Goal: Task Accomplishment & Management: Complete application form

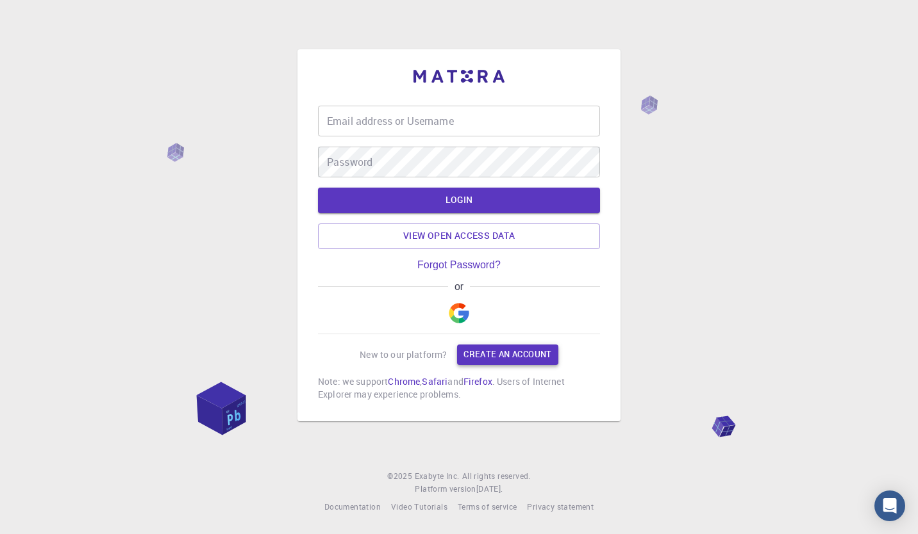
click at [488, 356] on link "Create an account" at bounding box center [507, 355] width 101 height 21
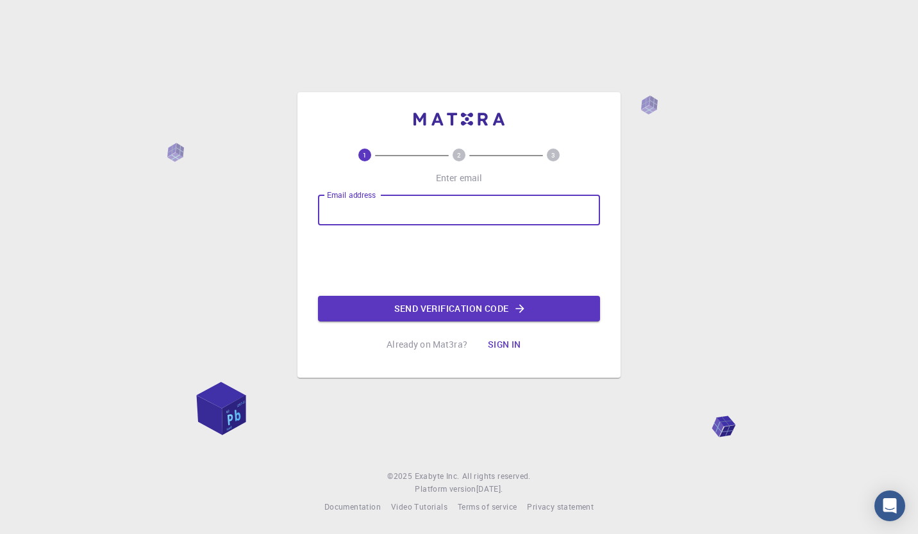
click at [370, 201] on input "Email address" at bounding box center [459, 210] width 282 height 31
type input "ishetutesfaye77@gmail.com"
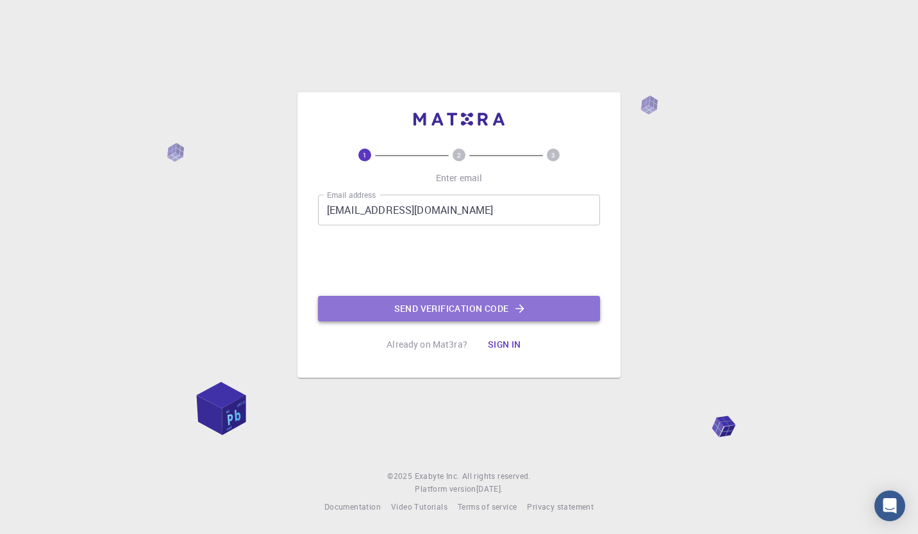
click at [431, 304] on button "Send verification code" at bounding box center [459, 309] width 282 height 26
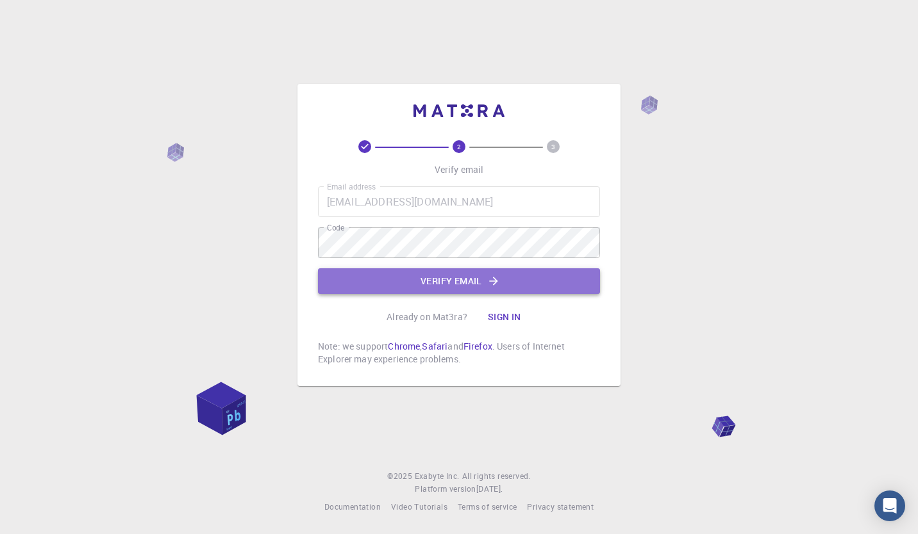
click at [459, 283] on button "Verify email" at bounding box center [459, 281] width 282 height 26
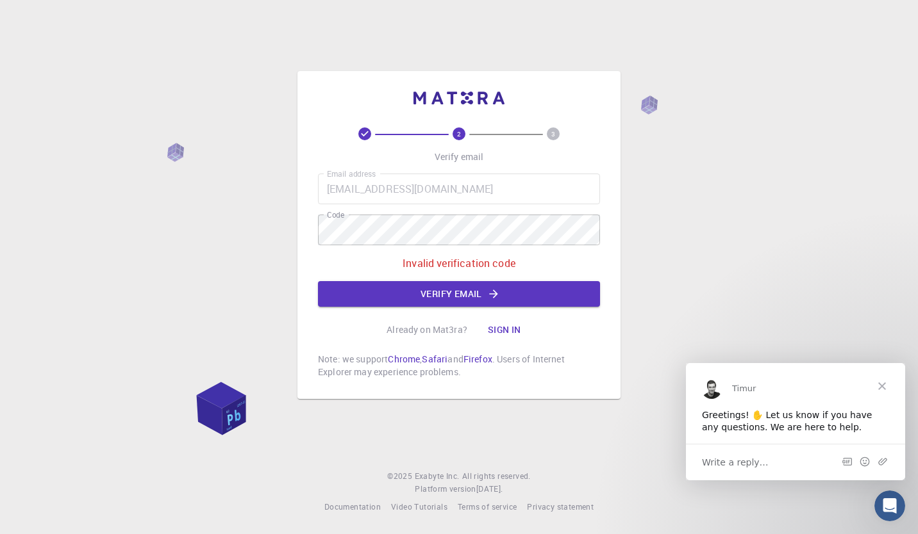
click at [886, 392] on span "Close" at bounding box center [882, 386] width 46 height 46
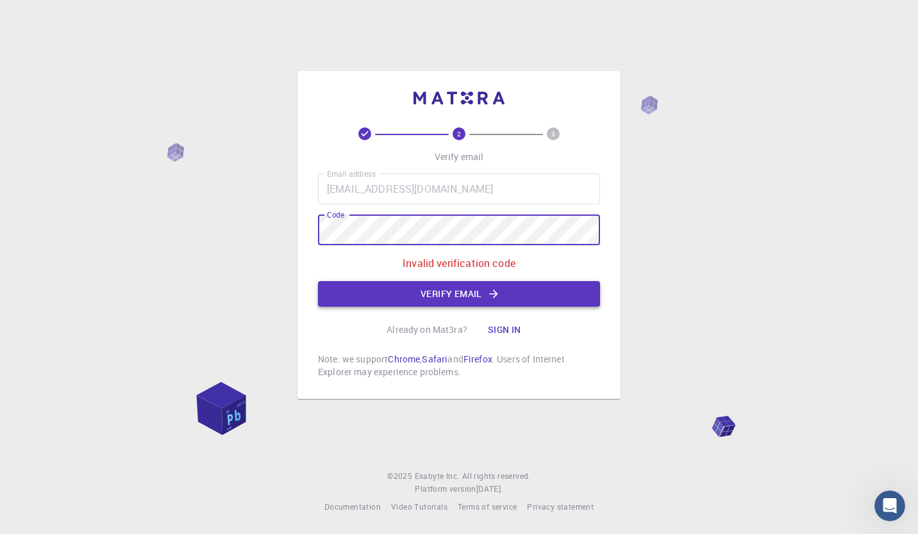
click at [416, 288] on button "Verify email" at bounding box center [459, 294] width 282 height 26
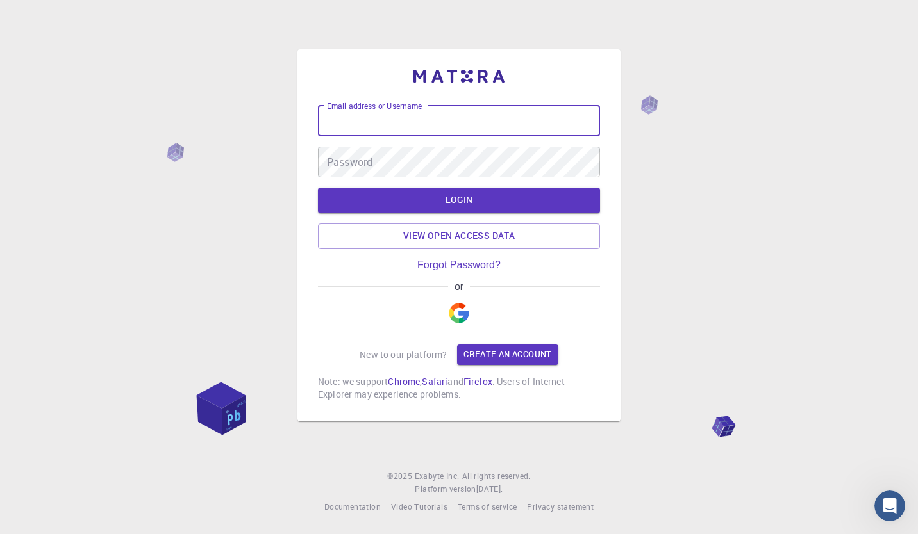
click at [426, 126] on input "Email address or Username" at bounding box center [459, 121] width 282 height 31
type input "ishetu2018@gmail.com"
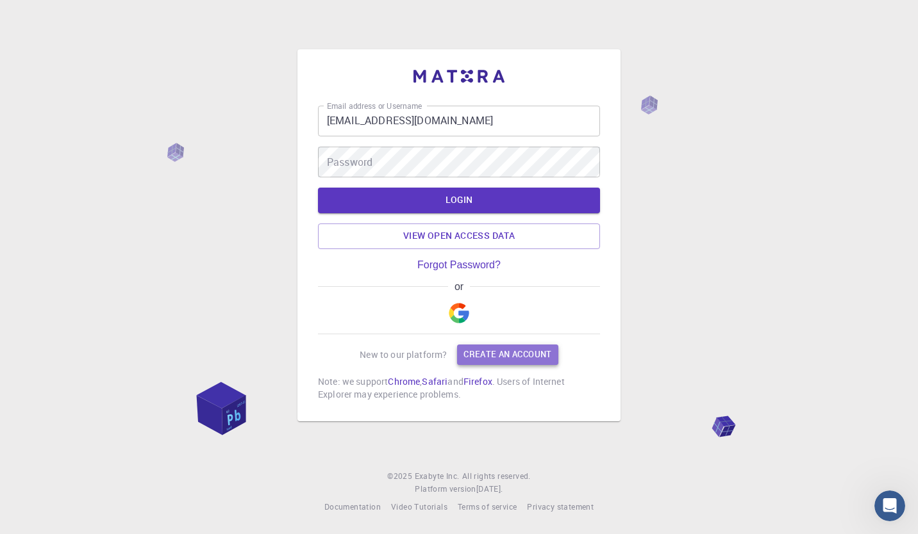
click at [492, 355] on link "Create an account" at bounding box center [507, 355] width 101 height 21
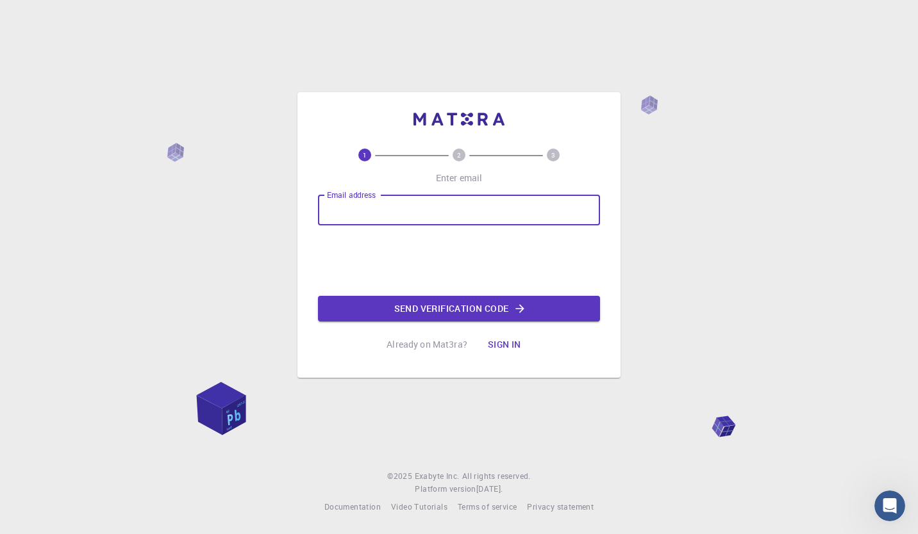
click at [392, 209] on input "Email address" at bounding box center [459, 210] width 282 height 31
type input "ishetu2018@gmail.com"
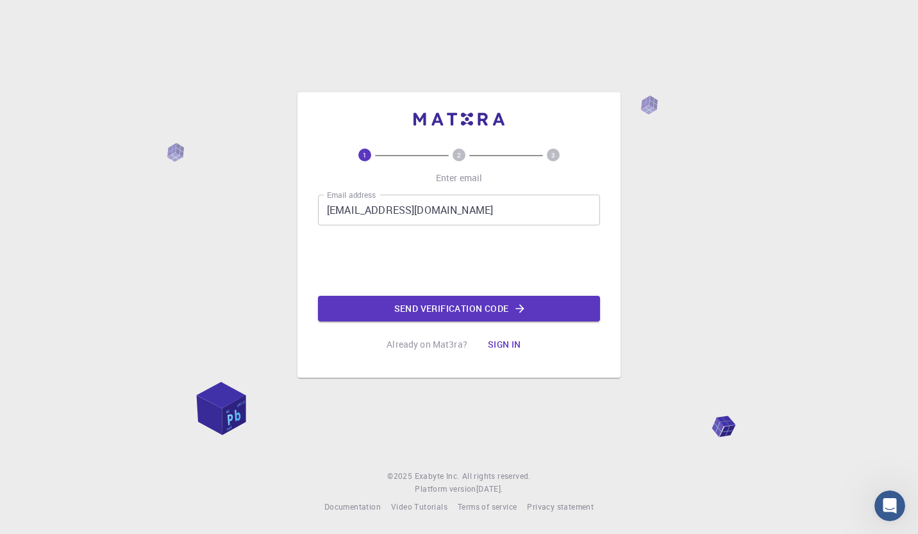
click at [420, 306] on button "Send verification code" at bounding box center [459, 309] width 282 height 26
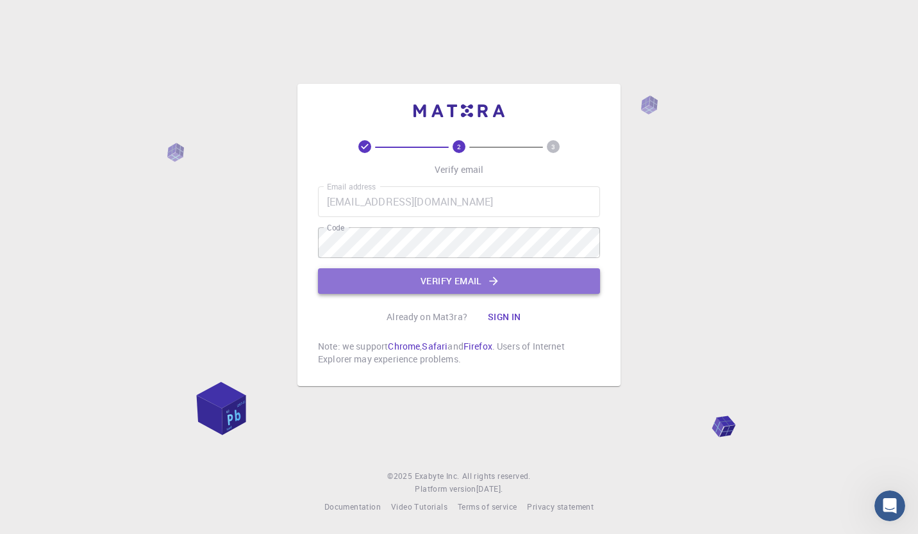
click at [450, 285] on button "Verify email" at bounding box center [459, 281] width 282 height 26
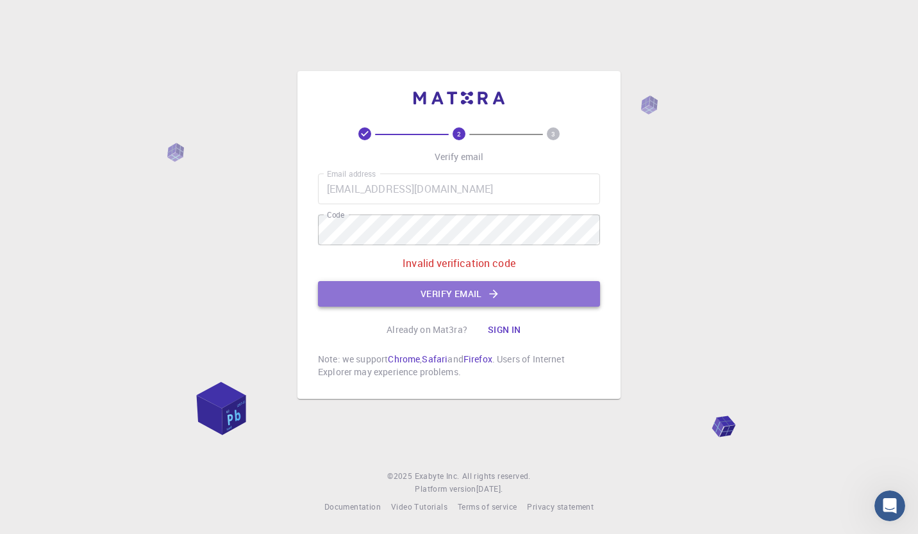
click at [446, 291] on button "Verify email" at bounding box center [459, 294] width 282 height 26
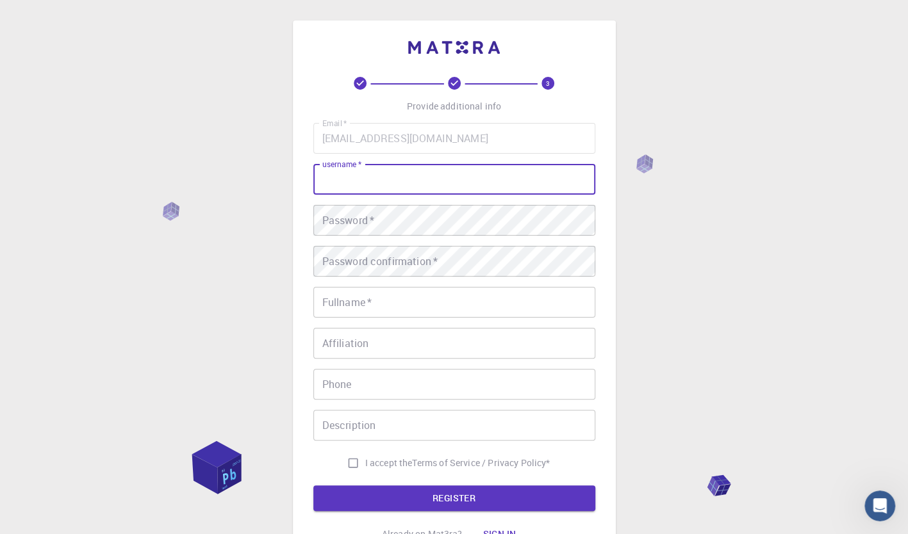
click at [402, 183] on input "username   *" at bounding box center [454, 179] width 282 height 31
type input "Eshetu Tesfaye"
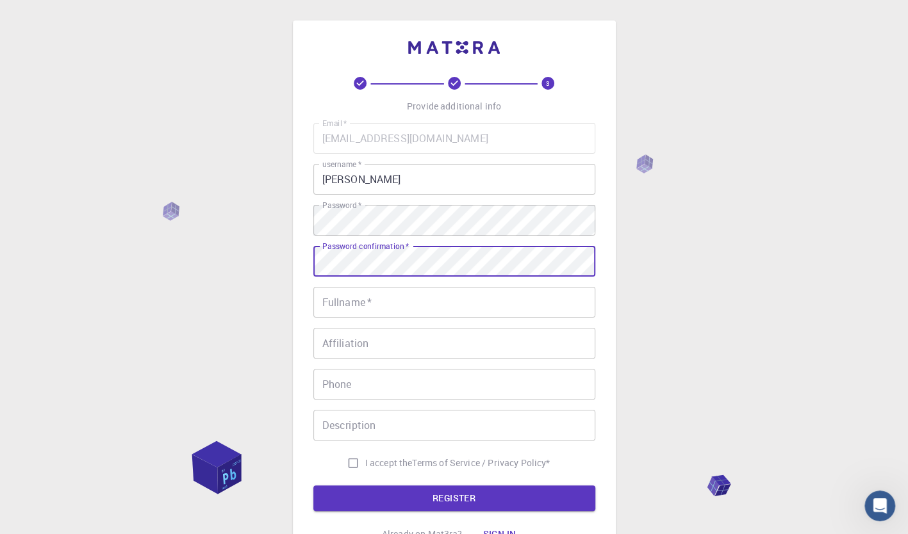
click at [356, 307] on input "Fullname   *" at bounding box center [454, 302] width 282 height 31
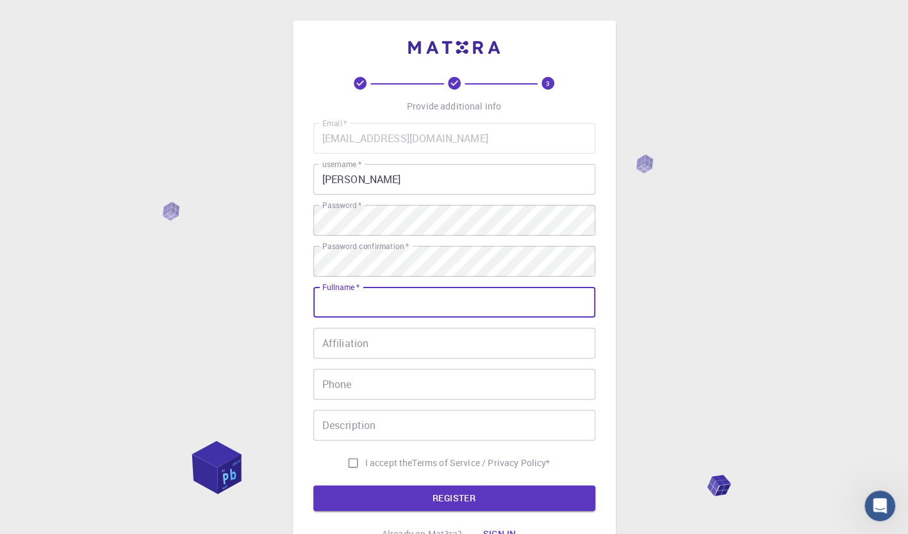
type input "[PERSON_NAME]"
type input "+251948949212"
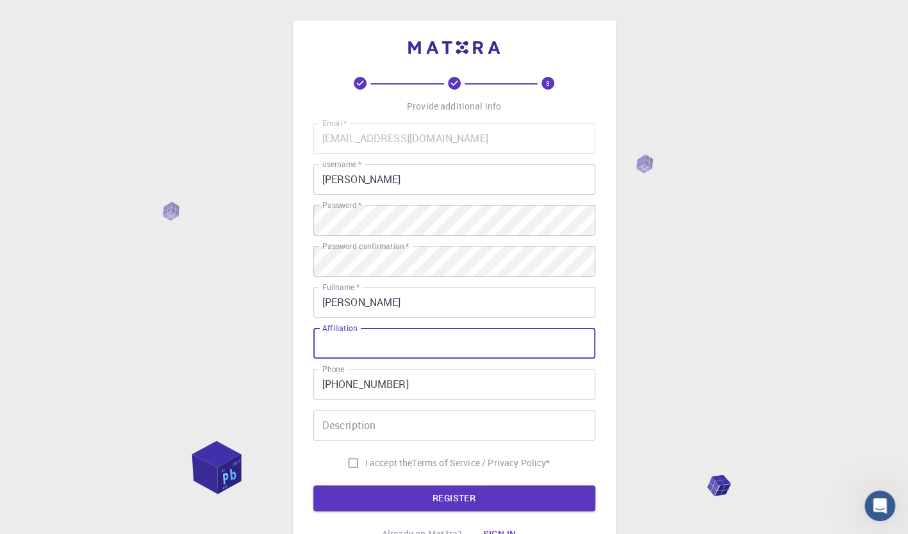
click at [377, 346] on input "Affiliation" at bounding box center [454, 343] width 282 height 31
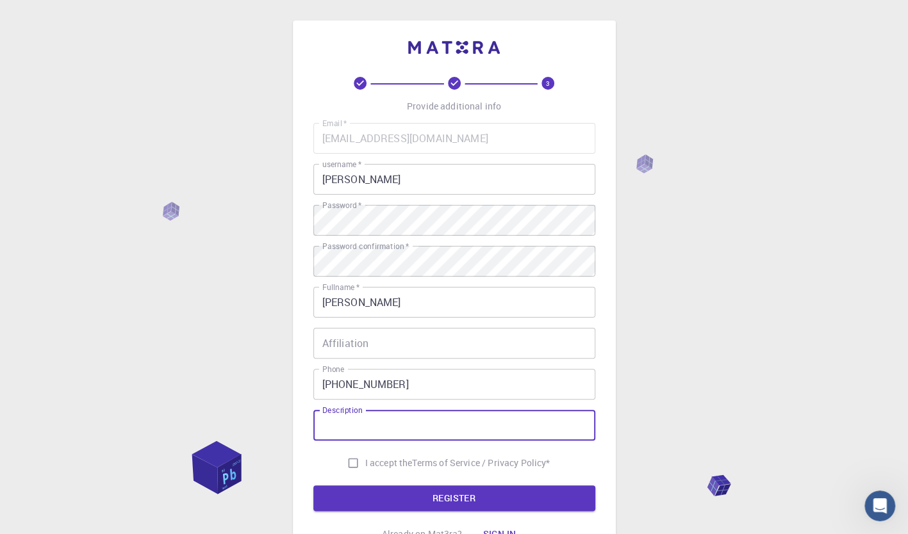
click at [372, 433] on input "Description" at bounding box center [454, 425] width 282 height 31
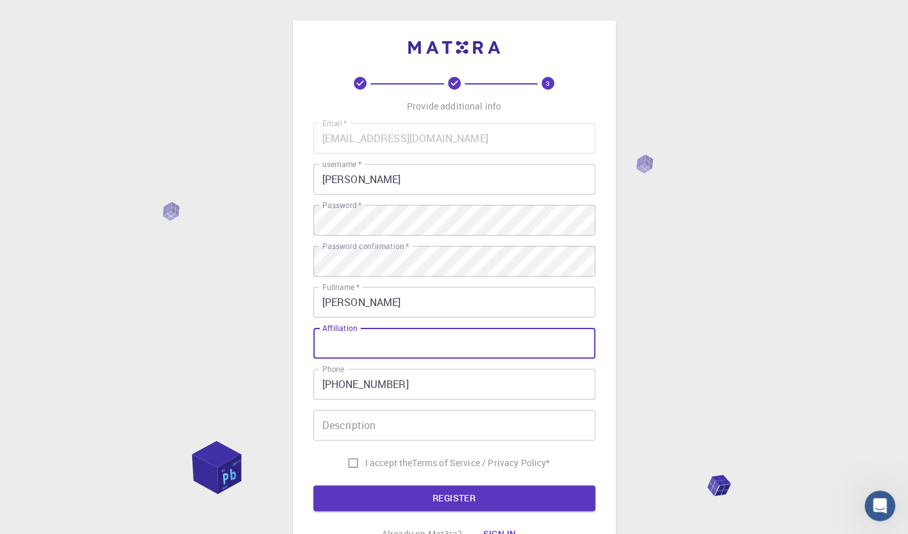
click at [329, 349] on input "Affiliation" at bounding box center [454, 343] width 282 height 31
type input "mr"
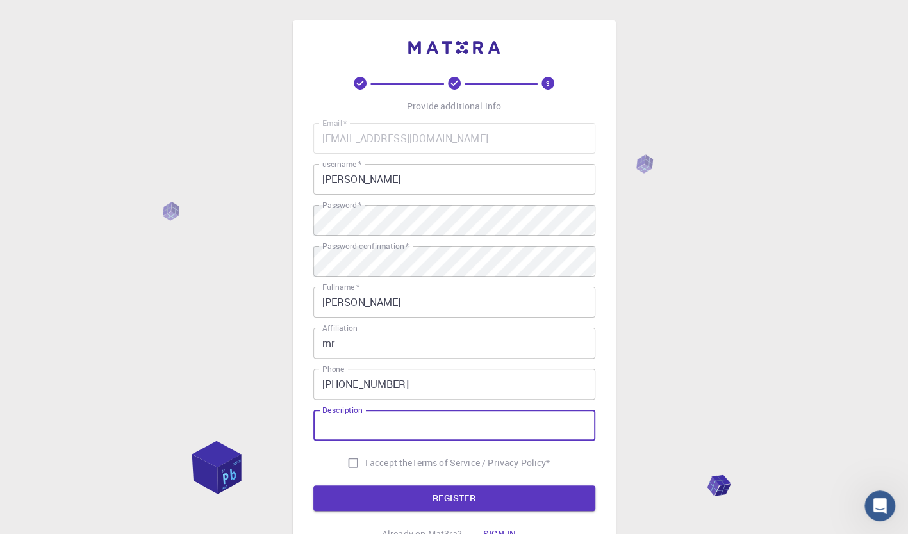
click at [352, 432] on input "Description" at bounding box center [454, 425] width 282 height 31
type input "s"
type input "ASTU"
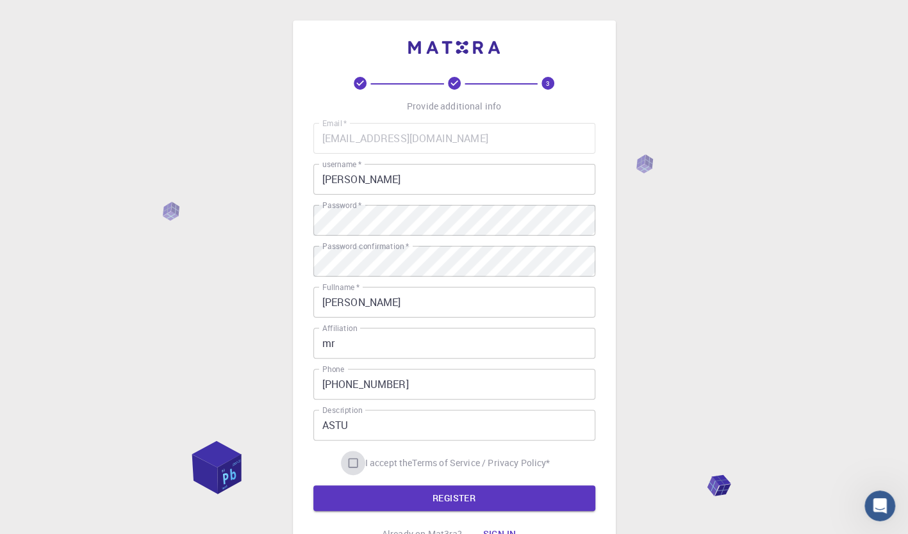
click at [358, 468] on input "I accept the Terms of Service / Privacy Policy *" at bounding box center [353, 463] width 24 height 24
checkbox input "true"
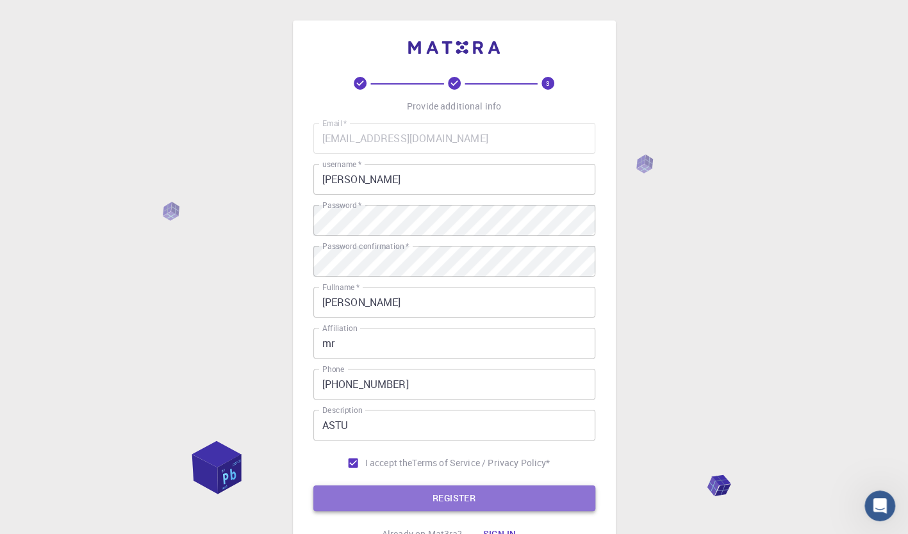
click at [459, 499] on button "REGISTER" at bounding box center [454, 499] width 282 height 26
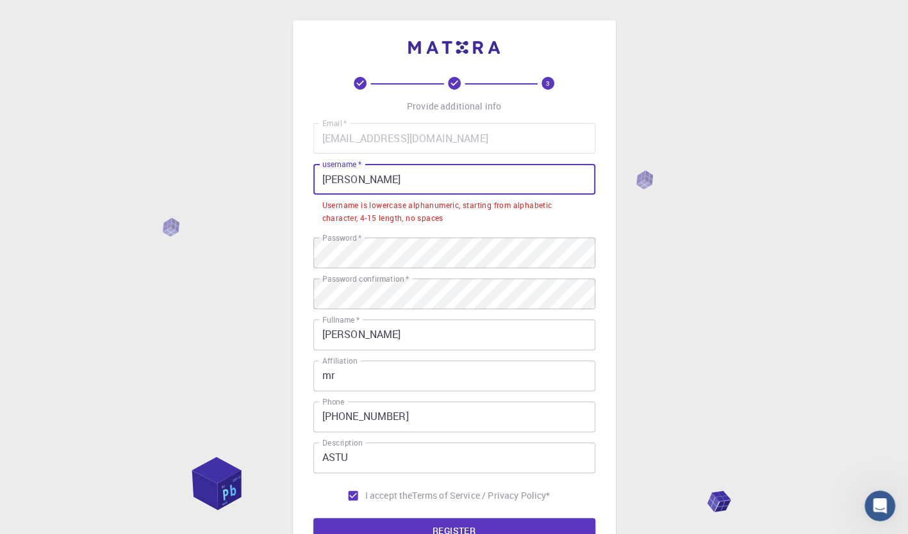
click at [358, 180] on input "Eshetu Tesfaye" at bounding box center [454, 179] width 282 height 31
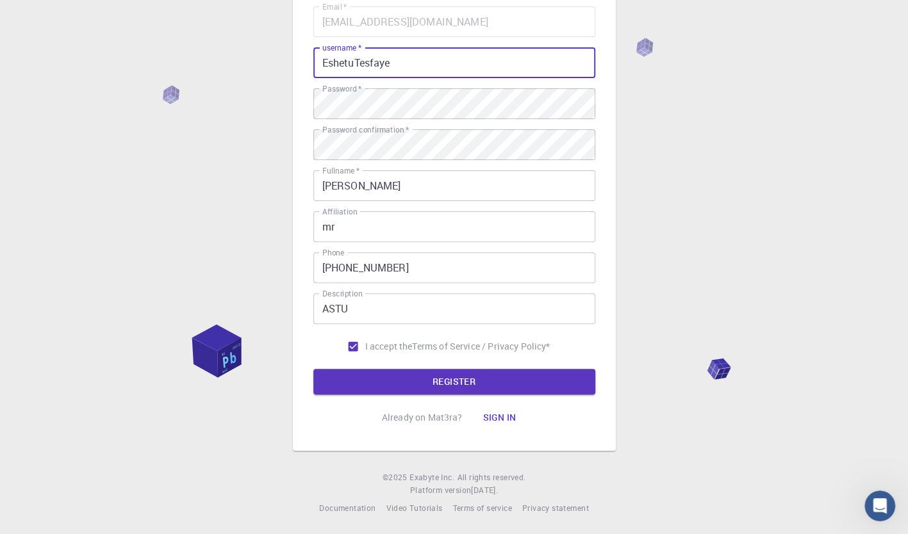
scroll to position [119, 0]
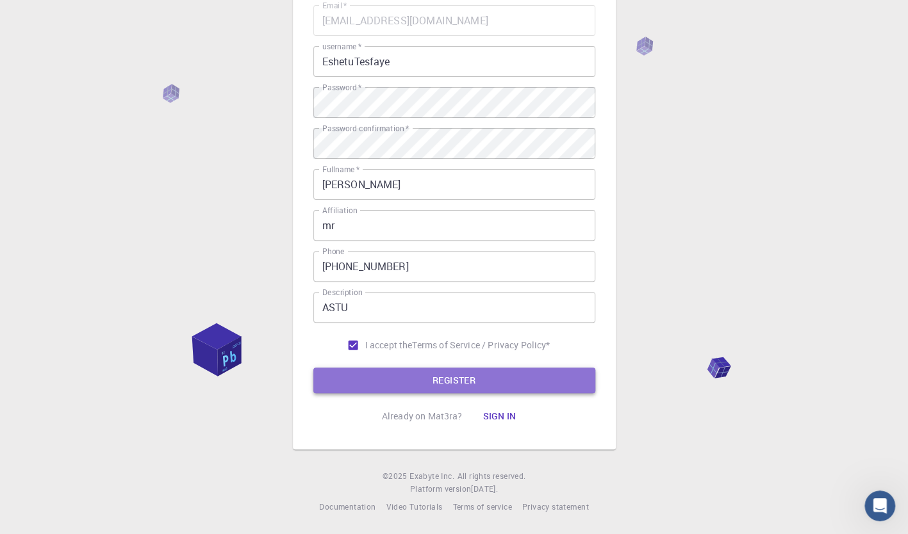
click at [450, 384] on button "REGISTER" at bounding box center [454, 381] width 282 height 26
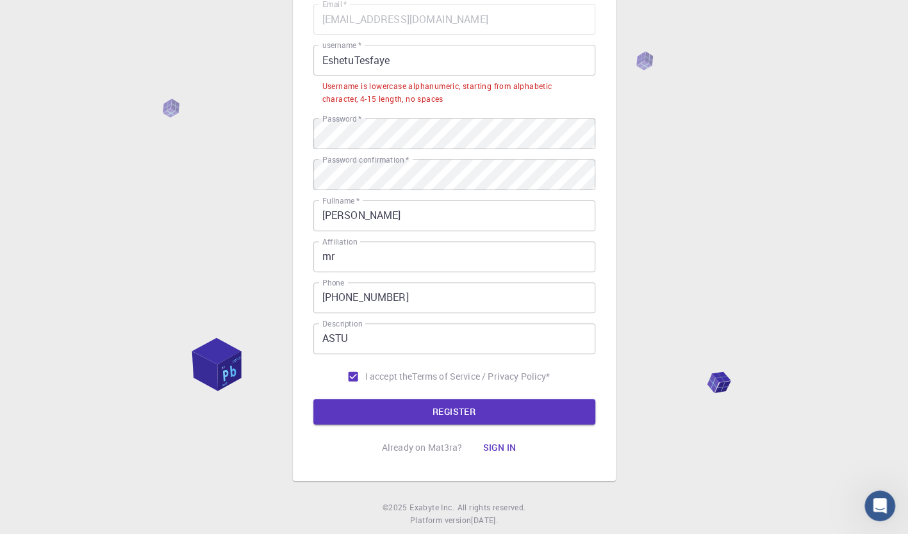
click at [358, 63] on input "EshetuTesfaye" at bounding box center [454, 60] width 282 height 31
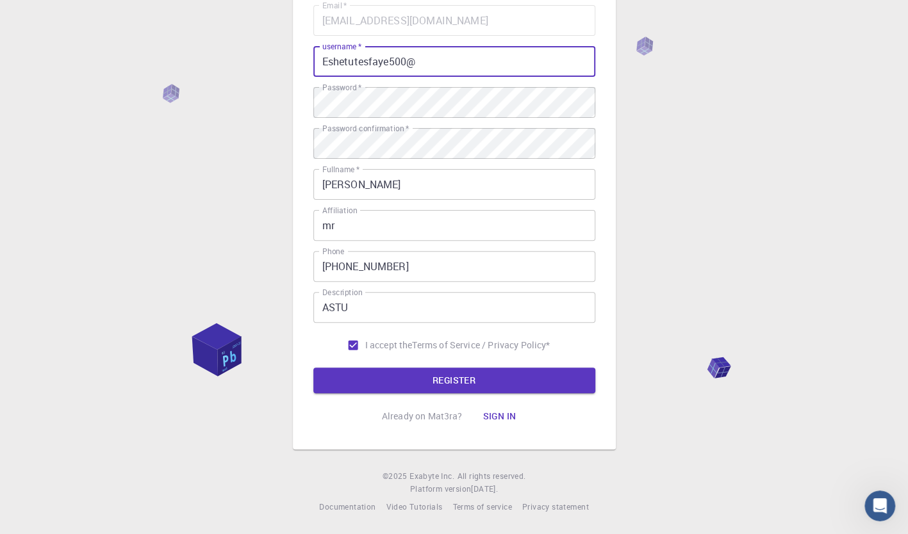
click at [495, 70] on input "Eshetutesfaye500@" at bounding box center [454, 61] width 282 height 31
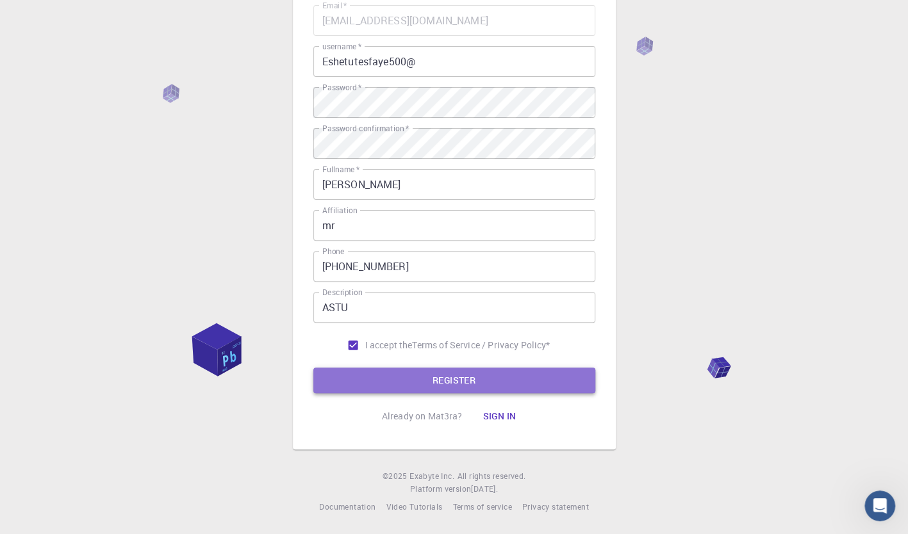
click at [445, 383] on button "REGISTER" at bounding box center [454, 381] width 282 height 26
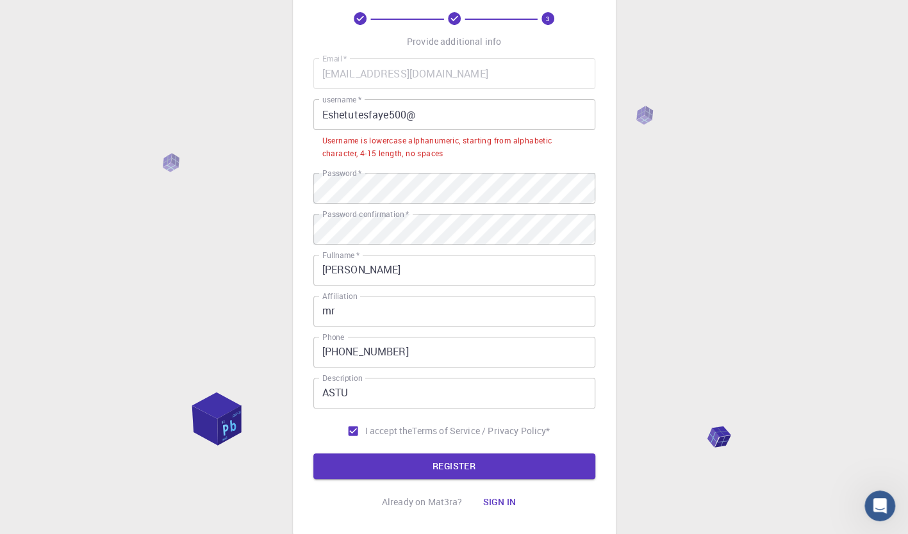
scroll to position [55, 0]
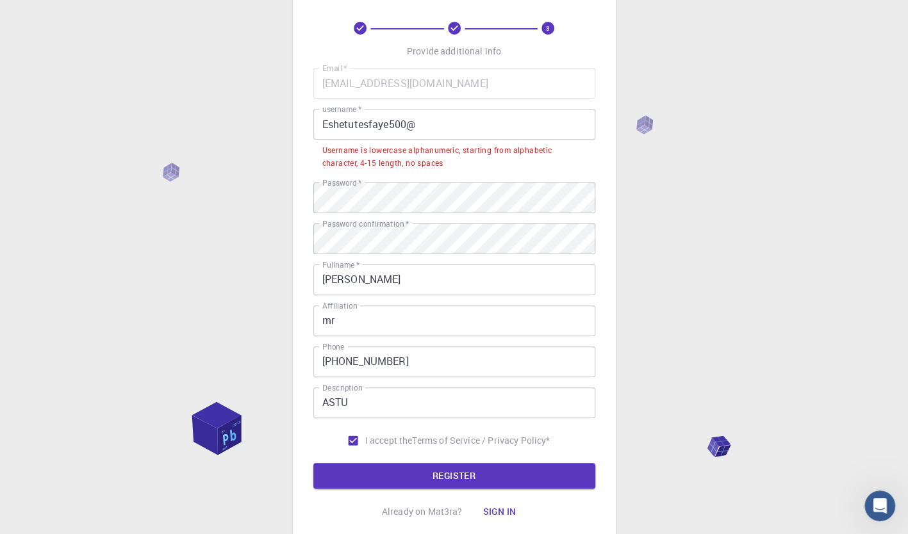
click at [413, 126] on input "Eshetutesfaye500@" at bounding box center [454, 124] width 282 height 31
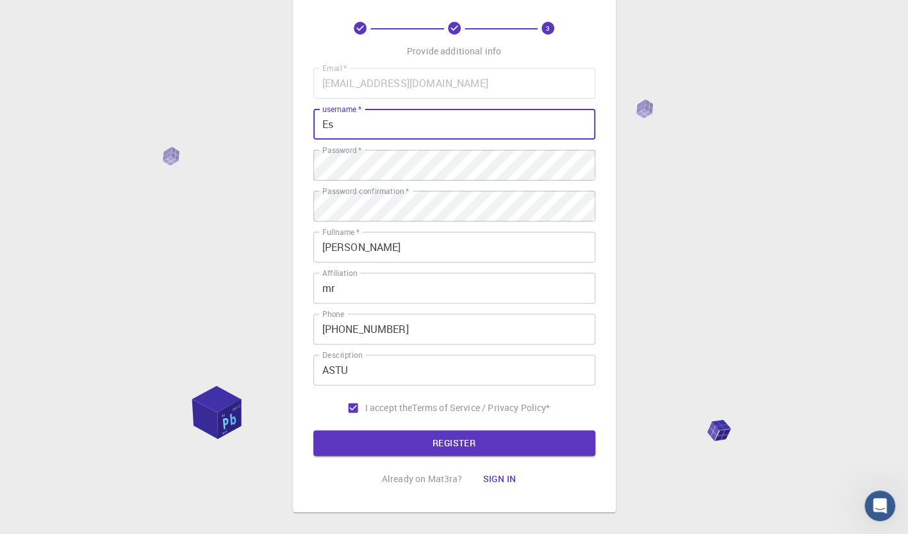
type input "E"
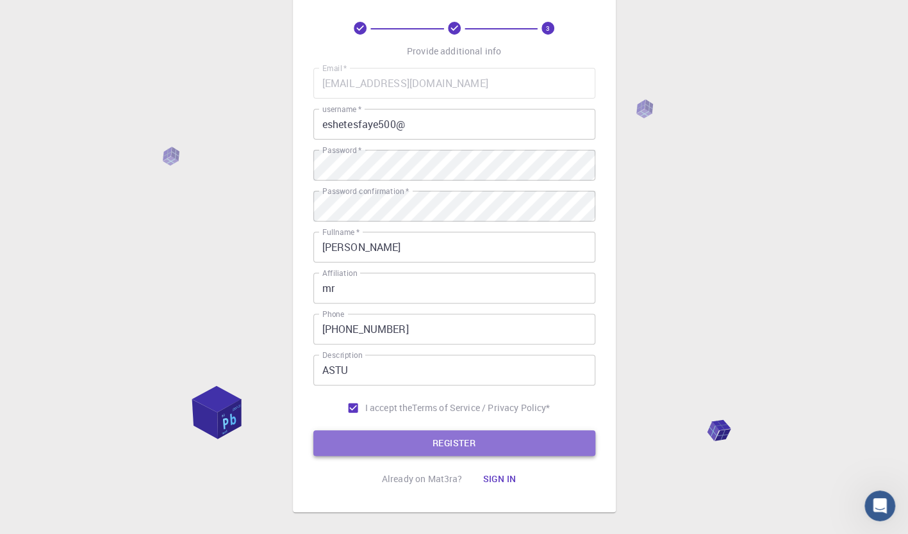
click at [437, 445] on button "REGISTER" at bounding box center [454, 444] width 282 height 26
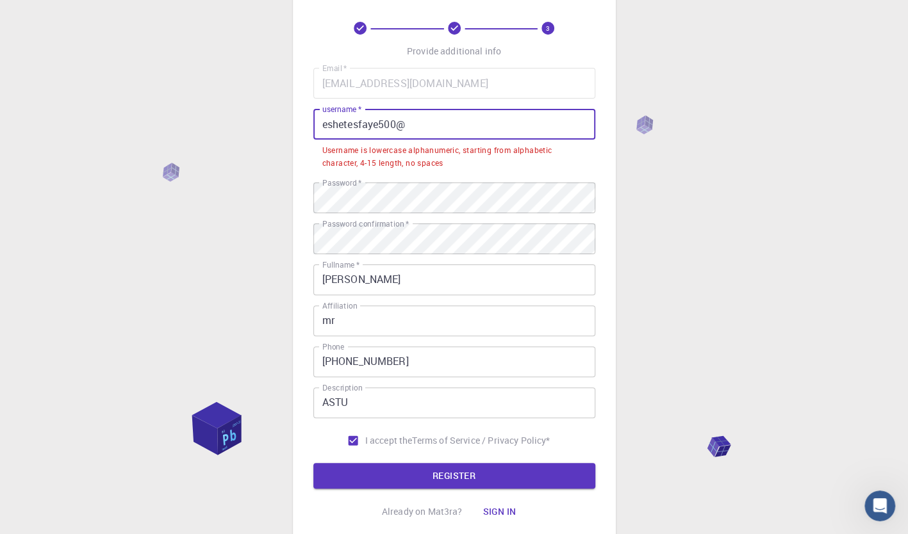
click at [327, 129] on input "eshetesfaye500@" at bounding box center [454, 124] width 282 height 31
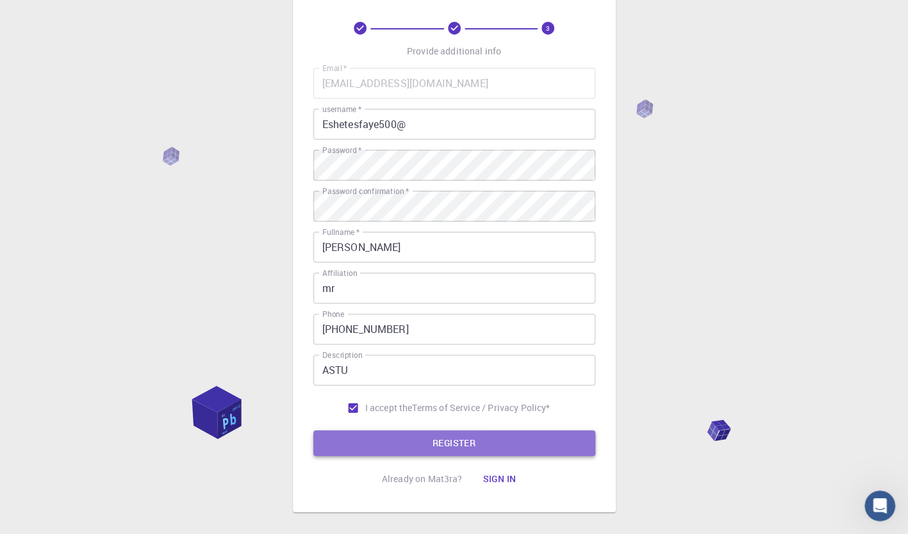
click at [454, 445] on button "REGISTER" at bounding box center [454, 444] width 282 height 26
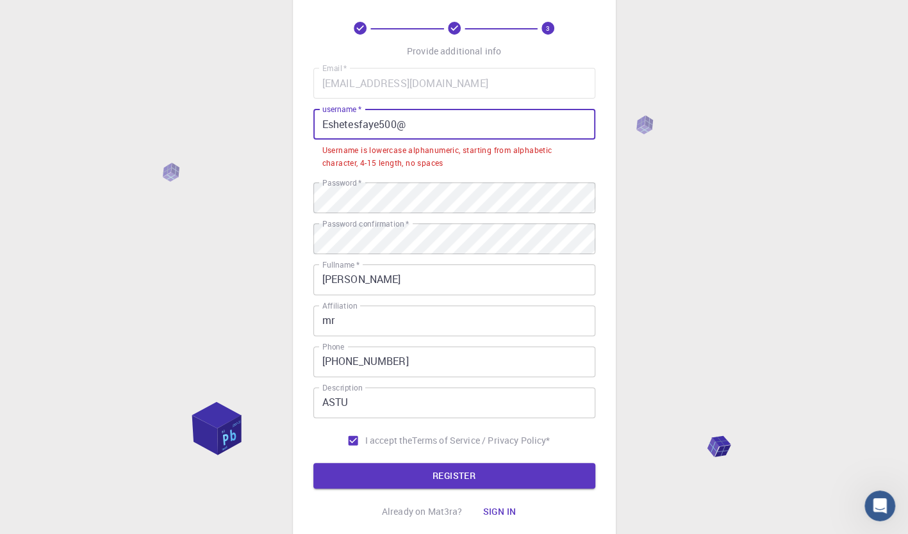
click at [408, 126] on input "Eshetesfaye500@" at bounding box center [454, 124] width 282 height 31
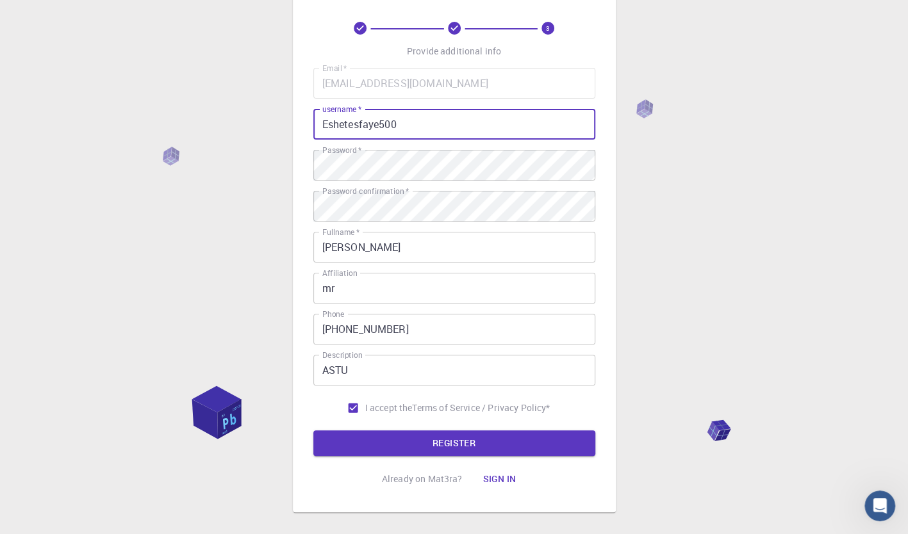
click at [327, 129] on input "Eshetesfaye500" at bounding box center [454, 124] width 282 height 31
type input "eshetesfaye500"
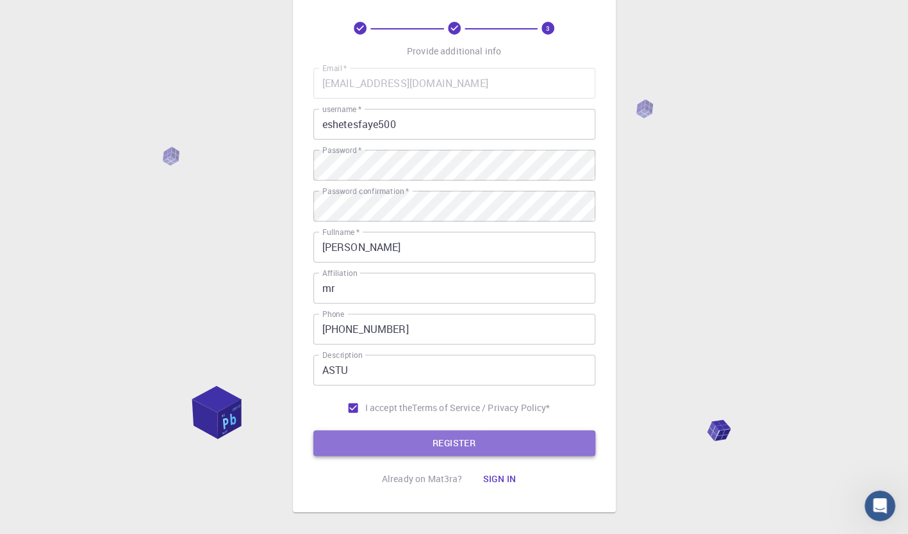
click at [420, 445] on button "REGISTER" at bounding box center [454, 444] width 282 height 26
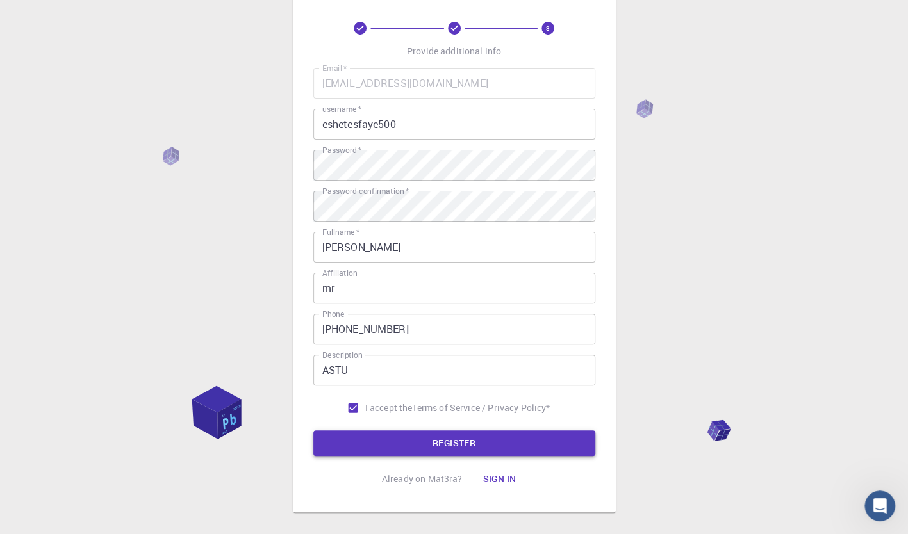
click at [466, 439] on button "REGISTER" at bounding box center [454, 444] width 282 height 26
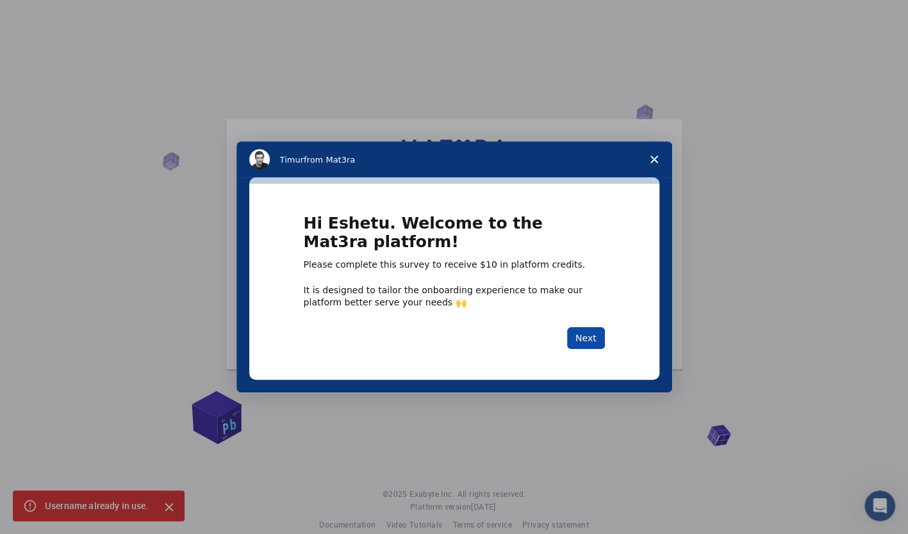
click at [590, 342] on button "Next" at bounding box center [586, 338] width 38 height 22
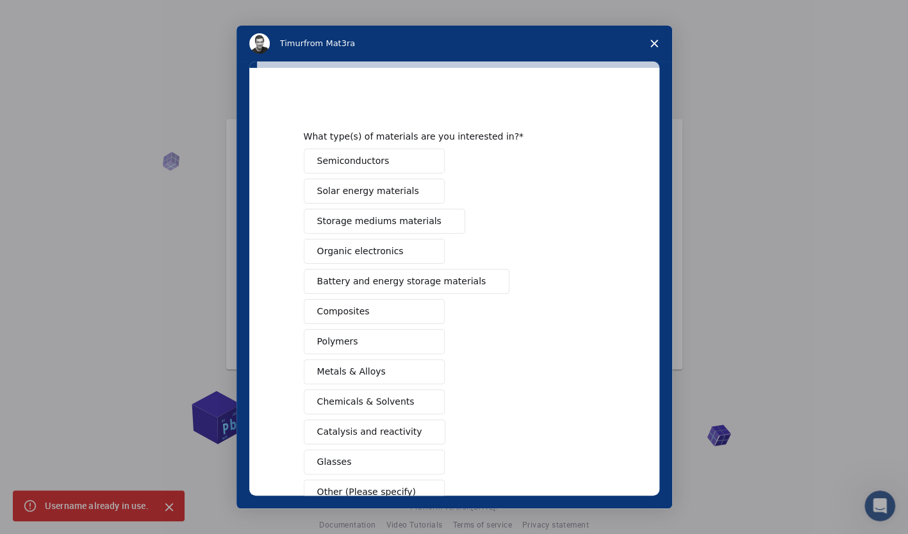
click at [333, 191] on span "Solar energy materials" at bounding box center [368, 191] width 102 height 13
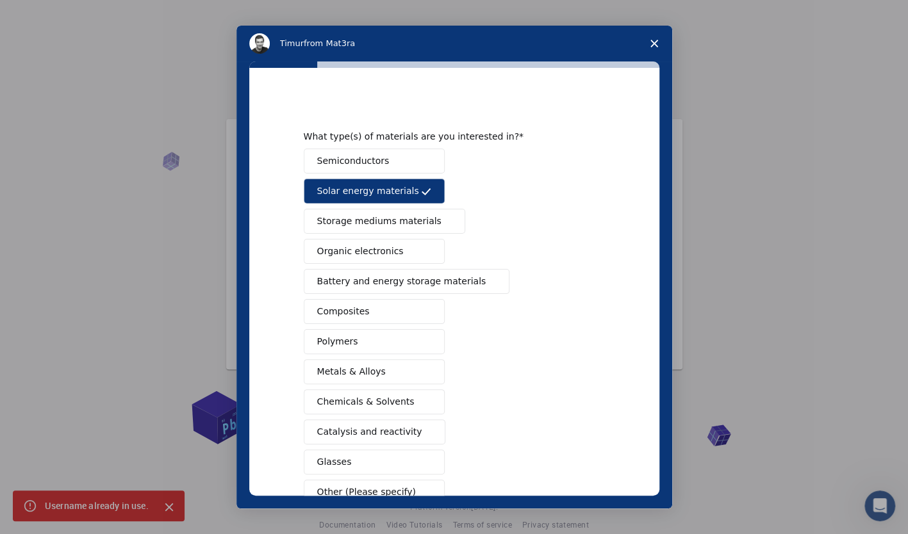
click at [342, 224] on span "Storage mediums materials" at bounding box center [379, 221] width 124 height 13
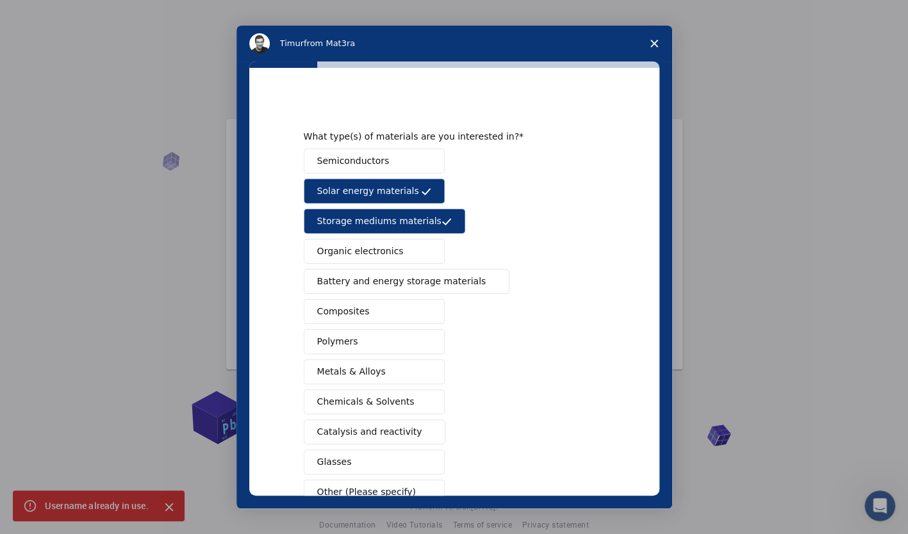
click at [363, 163] on span "Semiconductors" at bounding box center [353, 160] width 72 height 13
click at [363, 256] on span "Organic electronics" at bounding box center [360, 251] width 87 height 13
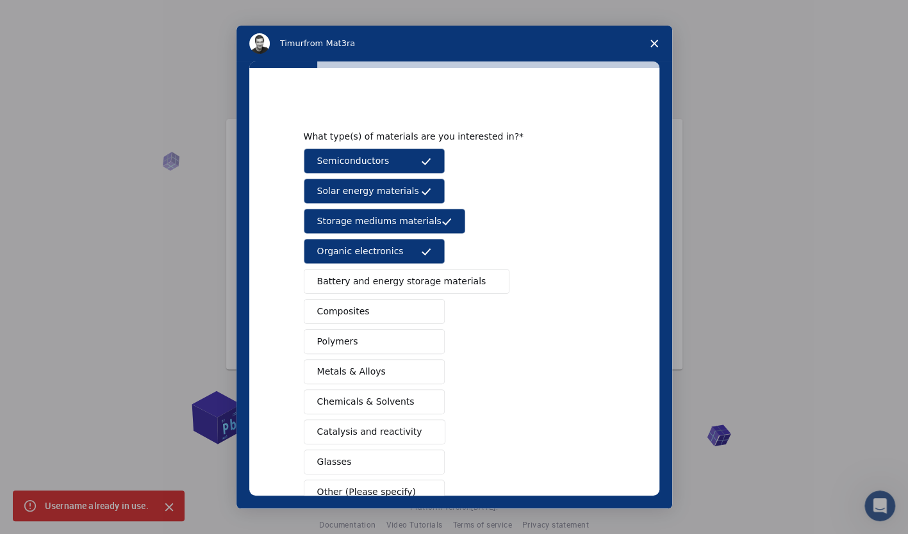
click at [367, 279] on span "Battery and energy storage materials" at bounding box center [401, 281] width 169 height 13
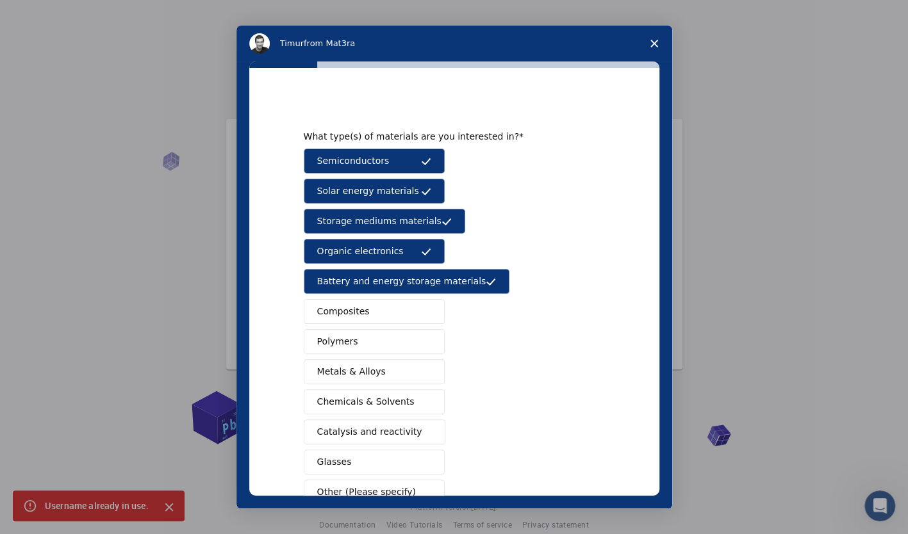
click at [350, 315] on span "Composites" at bounding box center [343, 311] width 53 height 13
click at [340, 351] on div "Semiconductors Solar energy materials Storage mediums materials Organic electro…" at bounding box center [454, 327] width 301 height 356
click at [348, 341] on span "Polymers" at bounding box center [337, 341] width 41 height 13
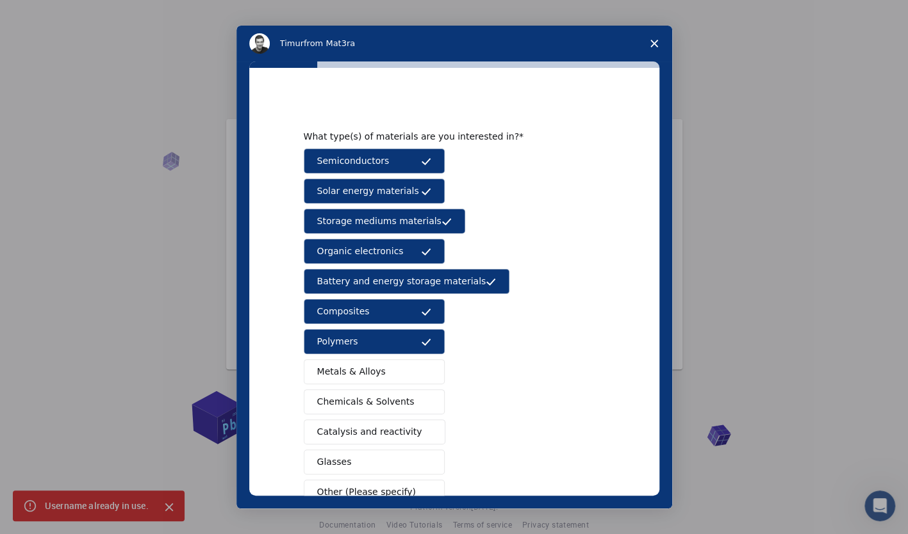
click at [348, 370] on span "Metals & Alloys" at bounding box center [351, 371] width 69 height 13
click at [347, 400] on span "Chemicals & Solvents" at bounding box center [365, 401] width 97 height 13
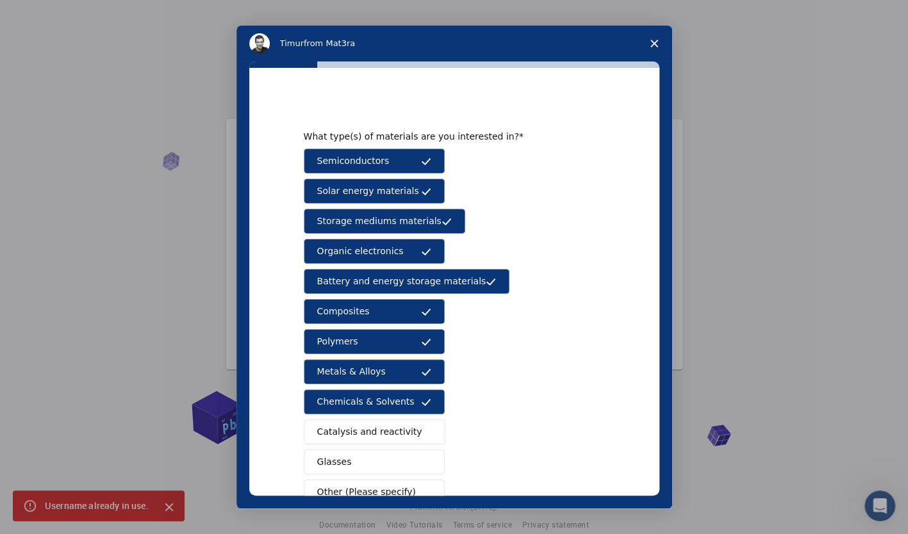
click at [361, 433] on span "Catalysis and reactivity" at bounding box center [369, 431] width 105 height 13
click at [340, 458] on span "Glasses" at bounding box center [334, 462] width 35 height 13
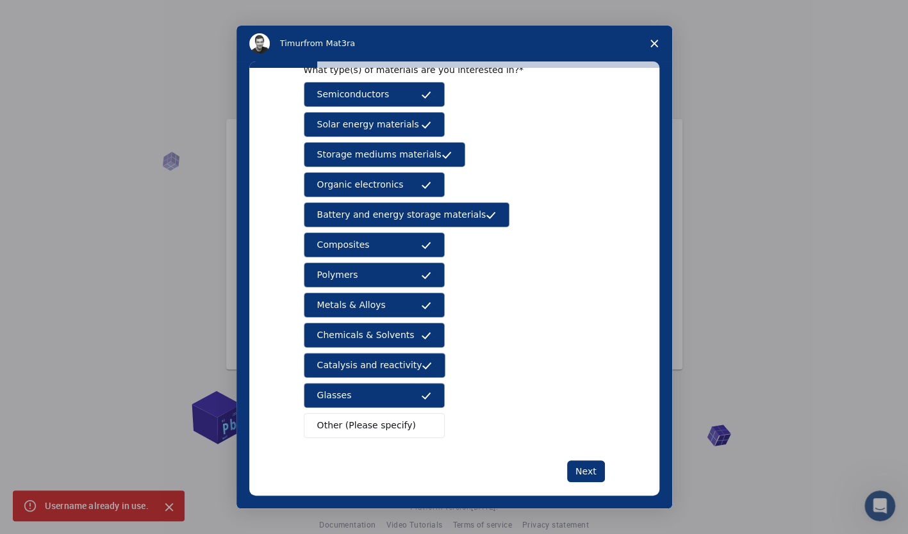
scroll to position [79, 0]
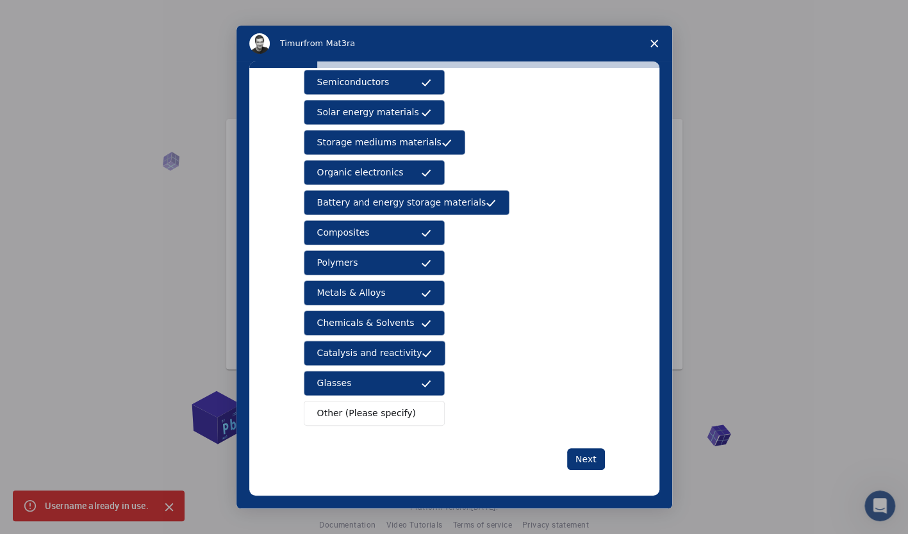
click at [359, 408] on span "Other (Please specify)" at bounding box center [366, 413] width 99 height 13
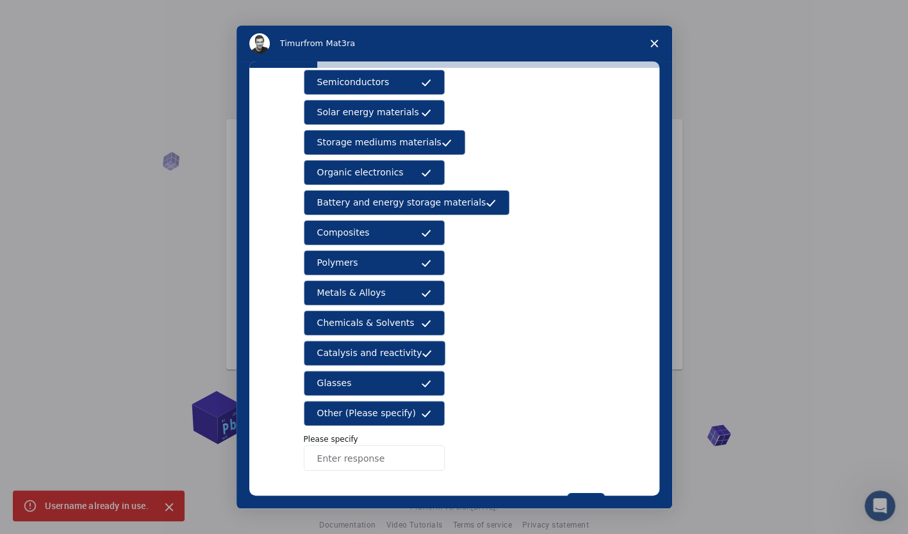
click at [388, 461] on input "Enter response" at bounding box center [374, 458] width 141 height 26
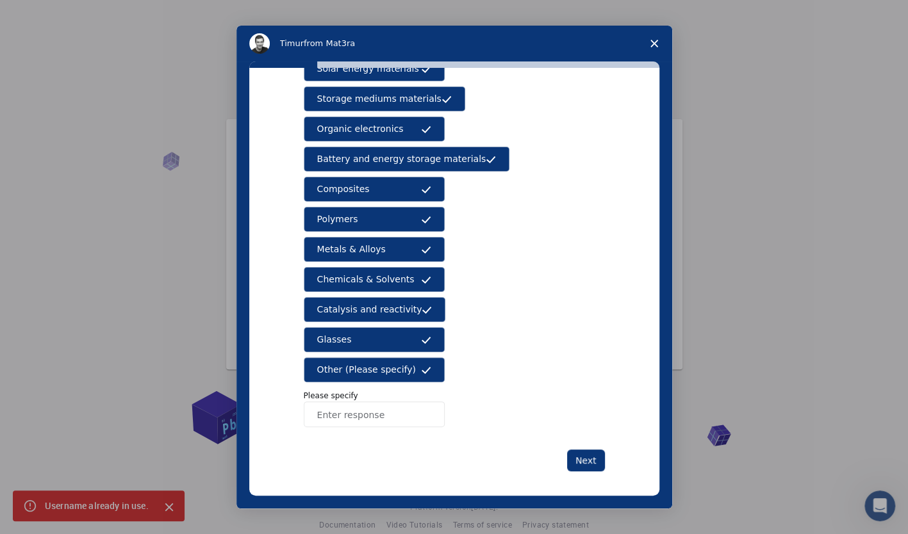
scroll to position [124, 0]
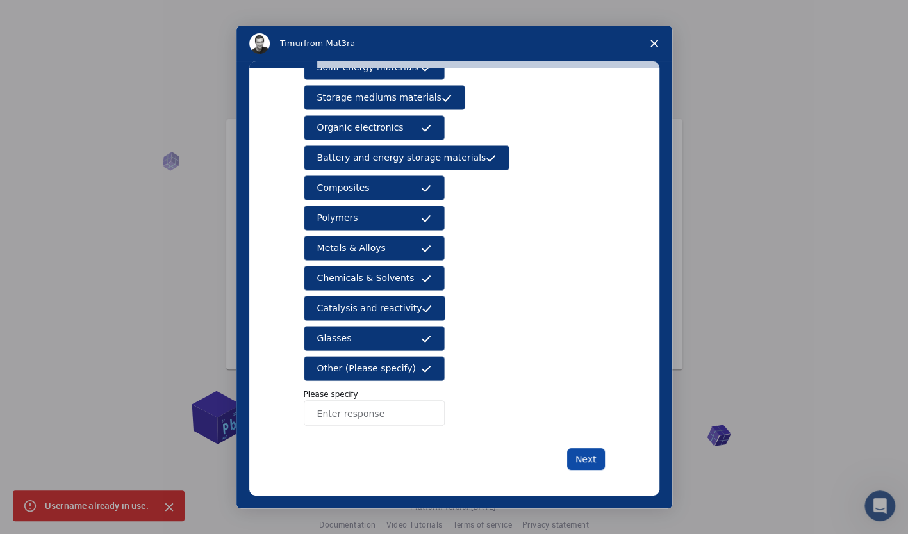
click at [579, 454] on button "Next" at bounding box center [586, 460] width 38 height 22
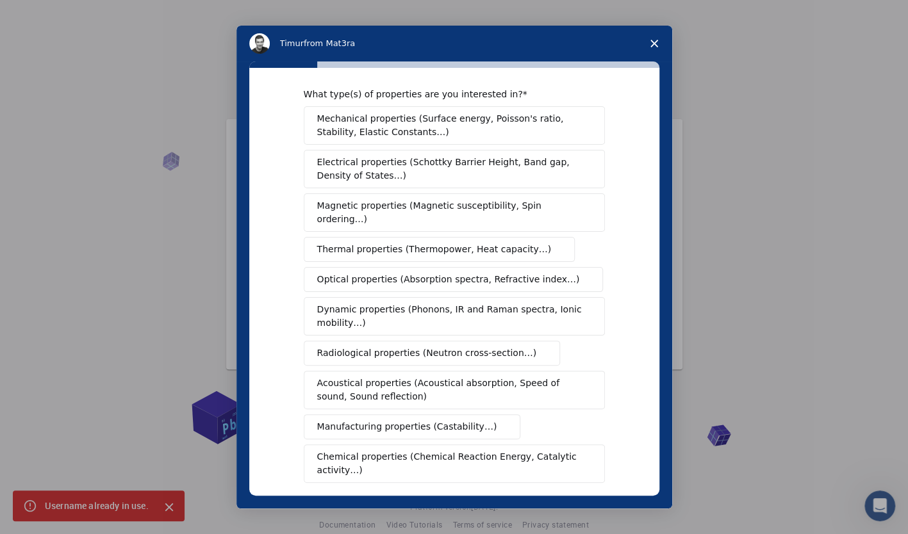
scroll to position [0, 0]
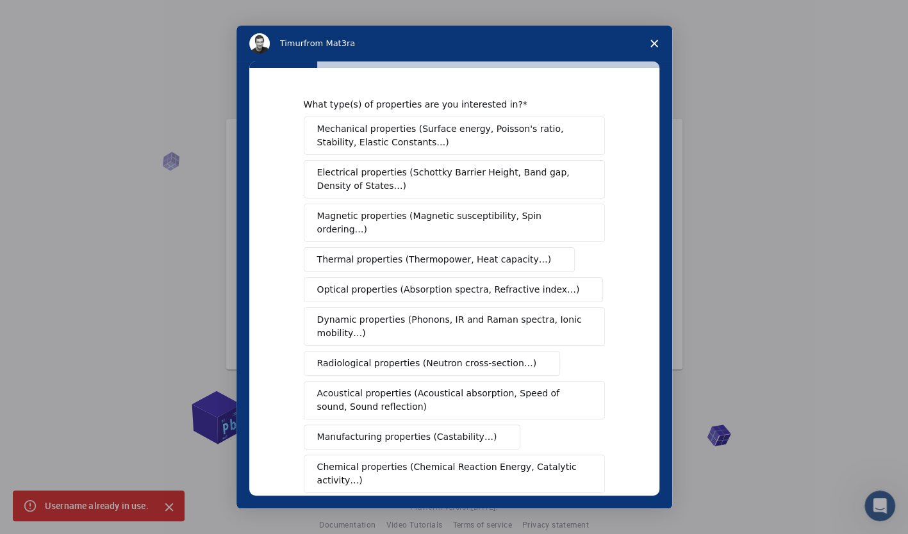
click at [475, 129] on span "Mechanical properties (Surface energy, Poisson's ratio, Stability, Elastic Cons…" at bounding box center [450, 135] width 267 height 27
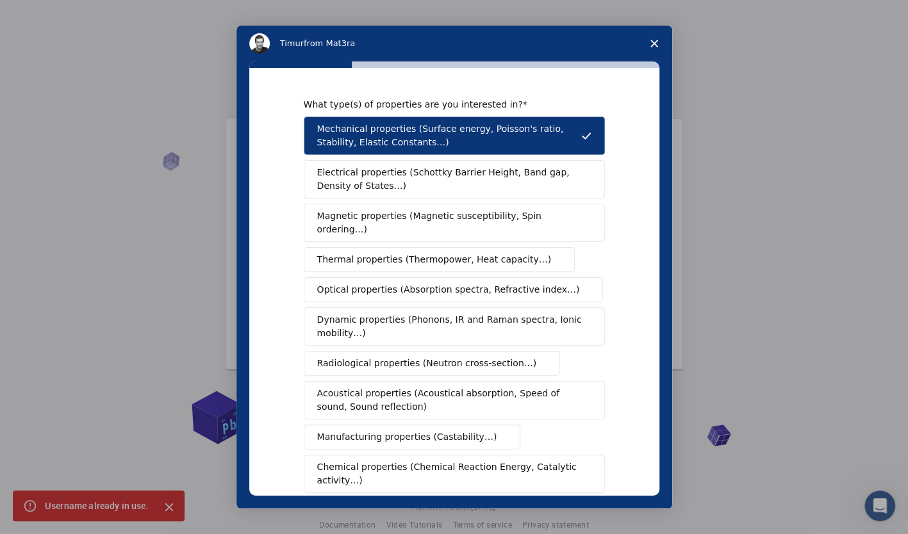
click at [373, 179] on span "Electrical properties (Schottky Barrier Height, Band gap, Density of States…)" at bounding box center [450, 179] width 267 height 27
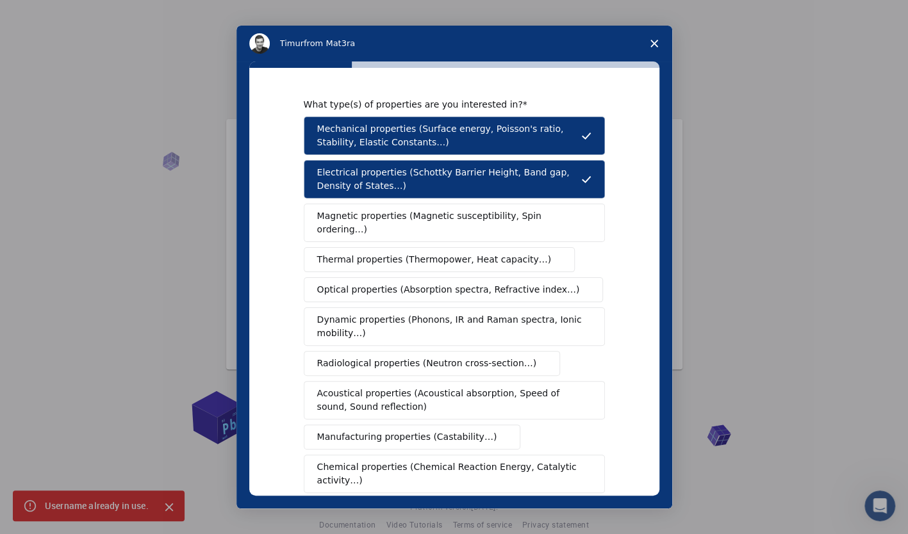
click at [383, 219] on span "Magnetic properties (Magnetic susceptibility, Spin ordering…)" at bounding box center [449, 223] width 265 height 27
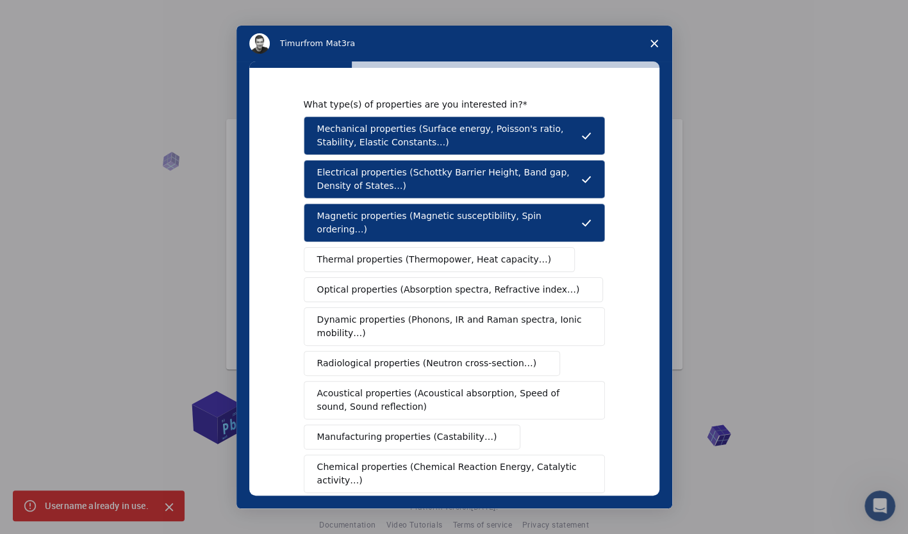
click at [372, 282] on button "Optical properties (Absorption spectra, Refractive index…)" at bounding box center [454, 289] width 300 height 25
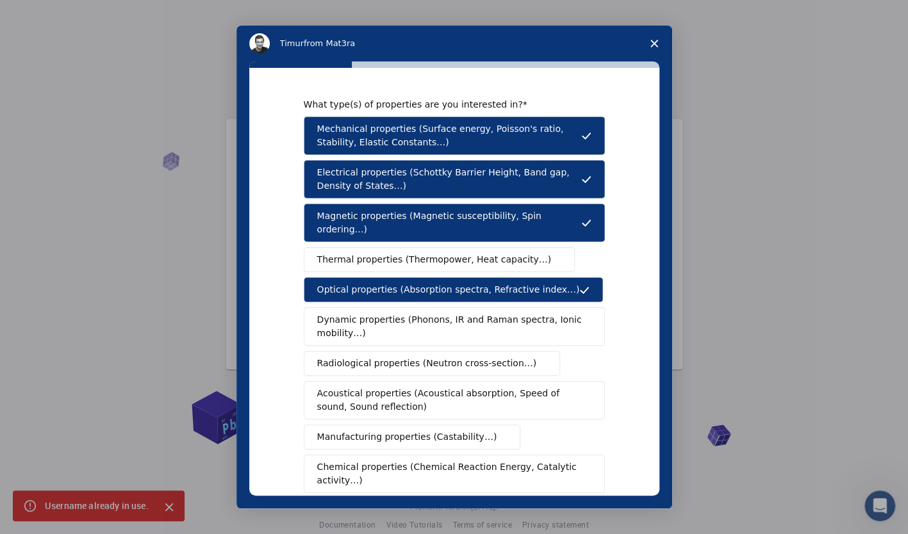
click at [352, 253] on span "Thermal properties (Thermopower, Heat capacity…)" at bounding box center [434, 259] width 235 height 13
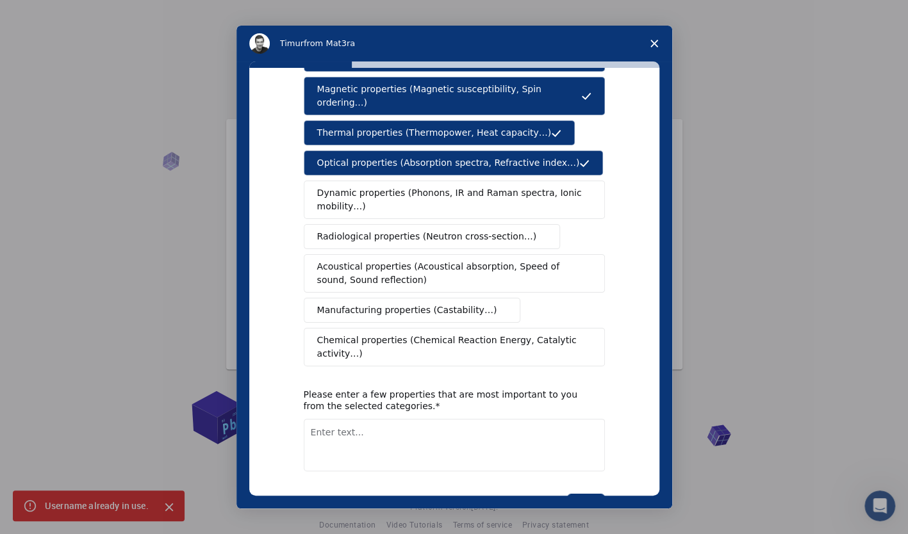
scroll to position [128, 0]
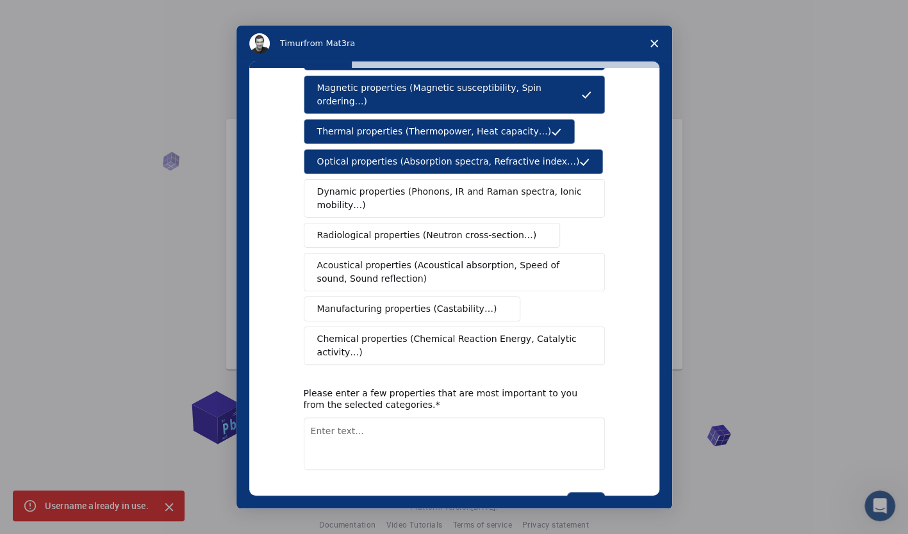
click at [385, 333] on span "Chemical properties (Chemical Reaction Energy, Catalytic activity…)" at bounding box center [449, 346] width 265 height 27
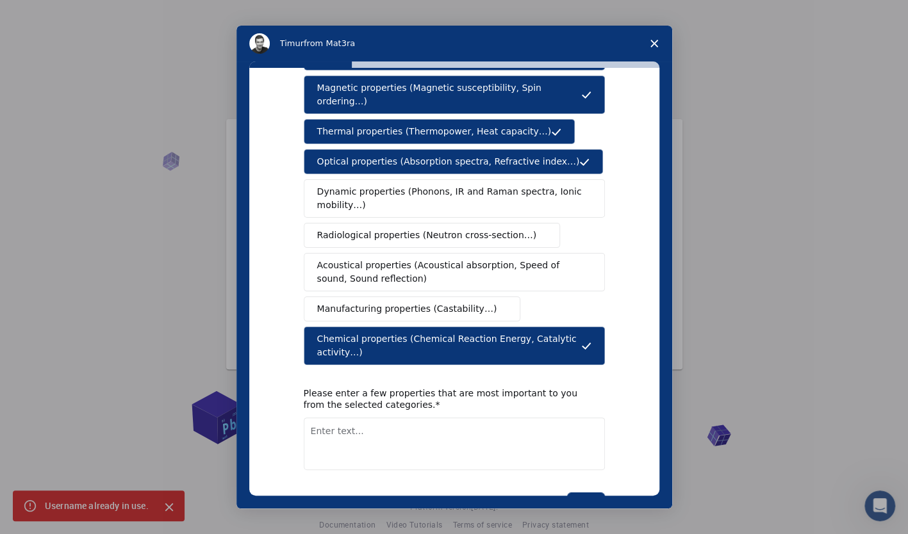
click at [377, 302] on span "Manufacturing properties (Castability…)" at bounding box center [407, 308] width 180 height 13
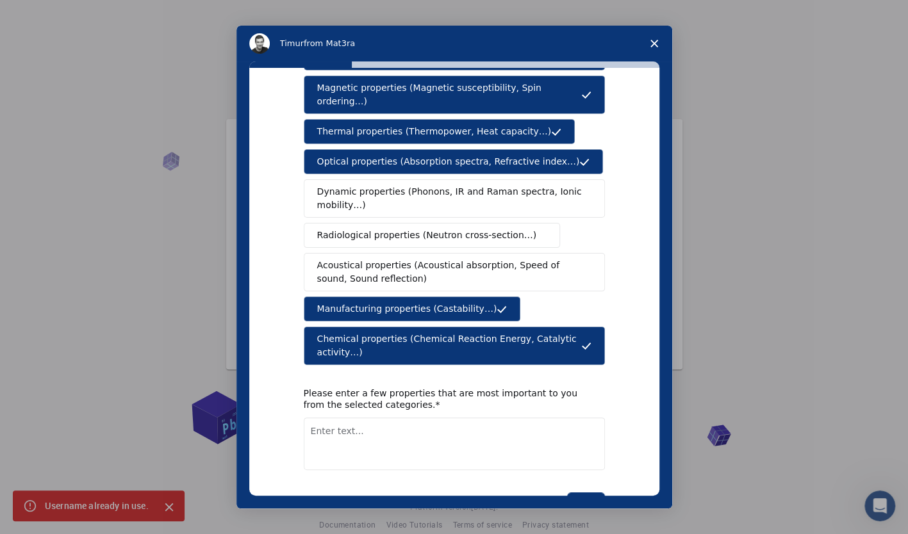
click at [374, 264] on span "Acoustical properties (Acoustical absorption, Speed of sound, Sound reflection)" at bounding box center [450, 272] width 267 height 27
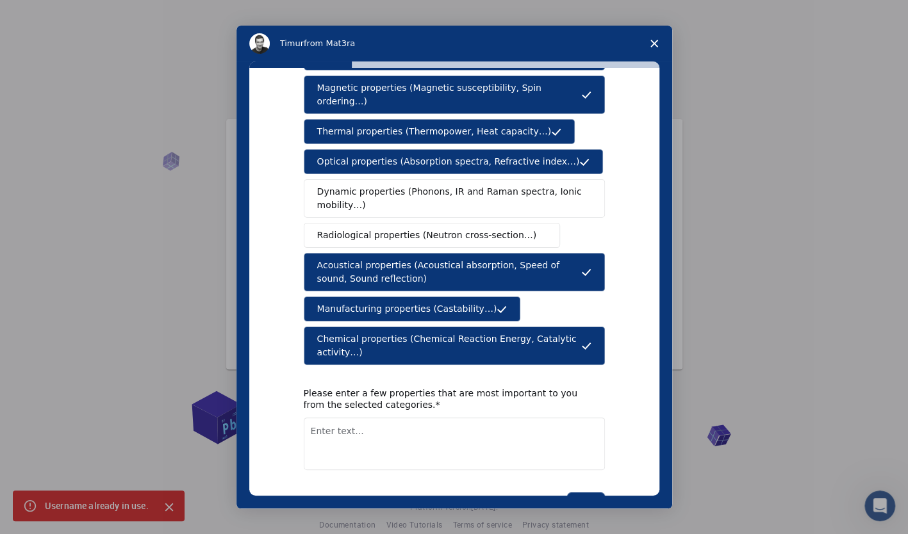
click at [368, 230] on button "Radiological properties (Neutron cross-section…)" at bounding box center [432, 235] width 257 height 25
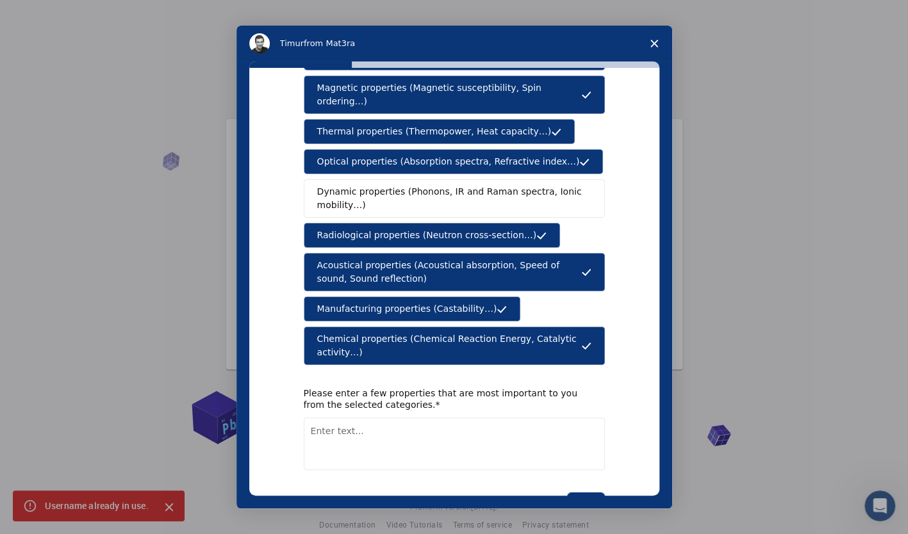
click at [346, 185] on span "Dynamic properties (Phonons, IR and Raman spectra, Ionic mobility…)" at bounding box center [450, 198] width 266 height 27
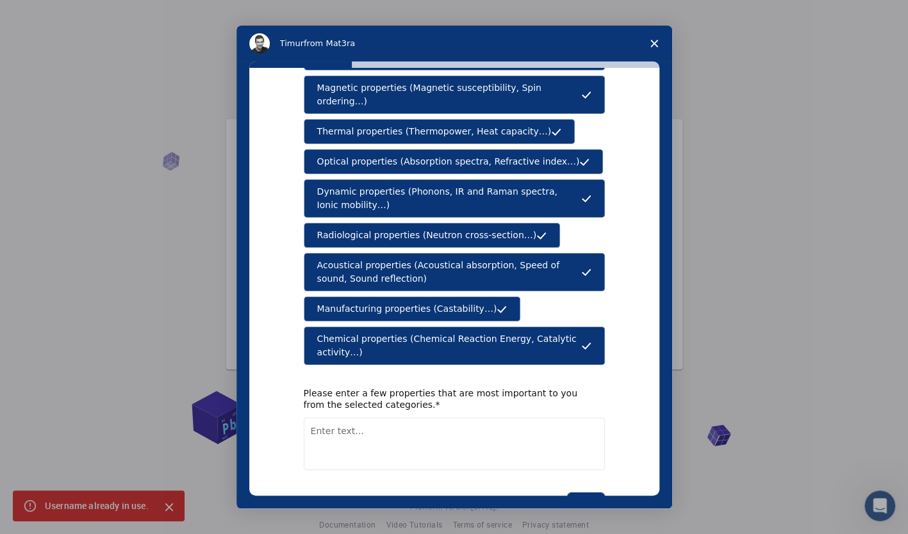
click at [334, 418] on textarea "Enter text..." at bounding box center [454, 444] width 301 height 53
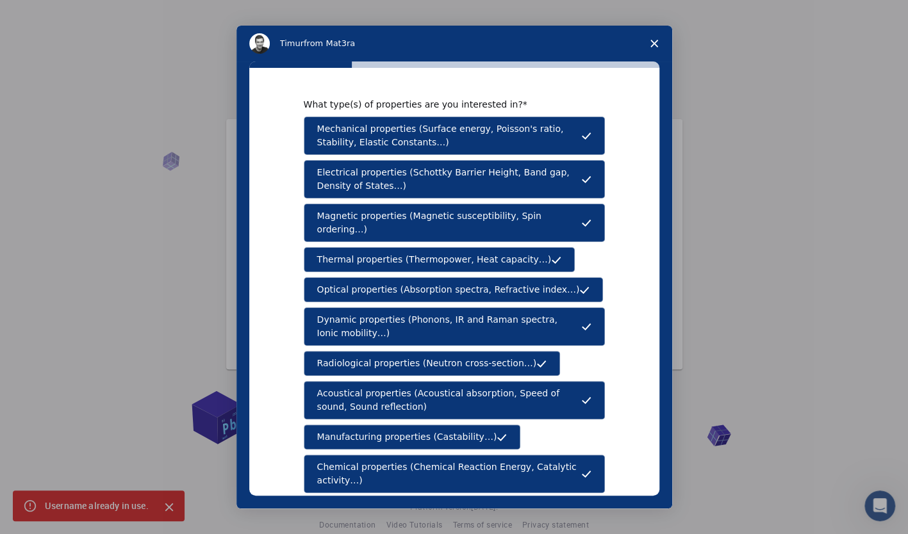
click at [343, 142] on span "Mechanical properties (Surface energy, Poisson's ratio, Stability, Elastic Cons…" at bounding box center [449, 135] width 264 height 27
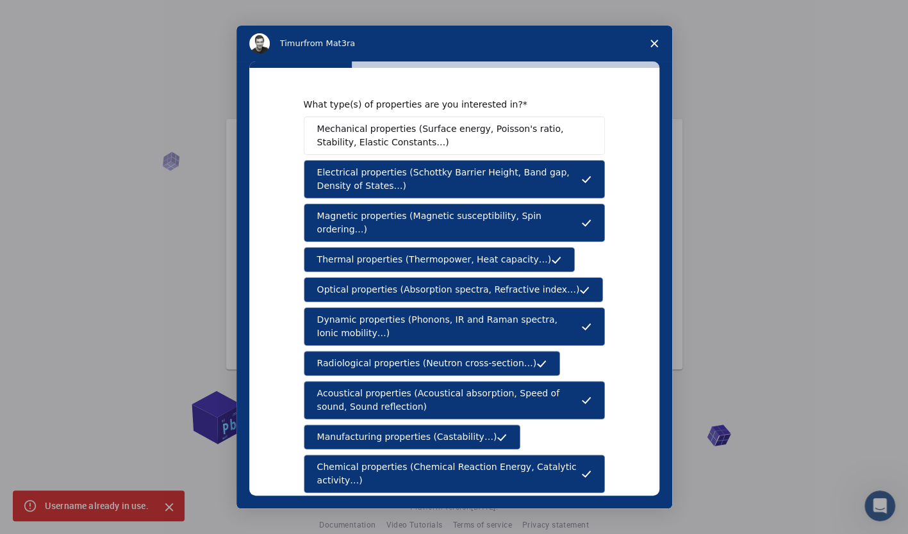
click at [375, 283] on span "Optical properties (Absorption spectra, Refractive index…)" at bounding box center [448, 289] width 263 height 13
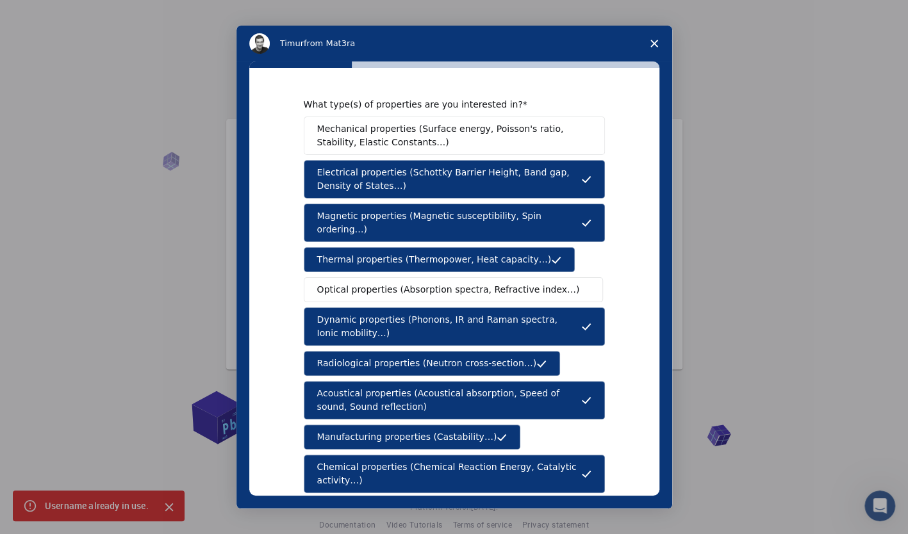
drag, startPoint x: 313, startPoint y: 274, endPoint x: 425, endPoint y: 285, distance: 112.6
click at [405, 285] on button "Optical properties (Absorption spectra, Refractive index…)" at bounding box center [454, 289] width 300 height 25
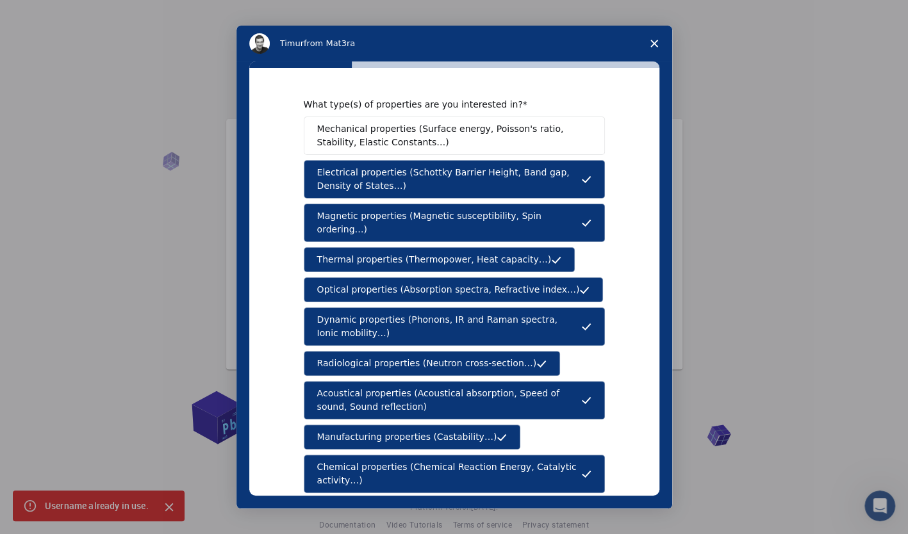
click at [342, 138] on span "Mechanical properties (Surface energy, Poisson's ratio, Stability, Elastic Cons…" at bounding box center [450, 135] width 267 height 27
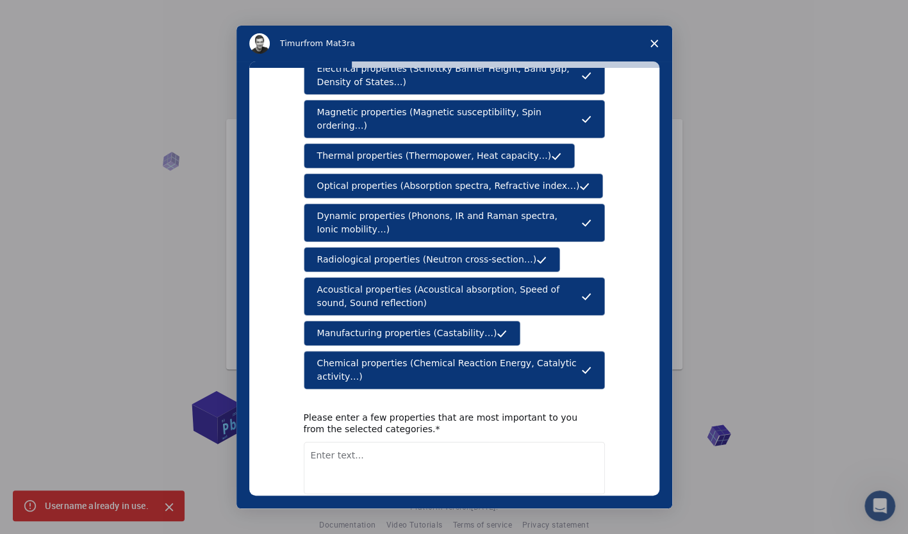
scroll to position [146, 0]
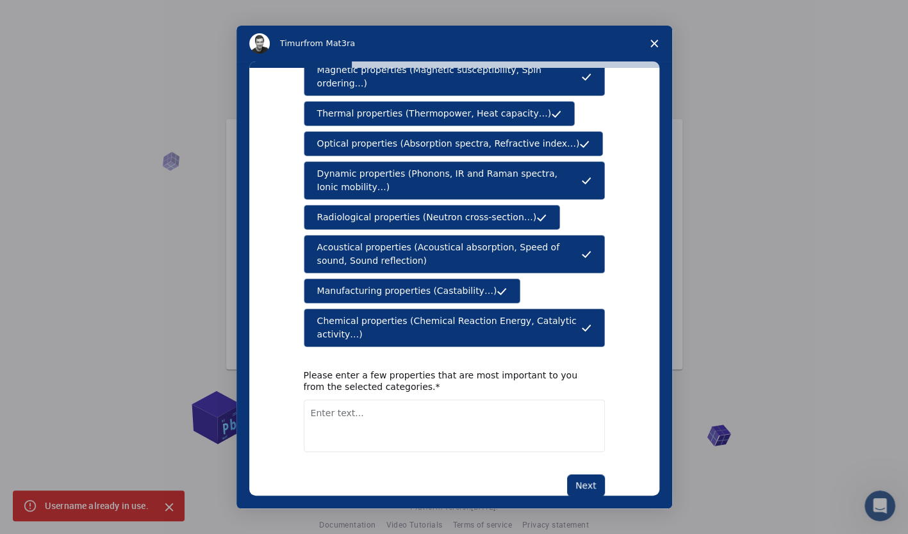
click at [333, 400] on textarea "Enter text..." at bounding box center [454, 426] width 301 height 53
paste textarea "Structural, Electronic, Optical, and Thermodynamic Properties"
type textarea "Structural, Electronic, Optical, and Thermodynamic Properties"
click at [582, 475] on button "Next" at bounding box center [586, 486] width 38 height 22
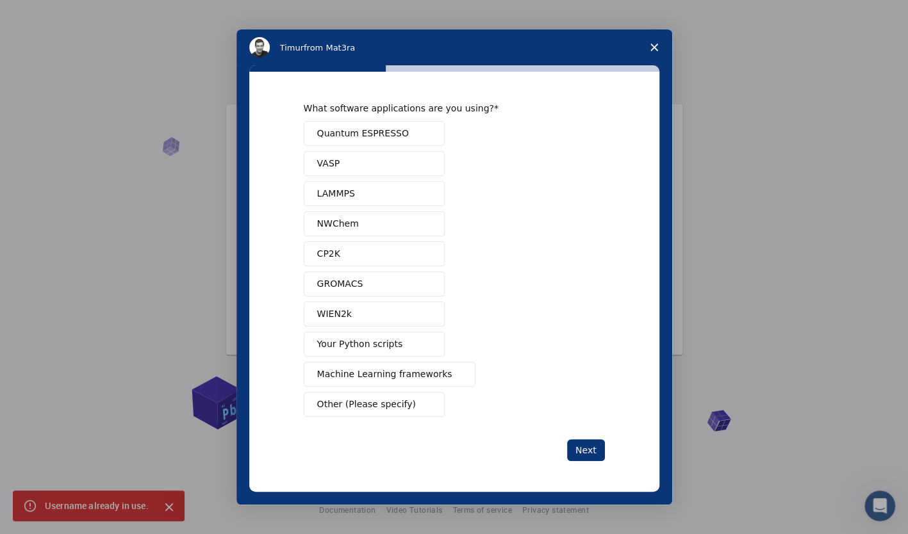
scroll to position [19, 0]
click at [383, 402] on span "Other (Please specify)" at bounding box center [366, 404] width 99 height 13
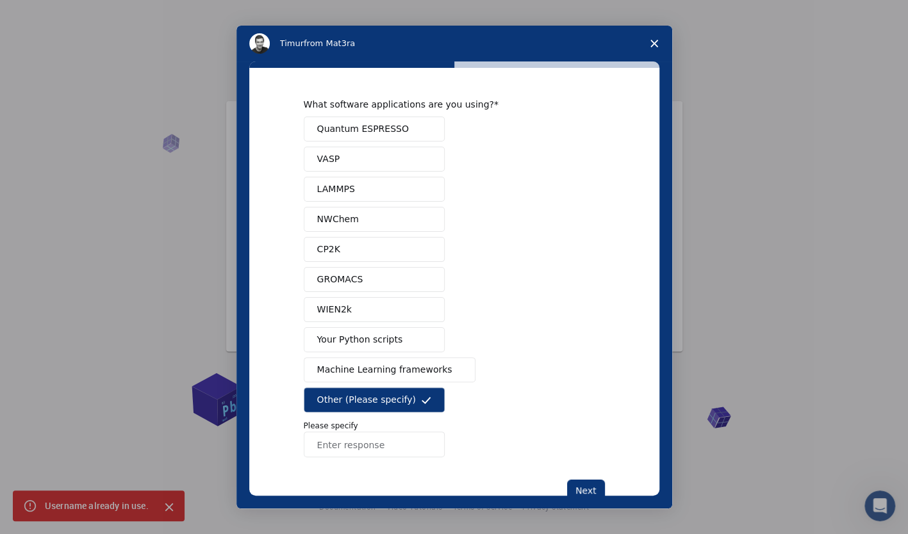
click at [367, 450] on input "Enter response" at bounding box center [374, 445] width 141 height 26
click at [320, 445] on input "materials" at bounding box center [374, 445] width 141 height 26
click at [377, 445] on input "Materials" at bounding box center [374, 445] width 141 height 26
type input "Materials Studio"
click at [349, 130] on span "Quantum ESPRESSO" at bounding box center [363, 128] width 92 height 13
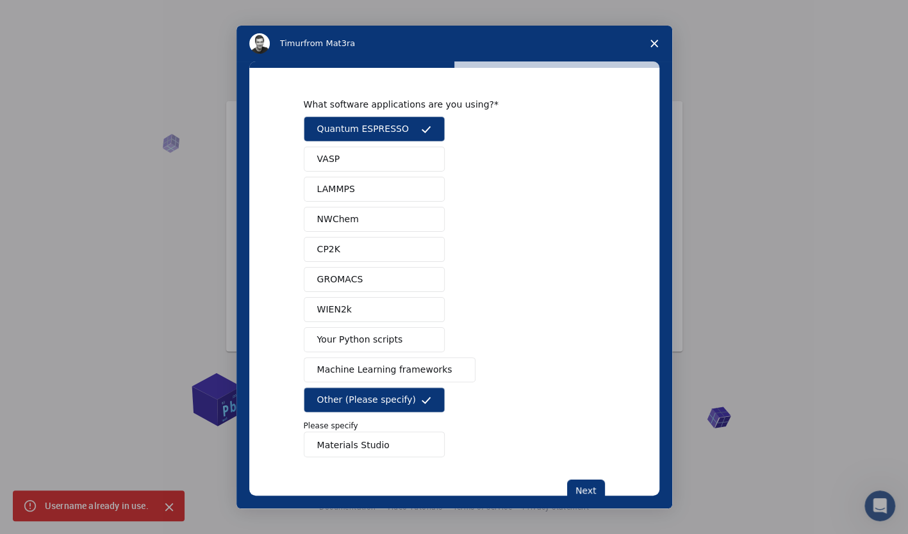
click at [344, 188] on span "LAMMPS" at bounding box center [336, 189] width 38 height 13
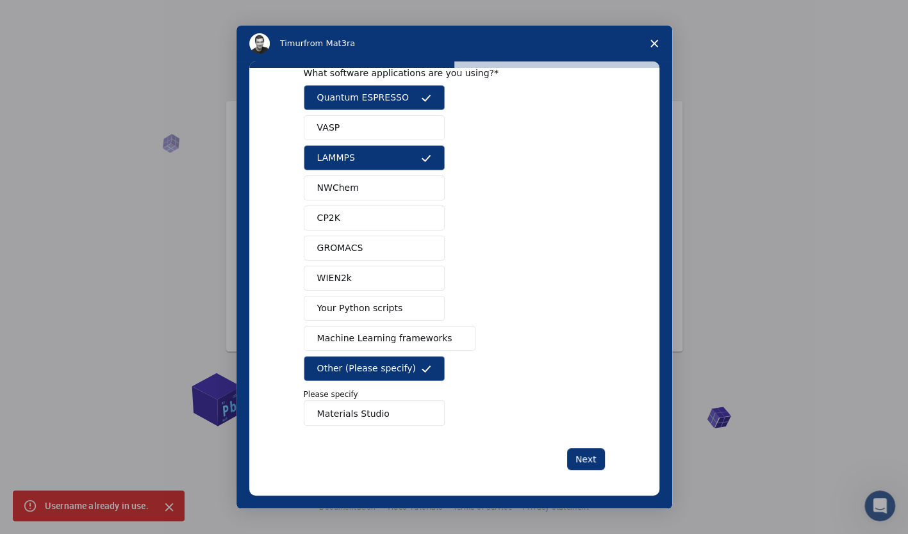
scroll to position [32, 0]
click at [343, 243] on span "GROMACS" at bounding box center [340, 247] width 46 height 13
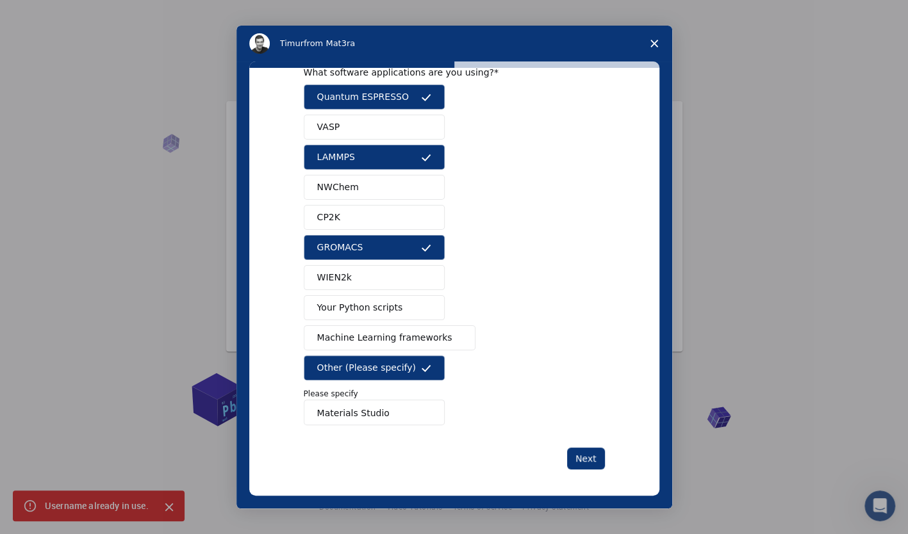
click at [384, 335] on span "Machine Learning frameworks" at bounding box center [384, 337] width 135 height 13
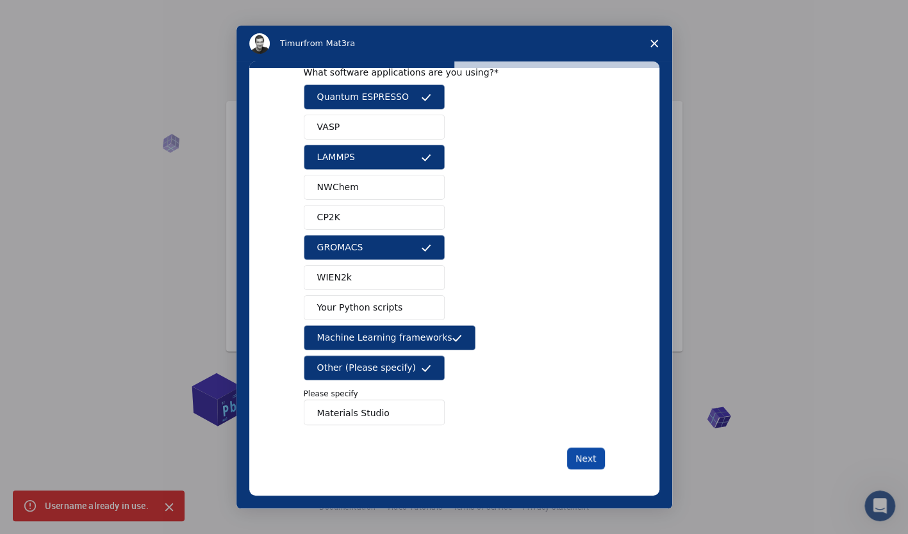
click at [579, 459] on button "Next" at bounding box center [586, 459] width 38 height 22
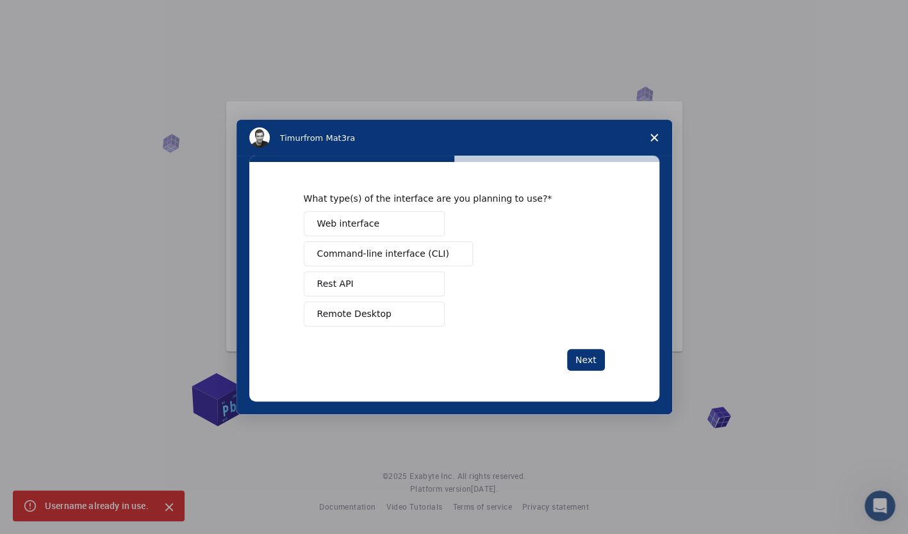
click at [364, 223] on span "Web interface" at bounding box center [348, 223] width 62 height 13
click at [356, 252] on span "Command-line interface (CLI)" at bounding box center [383, 253] width 132 height 13
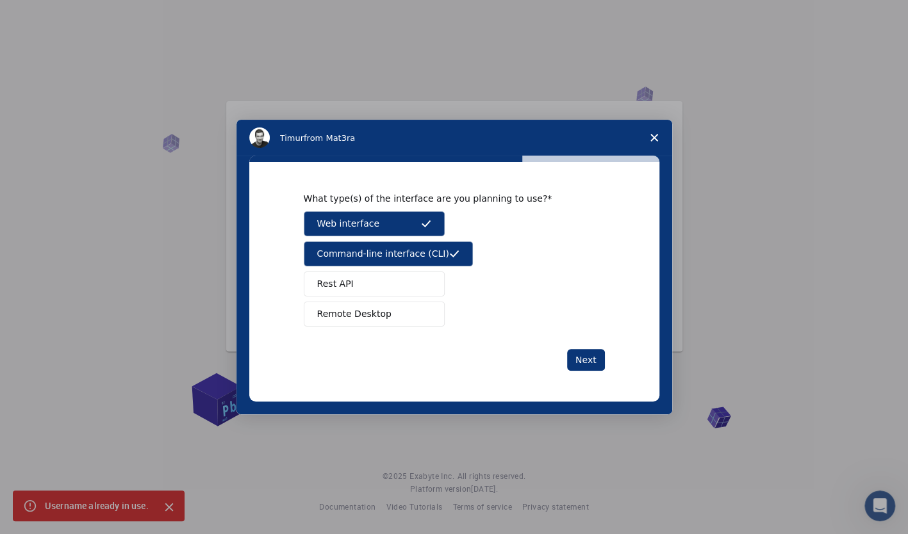
click at [341, 284] on span "Rest API" at bounding box center [335, 283] width 37 height 13
click at [343, 317] on span "Remote Desktop" at bounding box center [354, 314] width 74 height 13
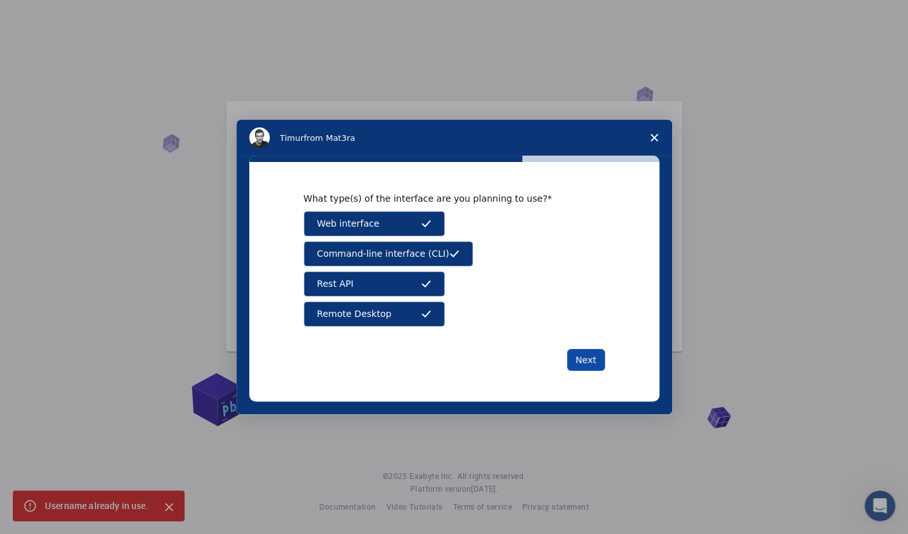
click at [589, 362] on button "Next" at bounding box center [586, 360] width 38 height 22
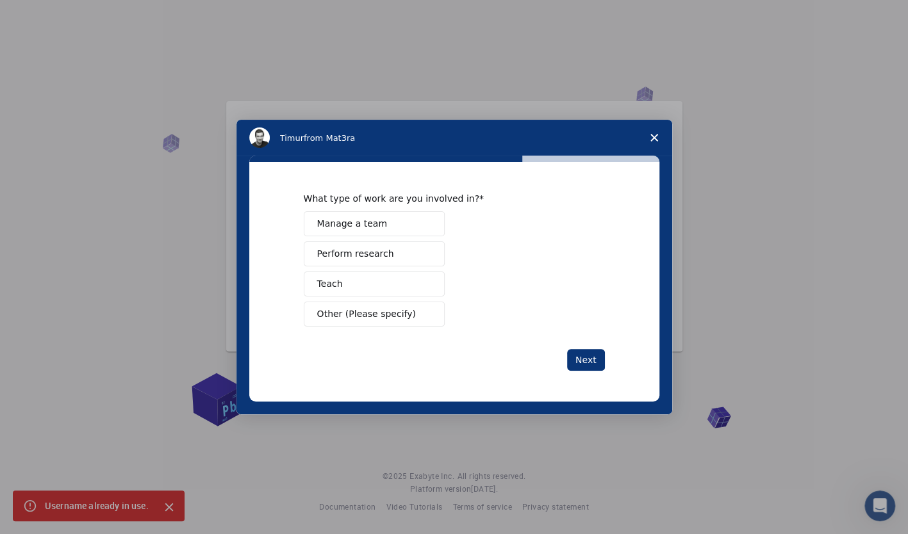
click at [390, 231] on button "Manage a team" at bounding box center [374, 223] width 141 height 25
click at [377, 254] on span "Perform research" at bounding box center [355, 253] width 77 height 13
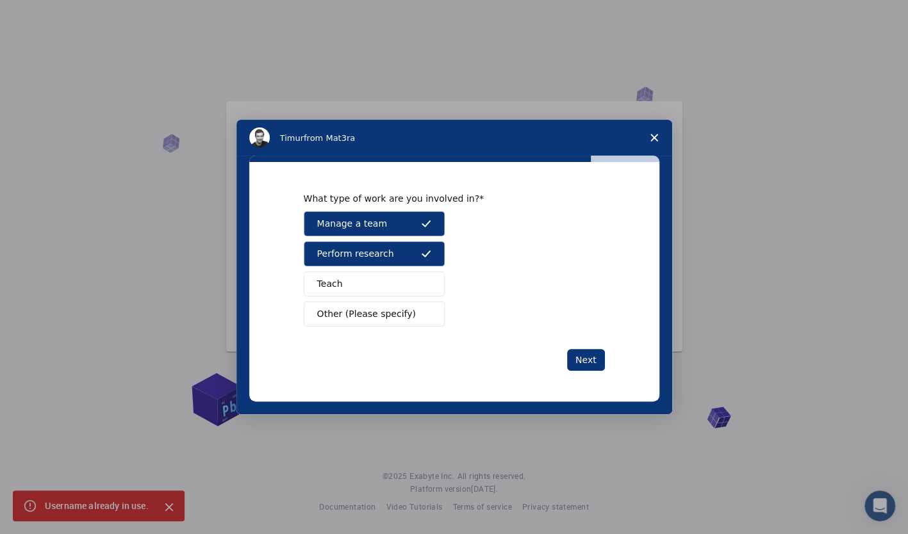
click at [356, 283] on button "Teach" at bounding box center [374, 284] width 141 height 25
click at [373, 319] on span "Other (Please specify)" at bounding box center [366, 314] width 99 height 13
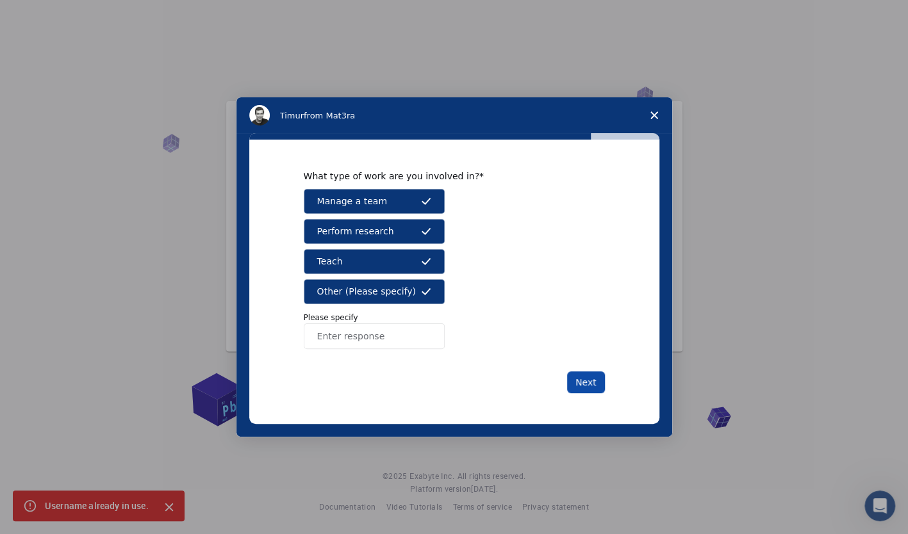
click at [582, 375] on button "Next" at bounding box center [586, 383] width 38 height 22
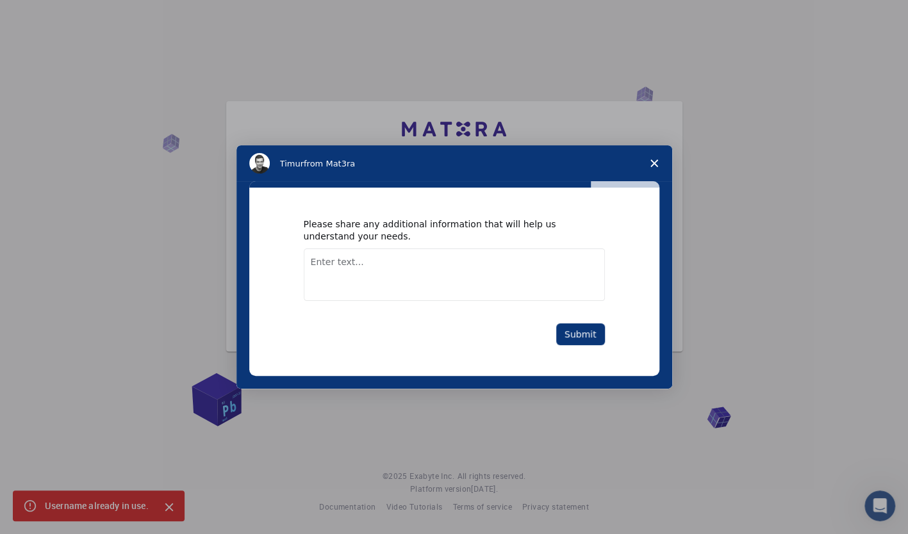
click at [401, 268] on textarea "Enter text..." at bounding box center [454, 275] width 301 height 53
paste textarea "Structural, Electronic, Optical, and Thermodynamic Properties"
type textarea "Structural, Electronic, Optical, and Thermodynamic Properties"
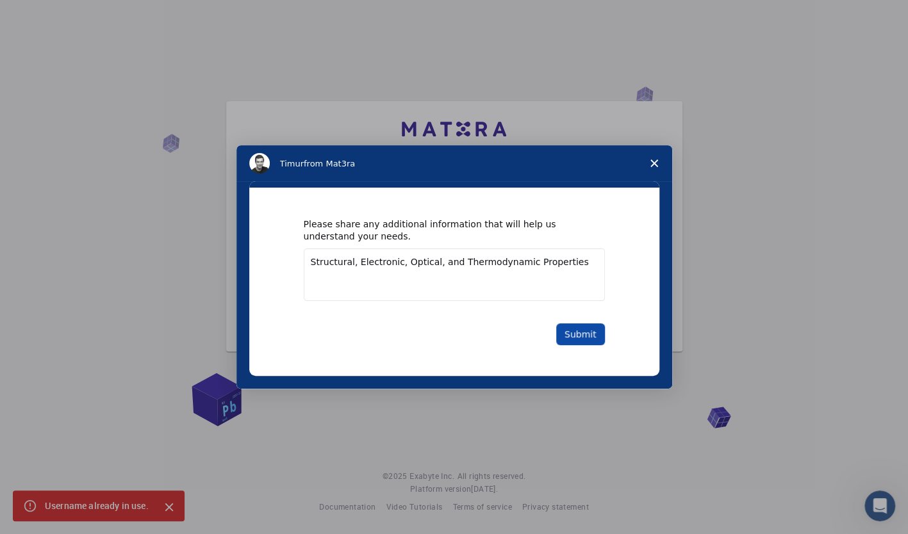
click at [583, 336] on button "Submit" at bounding box center [580, 335] width 49 height 22
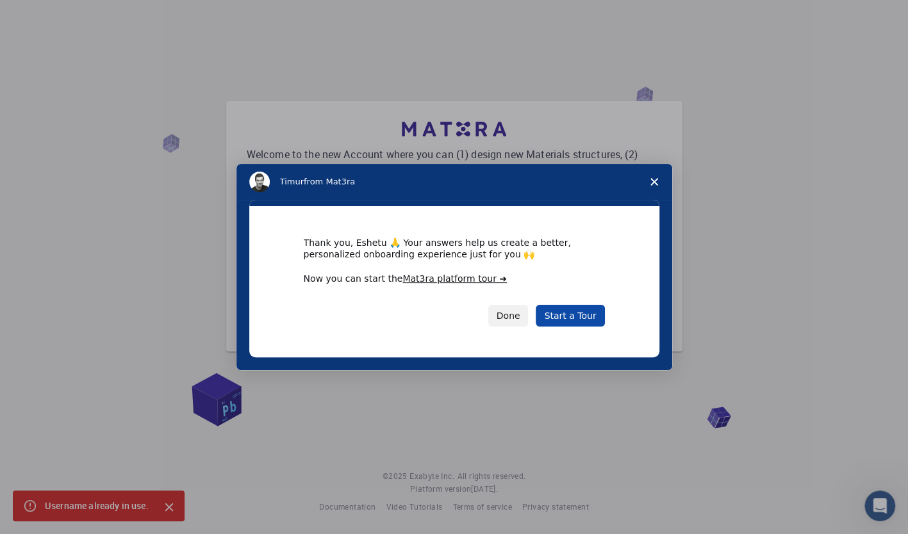
click at [564, 316] on link "Start a Tour" at bounding box center [570, 316] width 69 height 22
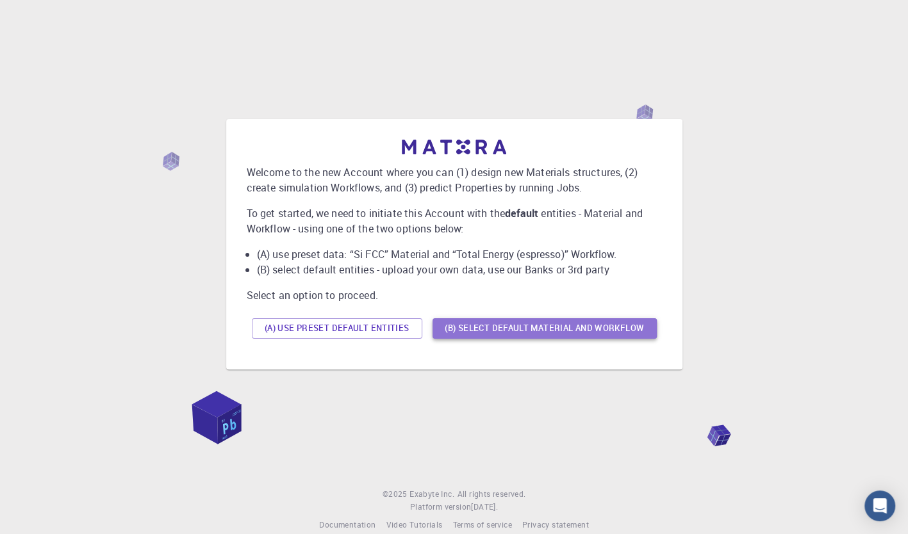
click at [458, 328] on button "(B) Select default material and workflow" at bounding box center [545, 328] width 224 height 21
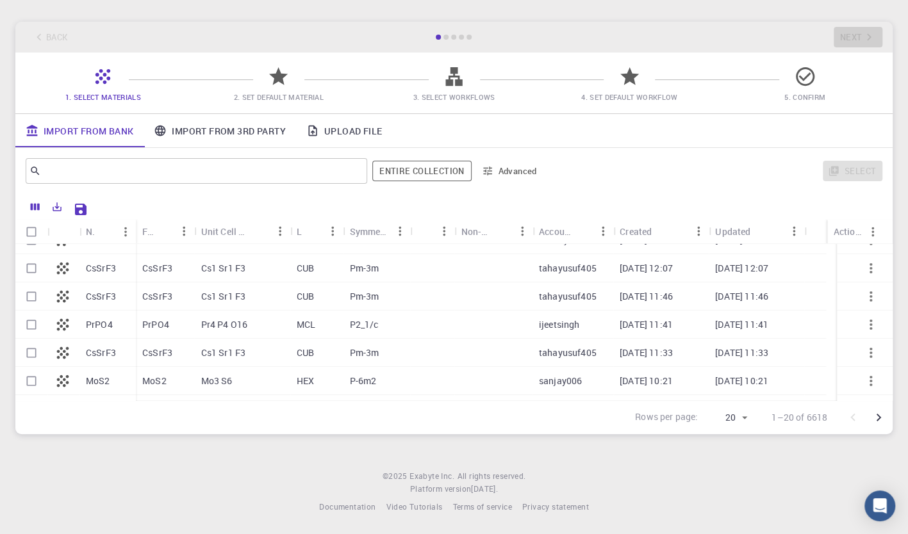
scroll to position [22, 0]
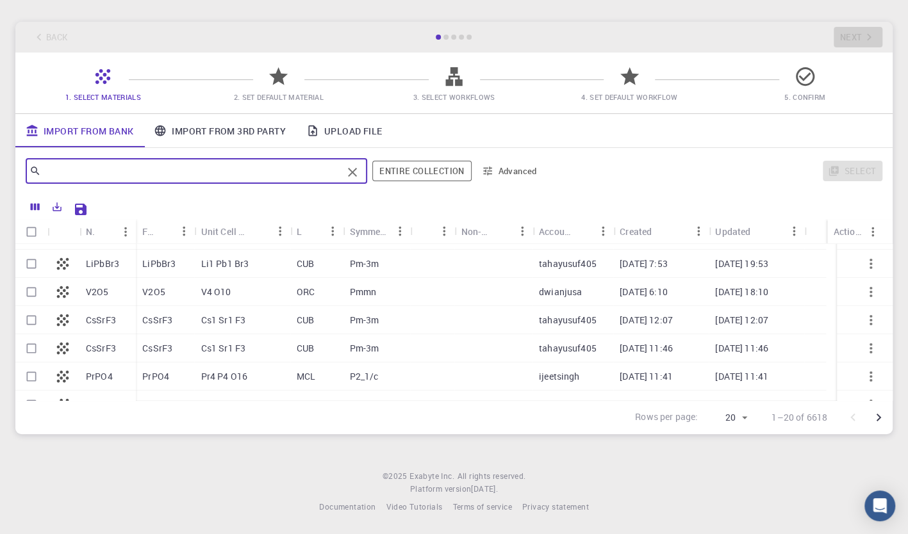
click at [49, 167] on input "text" at bounding box center [191, 171] width 301 height 18
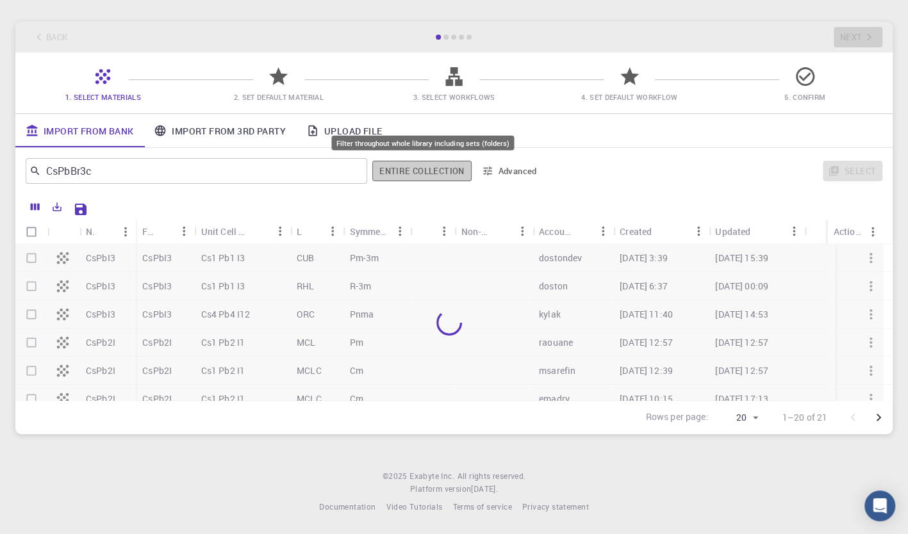
click at [438, 176] on button "Entire collection" at bounding box center [421, 171] width 99 height 21
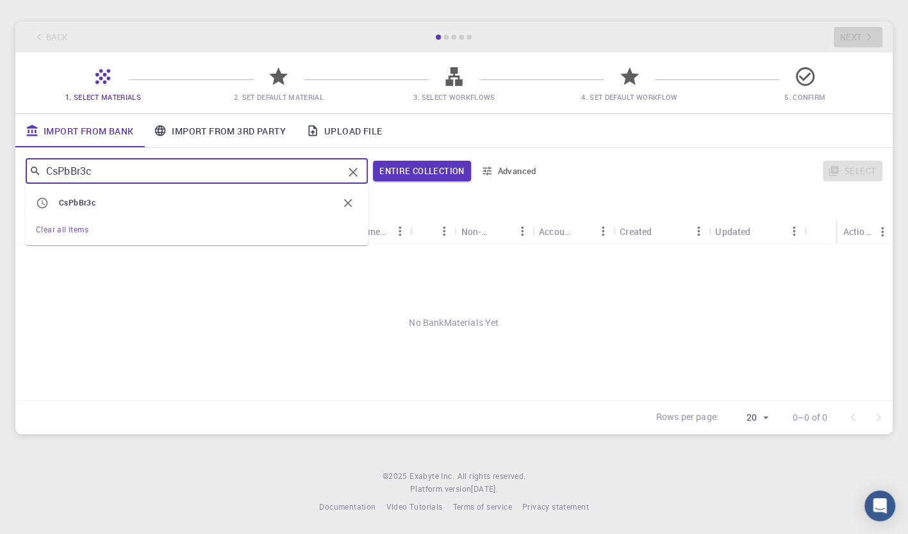
click at [116, 172] on input "CsPbBr3c" at bounding box center [192, 171] width 302 height 18
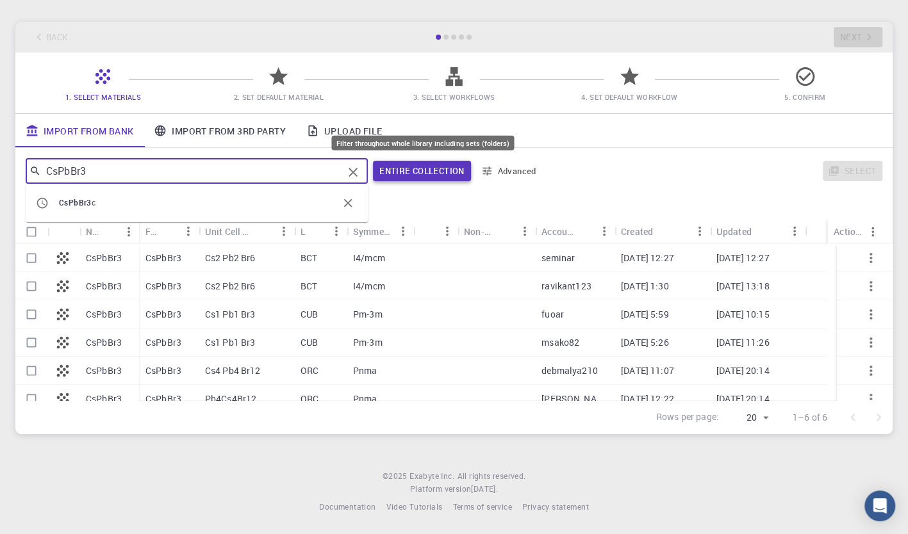
type input "CsPbBr3"
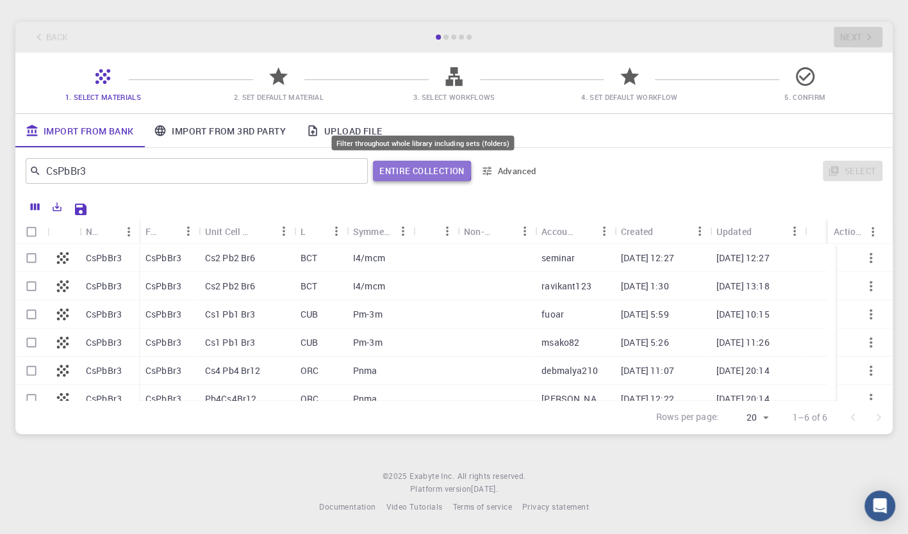
click at [393, 168] on button "Entire collection" at bounding box center [421, 171] width 97 height 21
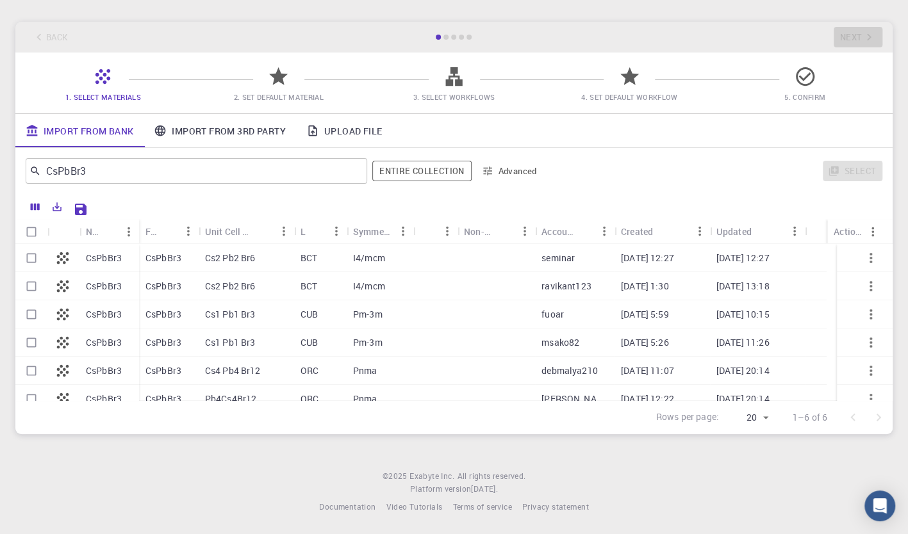
click at [28, 258] on input "Select row" at bounding box center [31, 258] width 24 height 24
checkbox input "true"
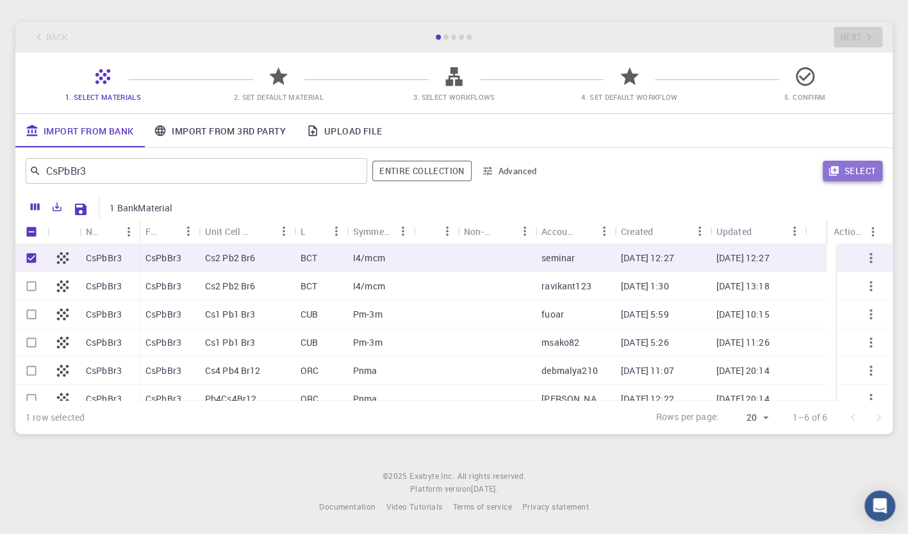
click at [859, 163] on button "Select" at bounding box center [853, 171] width 60 height 21
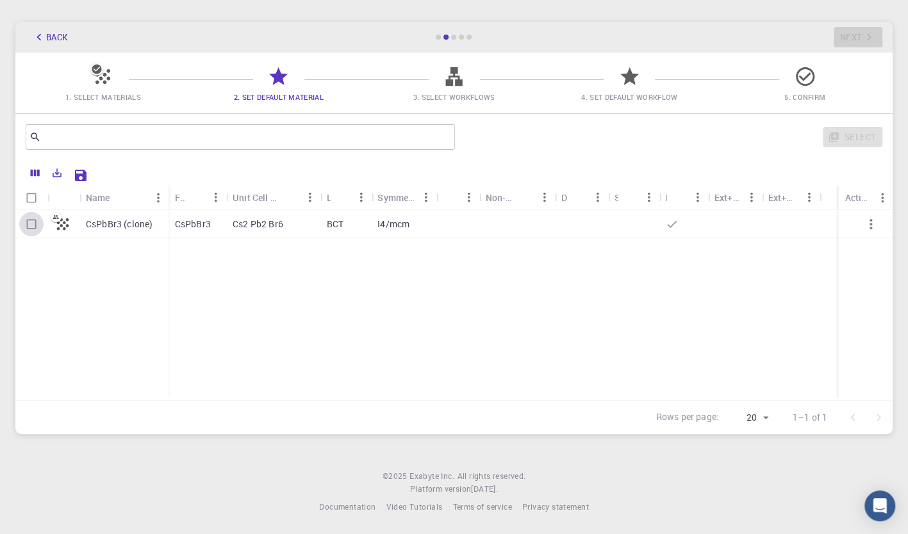
click at [27, 219] on input "Select row" at bounding box center [31, 224] width 24 height 24
checkbox input "true"
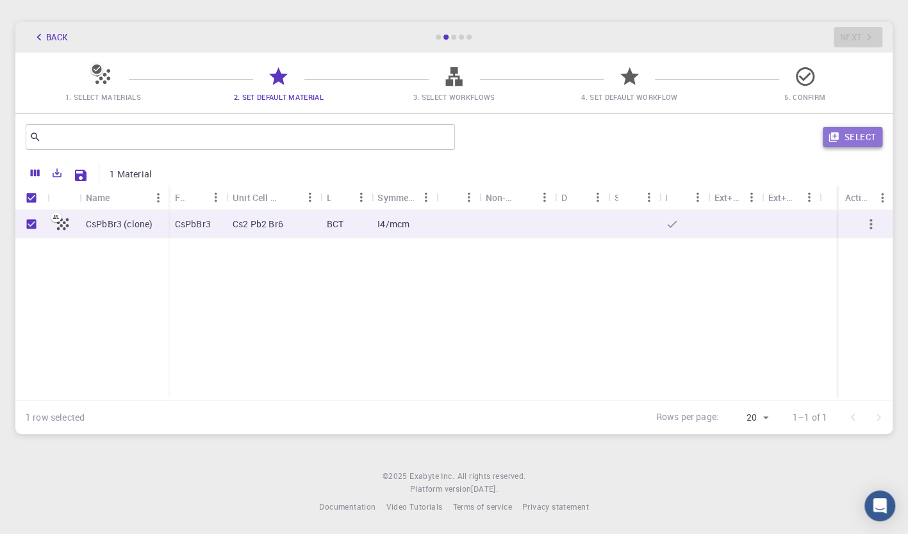
click at [859, 138] on button "Select" at bounding box center [853, 137] width 60 height 21
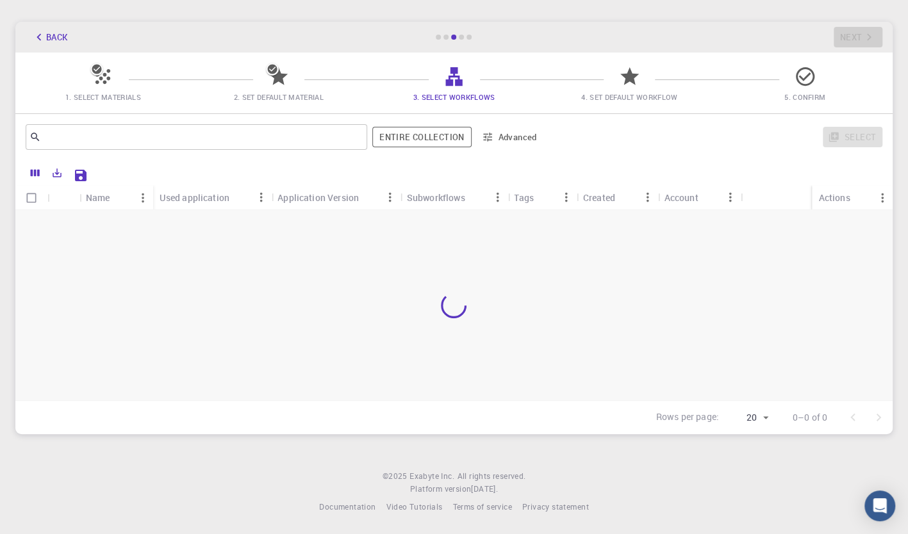
click at [36, 200] on input "Select all rows" at bounding box center [31, 198] width 24 height 24
checkbox input "false"
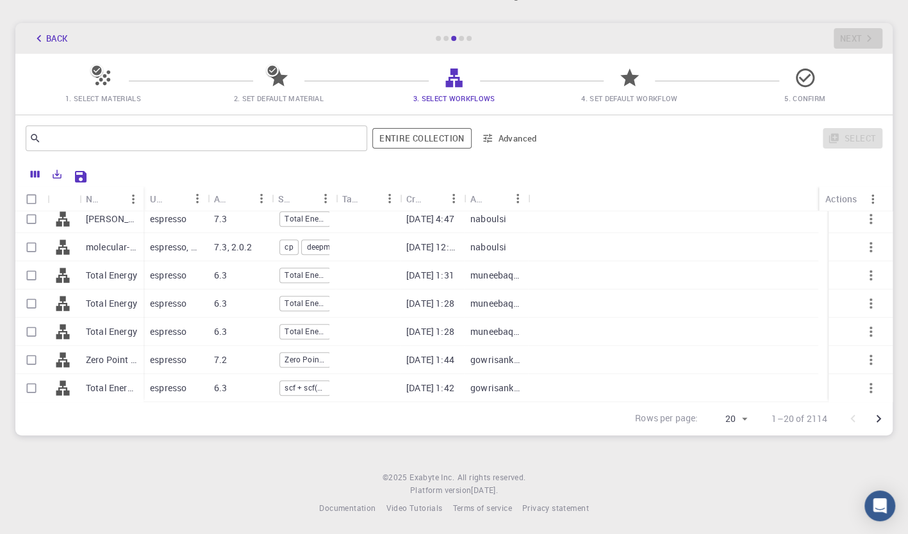
scroll to position [49, 0]
click at [25, 331] on input "Select row" at bounding box center [31, 330] width 24 height 24
checkbox input "true"
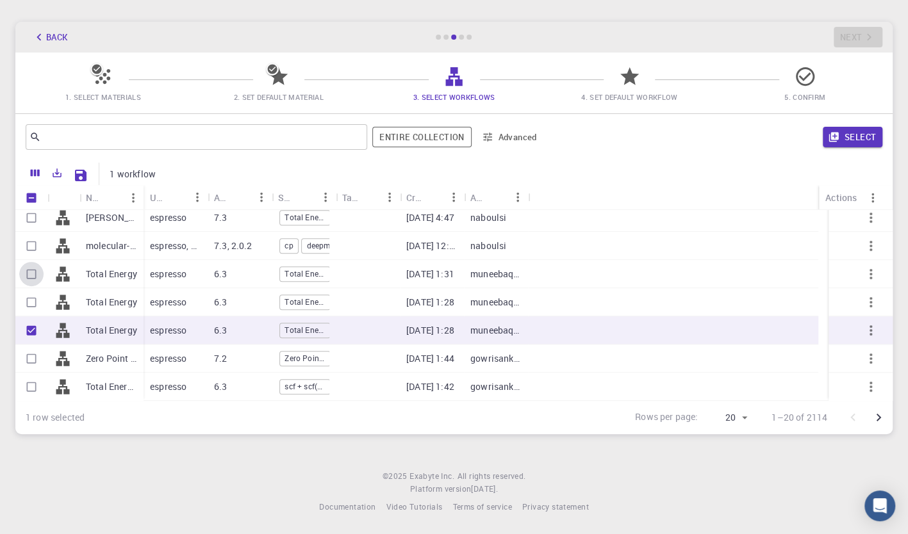
click at [30, 268] on input "Select row" at bounding box center [31, 274] width 24 height 24
checkbox input "true"
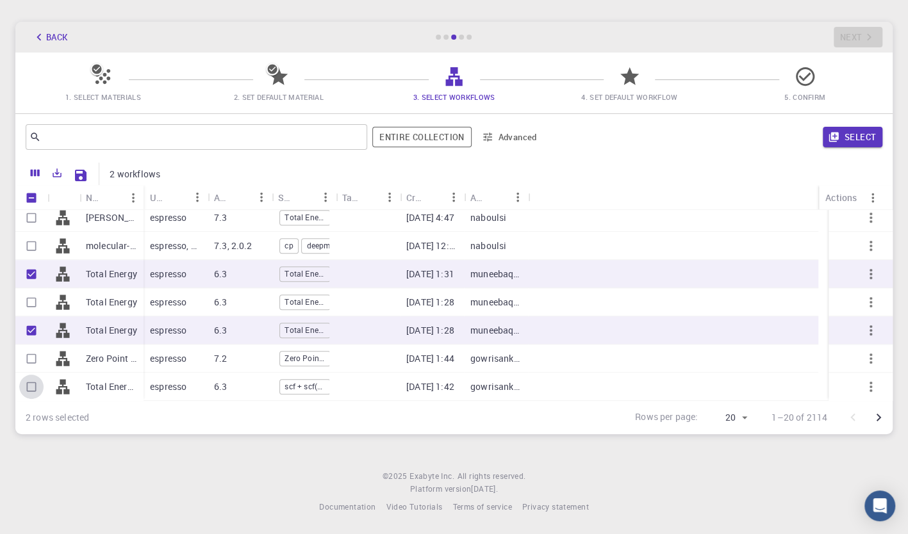
click at [31, 383] on input "Select row" at bounding box center [31, 387] width 24 height 24
checkbox input "true"
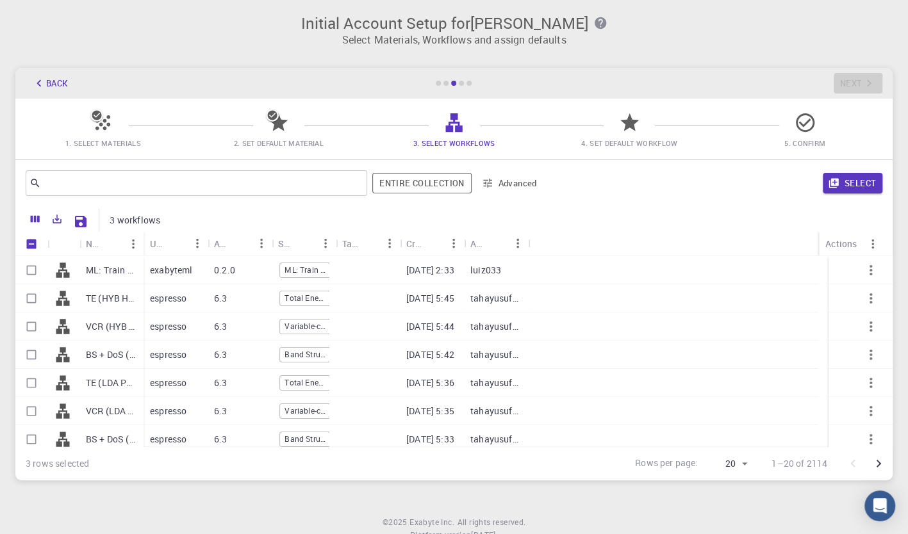
scroll to position [0, 0]
click at [24, 270] on input "Select row" at bounding box center [31, 272] width 24 height 24
checkbox input "true"
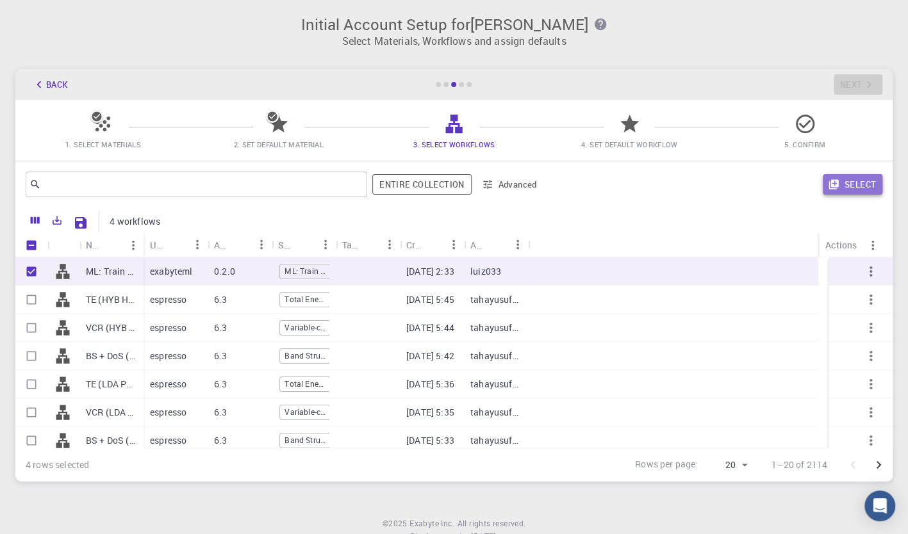
click at [850, 183] on button "Select" at bounding box center [853, 184] width 60 height 21
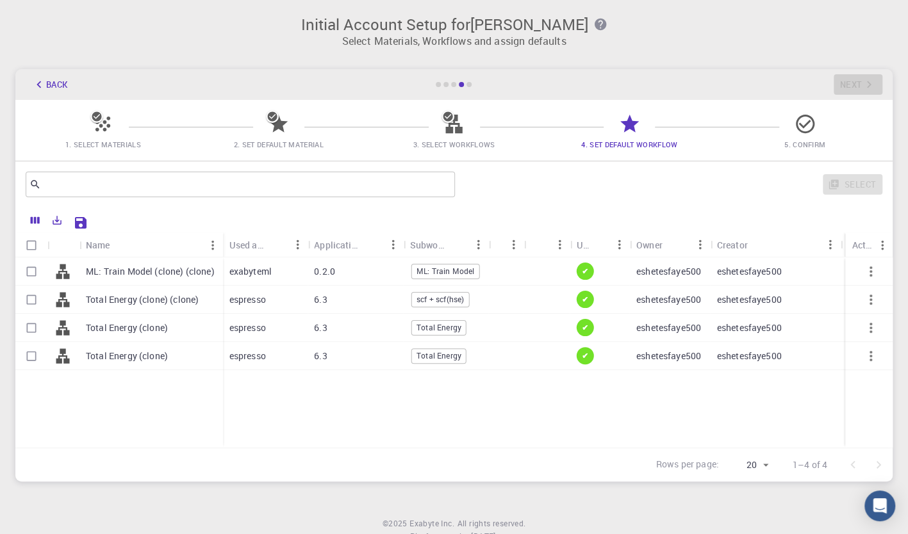
click at [21, 272] on input "Select row" at bounding box center [31, 272] width 24 height 24
checkbox input "true"
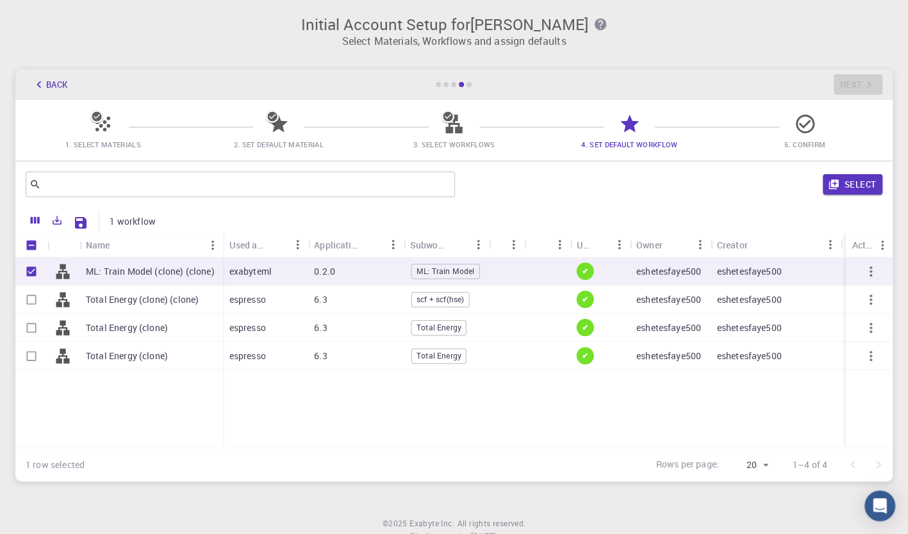
click at [23, 295] on input "Select row" at bounding box center [31, 300] width 24 height 24
checkbox input "true"
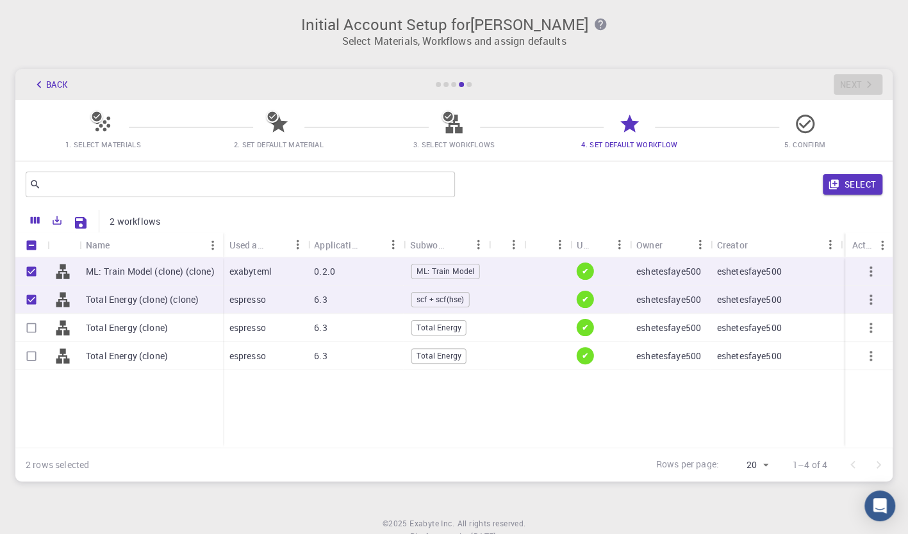
click at [29, 331] on input "Select row" at bounding box center [31, 328] width 24 height 24
checkbox input "true"
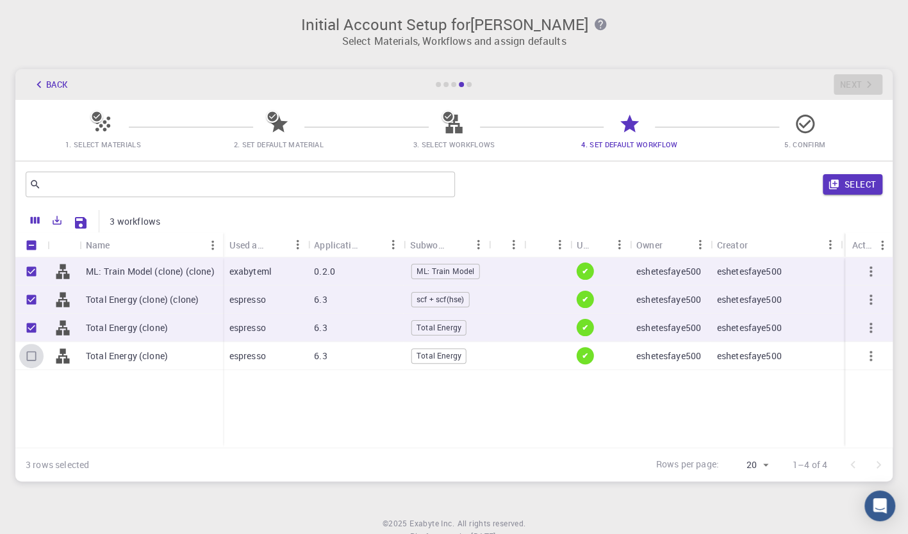
click at [33, 359] on input "Select row" at bounding box center [31, 356] width 24 height 24
checkbox input "true"
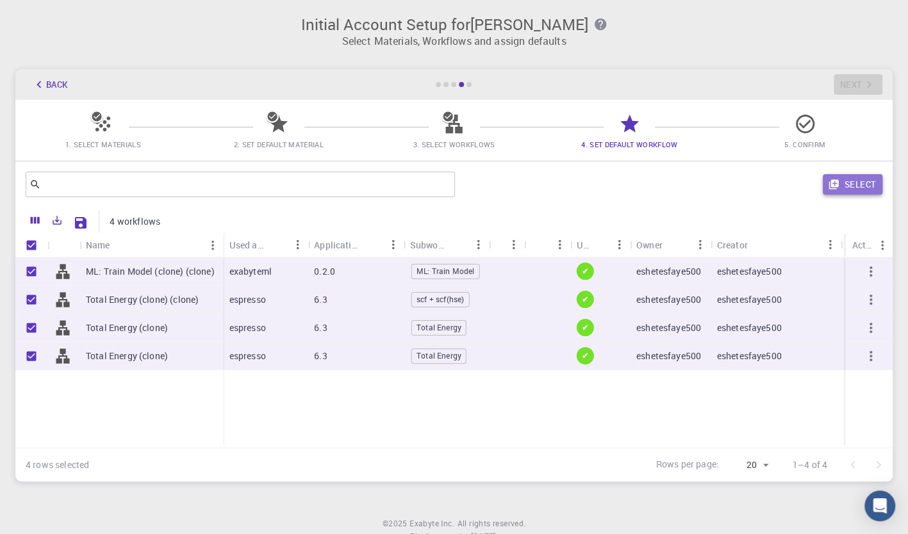
click at [856, 185] on button "Select" at bounding box center [853, 184] width 60 height 21
checkbox input "false"
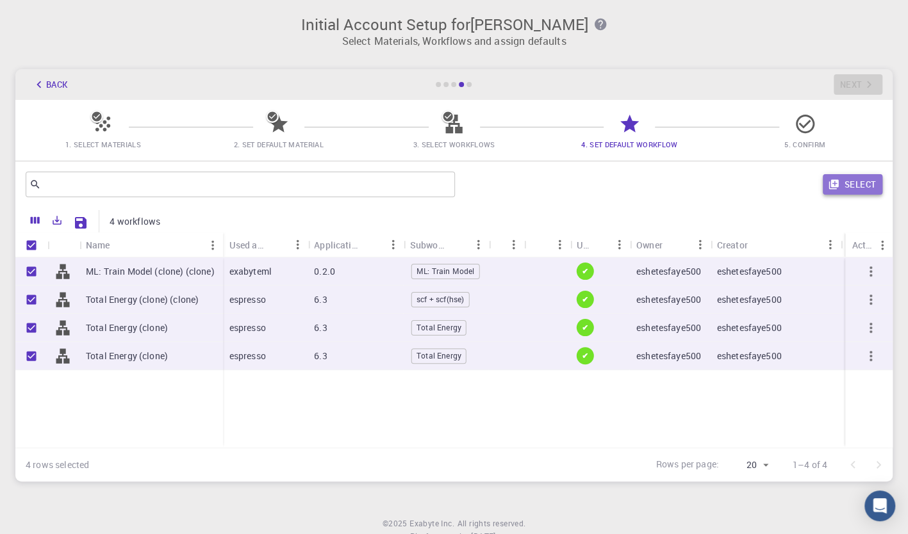
checkbox input "false"
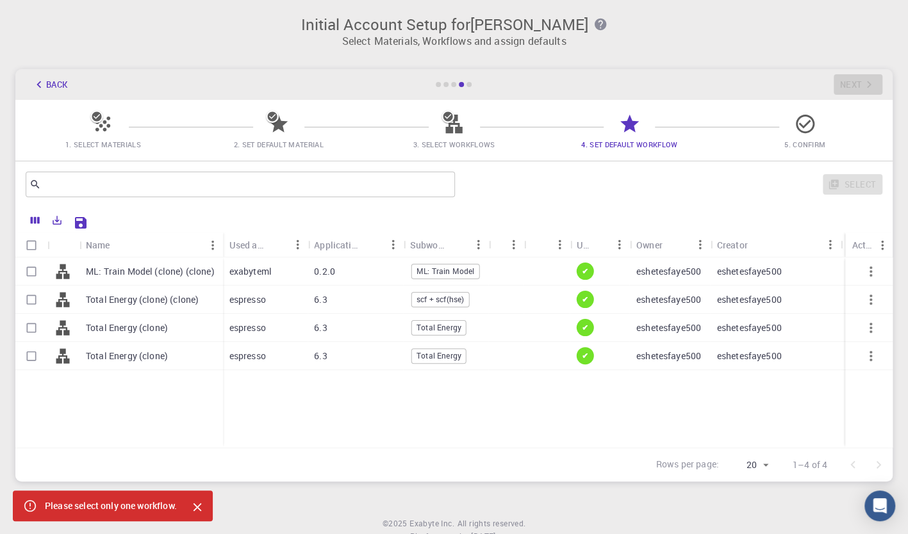
click at [199, 506] on icon "Close" at bounding box center [197, 508] width 8 height 8
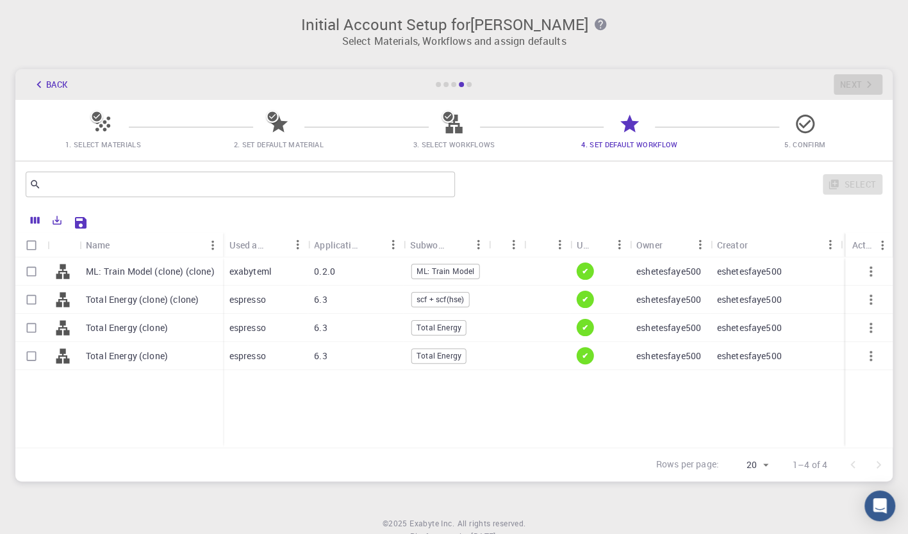
click at [33, 272] on input "Select row" at bounding box center [31, 272] width 24 height 24
checkbox input "true"
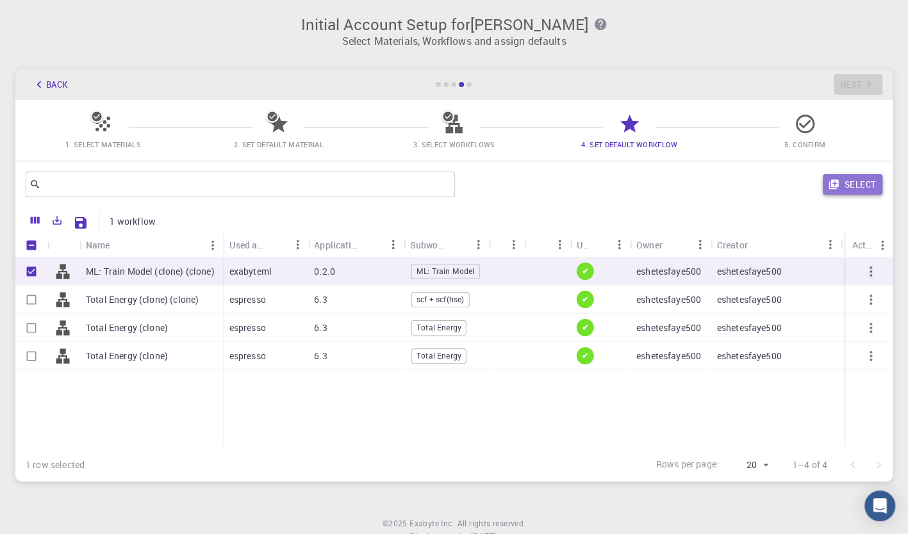
click at [852, 180] on button "Select" at bounding box center [853, 184] width 60 height 21
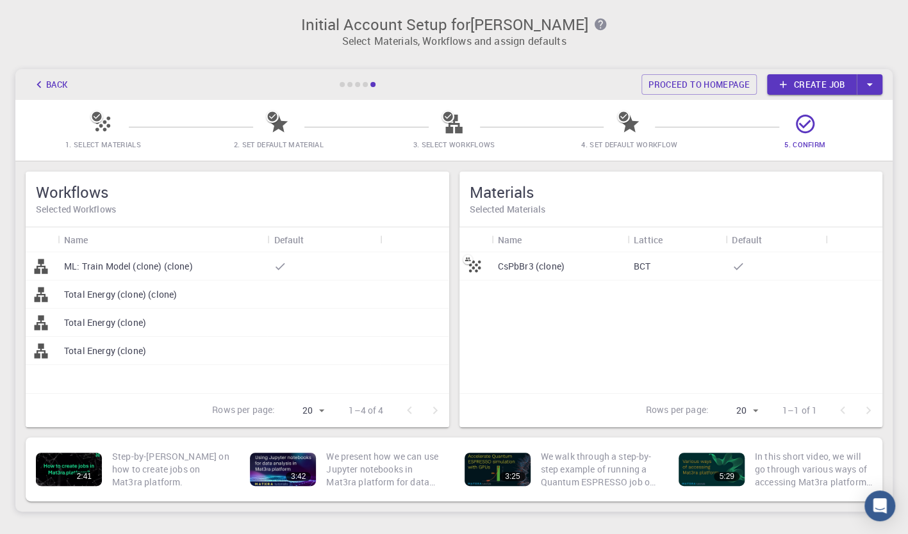
click at [623, 264] on div "CsPbBr3 (clone)" at bounding box center [559, 266] width 136 height 28
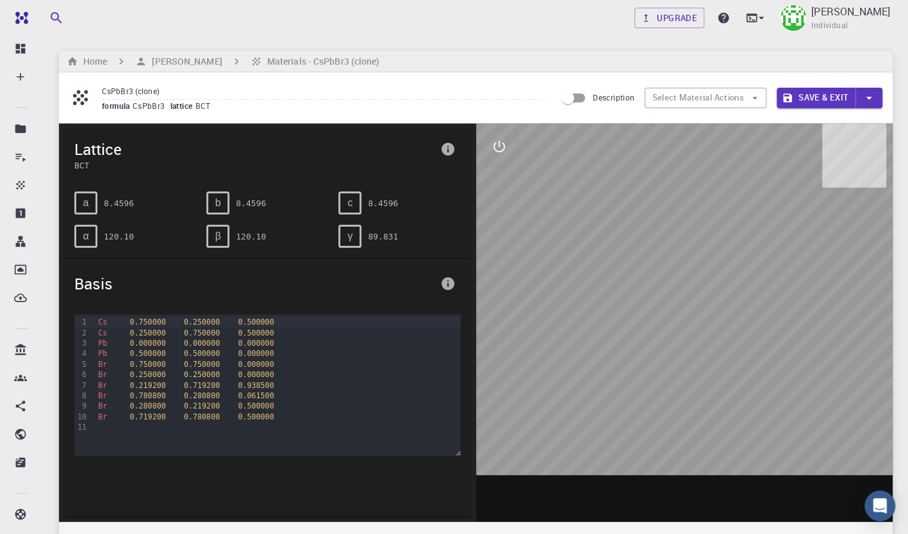
drag, startPoint x: 657, startPoint y: 276, endPoint x: 571, endPoint y: 289, distance: 86.9
click at [569, 297] on div at bounding box center [684, 323] width 417 height 399
drag, startPoint x: 590, startPoint y: 229, endPoint x: 496, endPoint y: 147, distance: 124.4
click at [476, 172] on div at bounding box center [684, 323] width 417 height 399
click at [818, 92] on button "Save & Exit" at bounding box center [816, 98] width 79 height 21
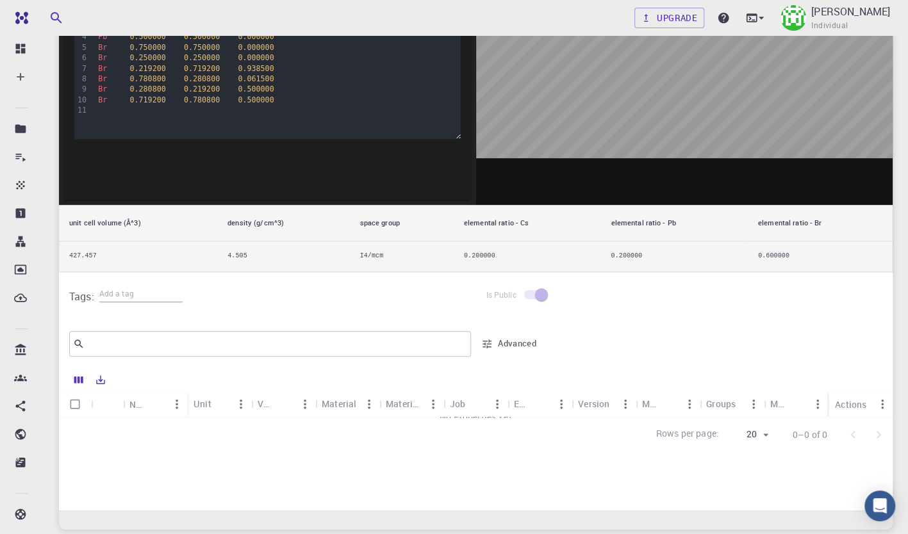
scroll to position [320, 0]
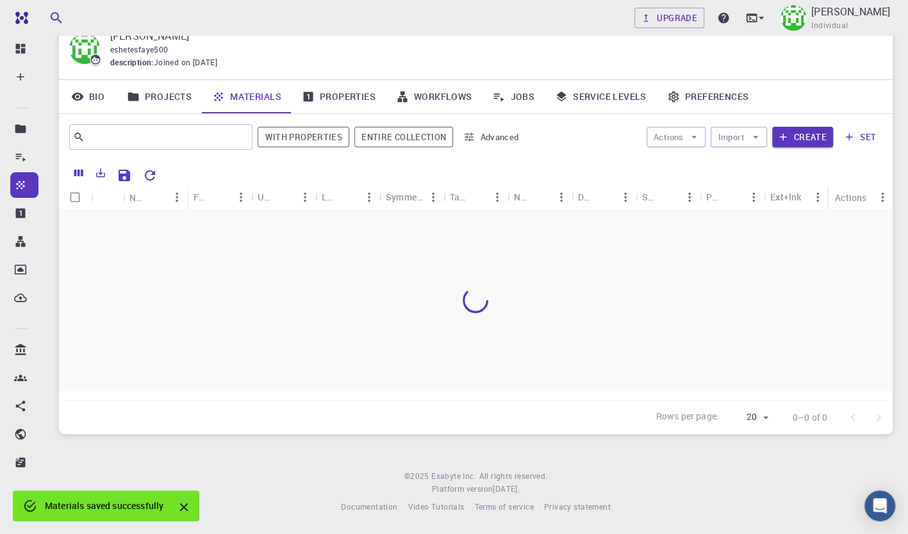
click at [533, 288] on div at bounding box center [476, 300] width 834 height 181
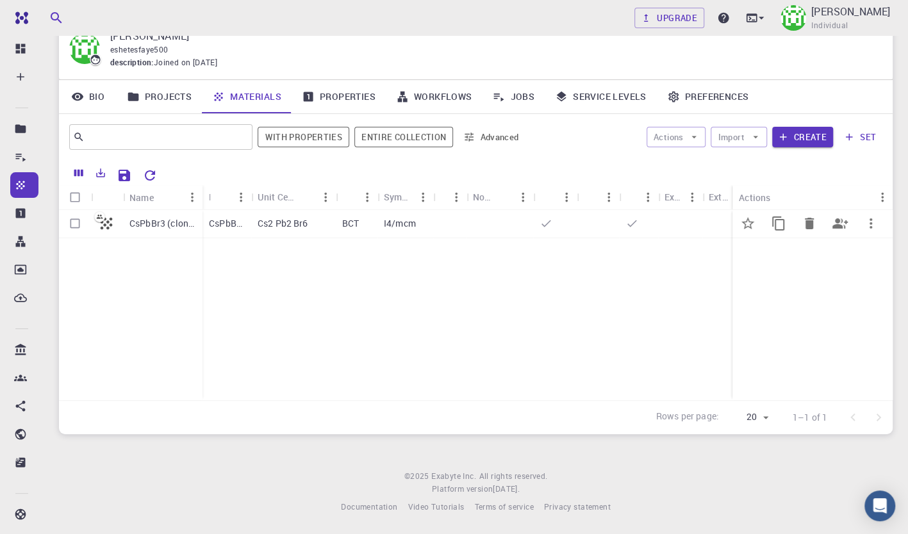
drag, startPoint x: 74, startPoint y: 223, endPoint x: 320, endPoint y: 188, distance: 249.1
click at [73, 222] on input "Select row" at bounding box center [75, 223] width 24 height 24
checkbox input "true"
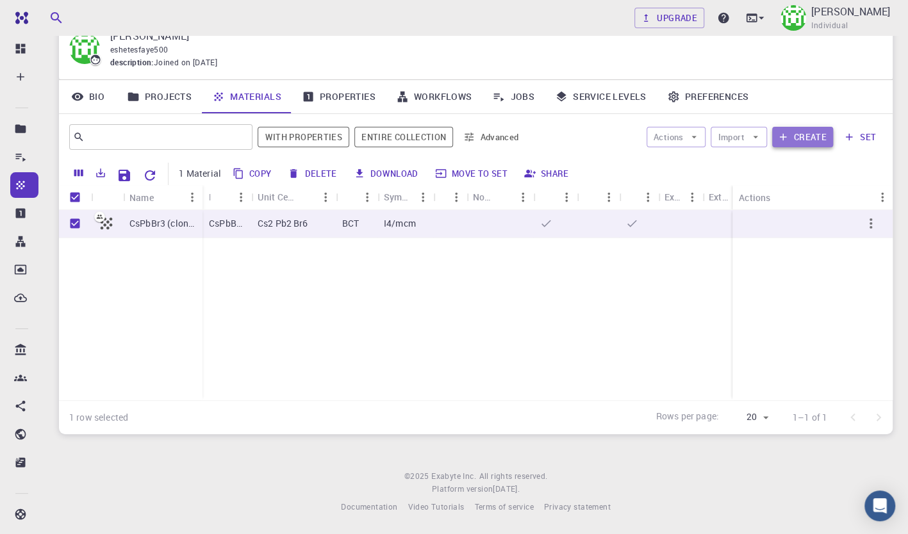
click at [798, 136] on button "Create" at bounding box center [802, 137] width 61 height 21
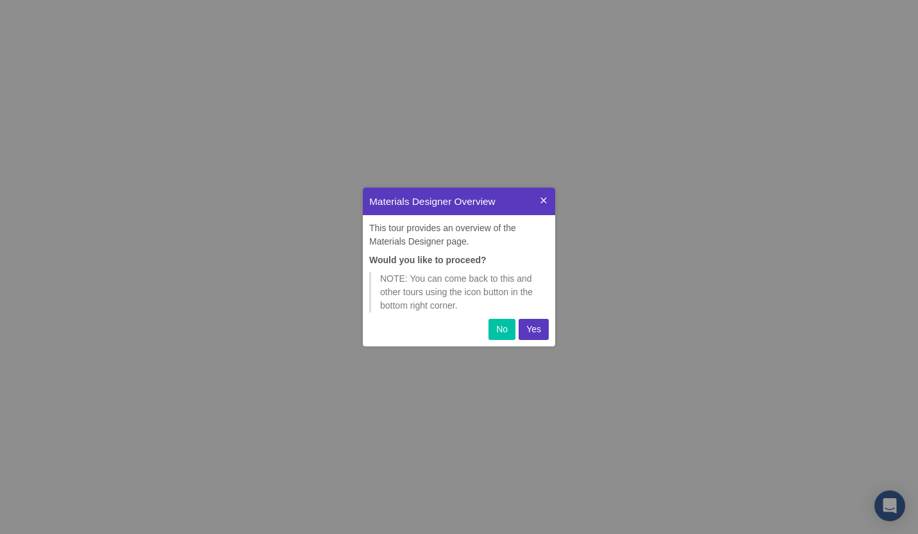
scroll to position [149, 182]
click at [532, 333] on p "Yes" at bounding box center [533, 329] width 15 height 13
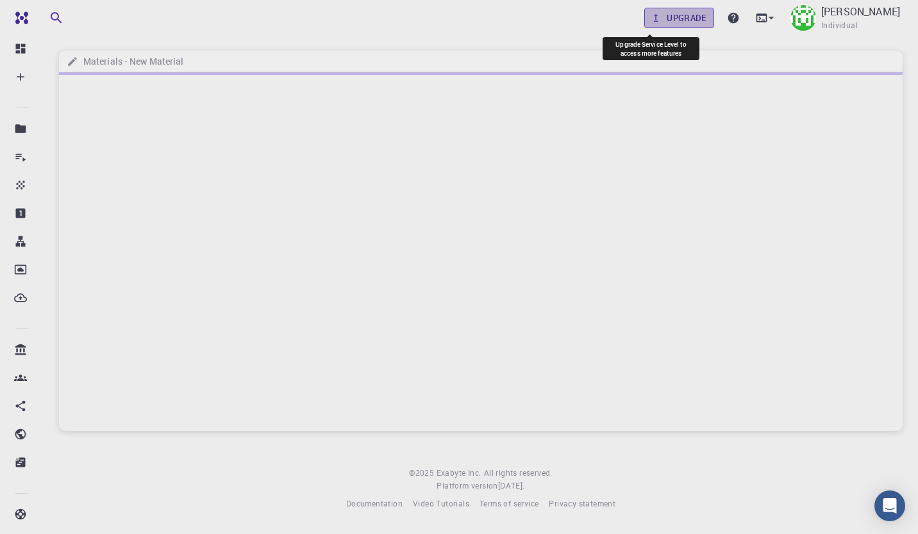
click at [652, 22] on link "Upgrade" at bounding box center [679, 18] width 70 height 21
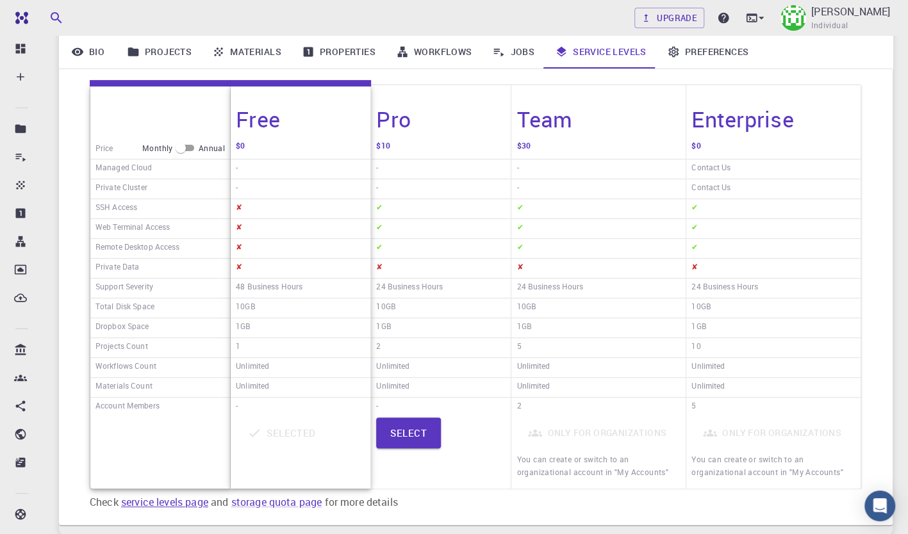
scroll to position [256, 0]
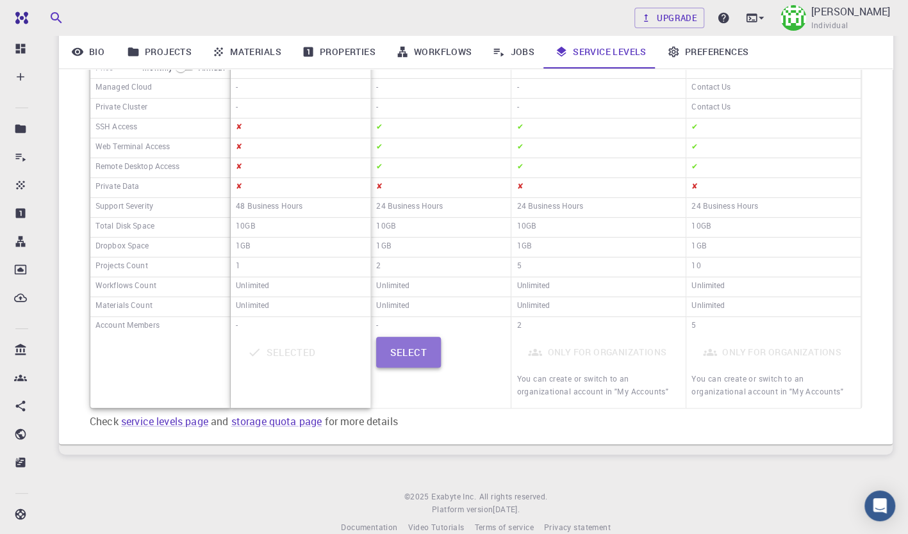
click at [404, 343] on button "Select" at bounding box center [408, 352] width 65 height 31
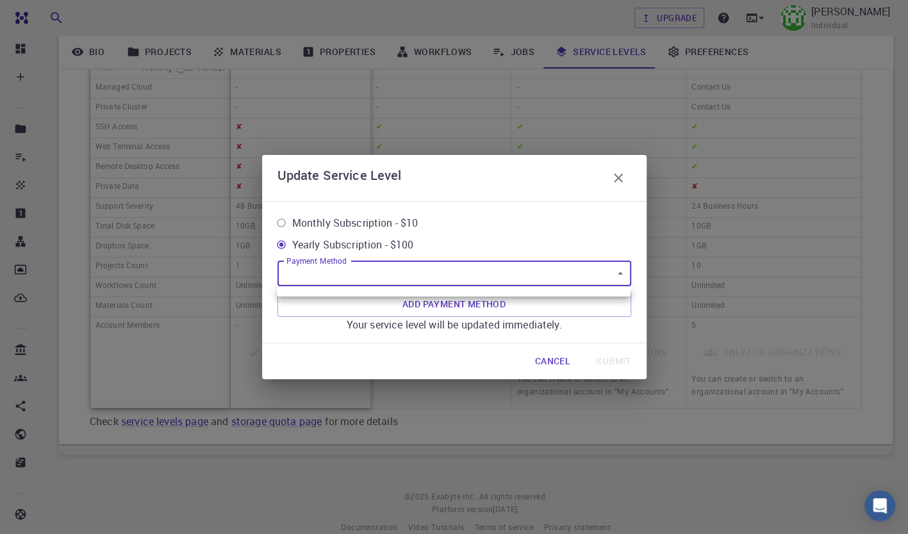
click at [368, 279] on body "Free Dashboard Create New Job New Material Create Material Upload File Import f…" at bounding box center [454, 149] width 908 height 811
click at [623, 180] on div at bounding box center [454, 267] width 908 height 534
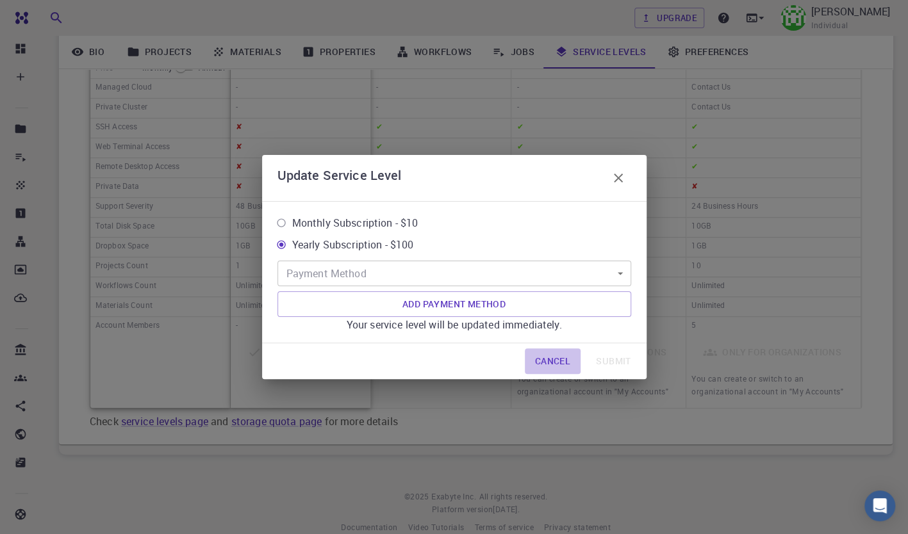
click at [548, 368] on button "Cancel" at bounding box center [553, 362] width 56 height 26
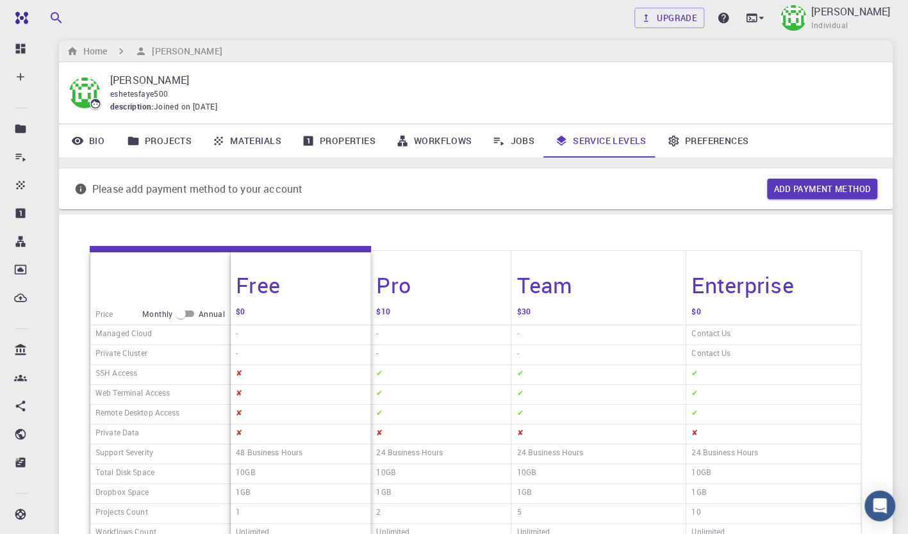
scroll to position [0, 0]
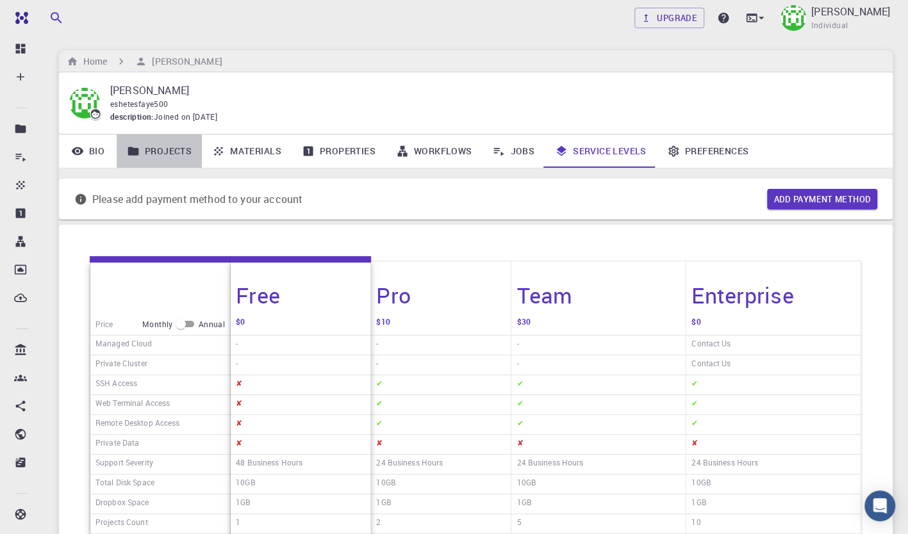
click at [173, 151] on link "Projects" at bounding box center [159, 151] width 85 height 33
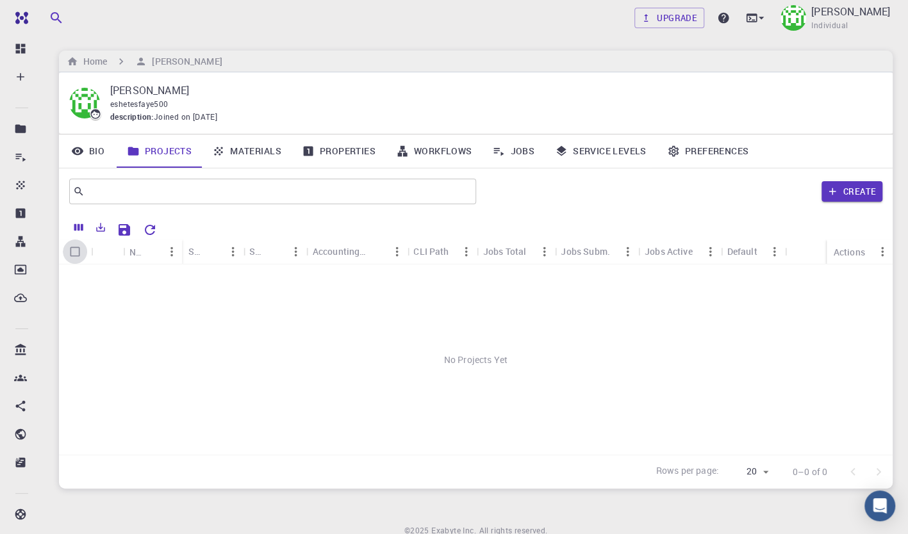
click at [70, 255] on input "Select all rows" at bounding box center [75, 252] width 24 height 24
click at [74, 252] on input "Select all rows" at bounding box center [75, 252] width 24 height 24
checkbox input "false"
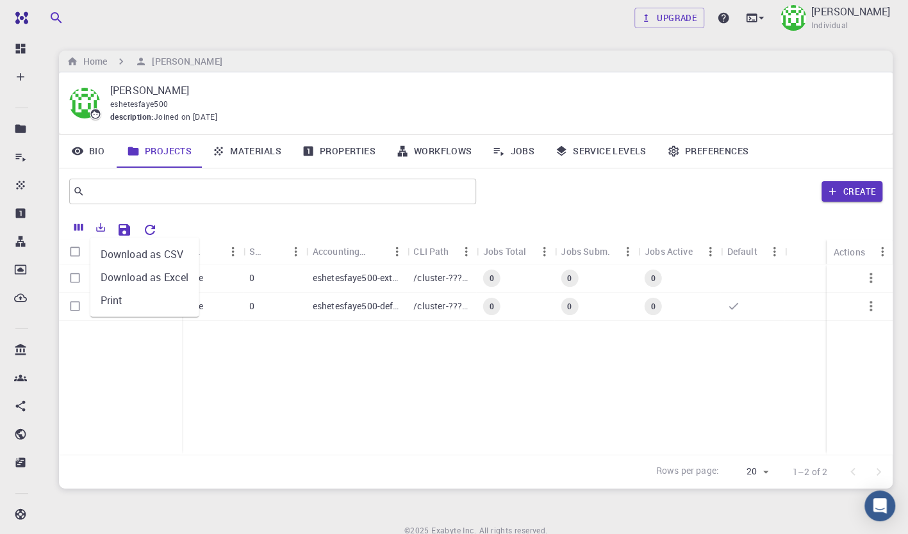
click at [142, 252] on li "Download as CSV" at bounding box center [144, 254] width 109 height 23
click at [236, 153] on link "Materials" at bounding box center [247, 151] width 90 height 33
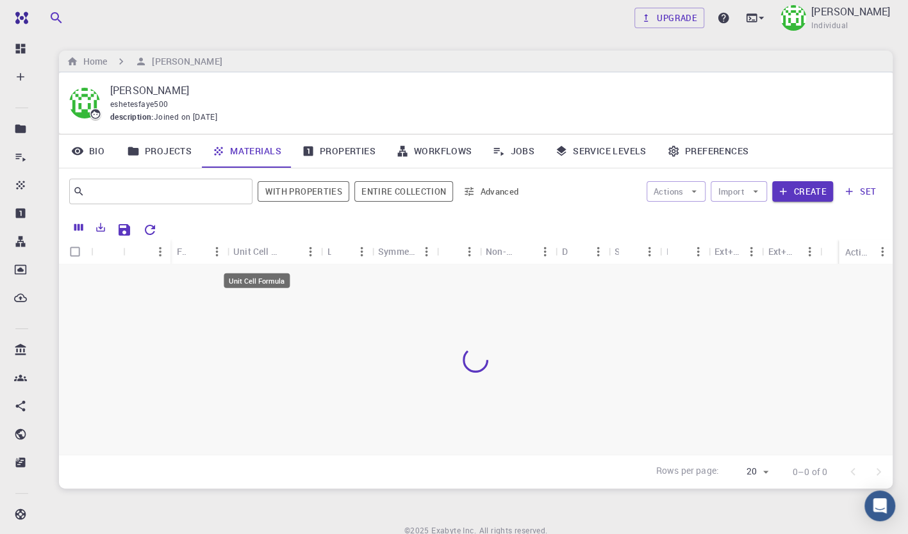
click at [272, 248] on div "Unit Cell Formula" at bounding box center [256, 251] width 47 height 25
click at [85, 299] on div "CsPbBr3 (clone)" at bounding box center [123, 360] width 128 height 190
click at [811, 194] on button "Create" at bounding box center [802, 191] width 61 height 21
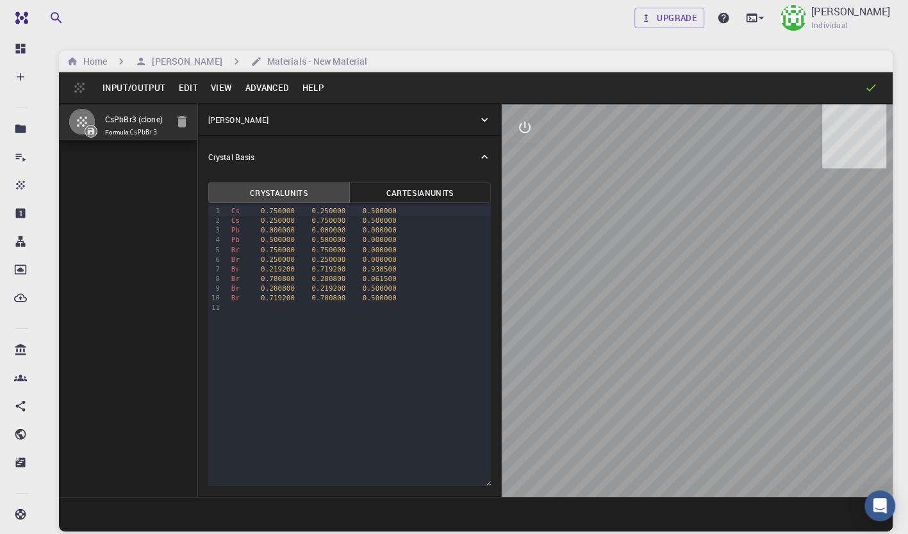
drag, startPoint x: 677, startPoint y: 262, endPoint x: 637, endPoint y: 311, distance: 63.3
click at [631, 322] on div at bounding box center [697, 300] width 391 height 393
click at [869, 88] on icon at bounding box center [870, 87] width 13 height 13
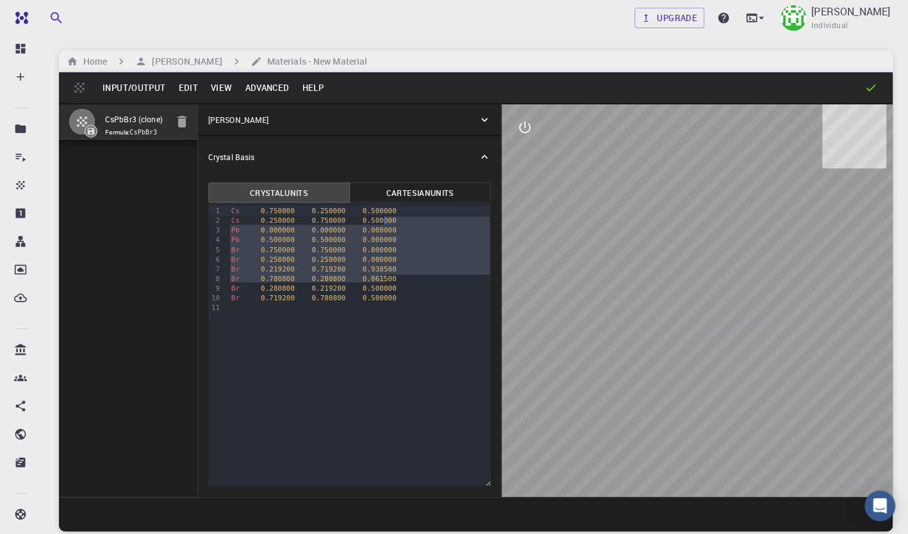
drag, startPoint x: 669, startPoint y: 445, endPoint x: 518, endPoint y: 174, distance: 310.4
click at [518, 174] on div at bounding box center [697, 300] width 391 height 393
click at [518, 126] on icon "interactive" at bounding box center [524, 127] width 15 height 15
click at [529, 278] on button "edit [e]" at bounding box center [524, 281] width 31 height 31
select select "Color"
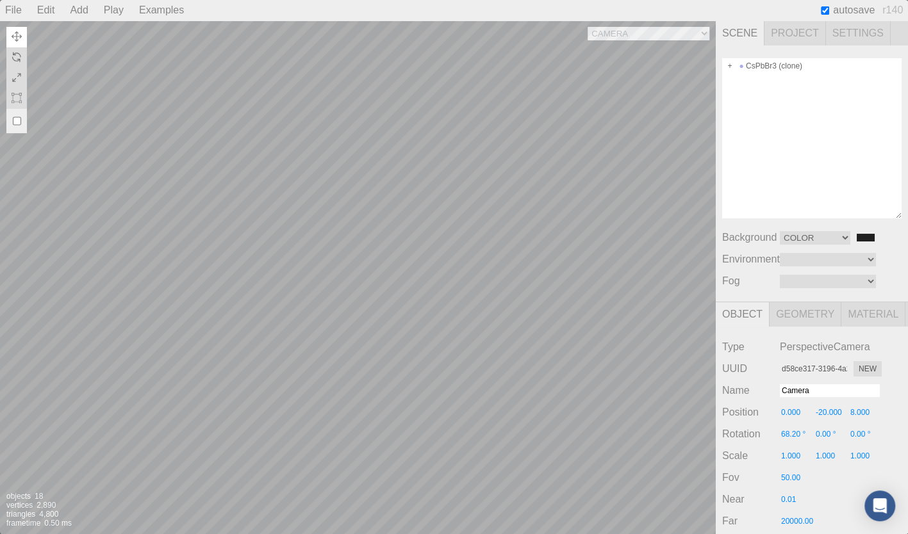
click at [629, 510] on div "Camera OrthographicCamera PerspectiveCamera Objects 18 Vertices 2,890 Triangles…" at bounding box center [358, 278] width 716 height 514
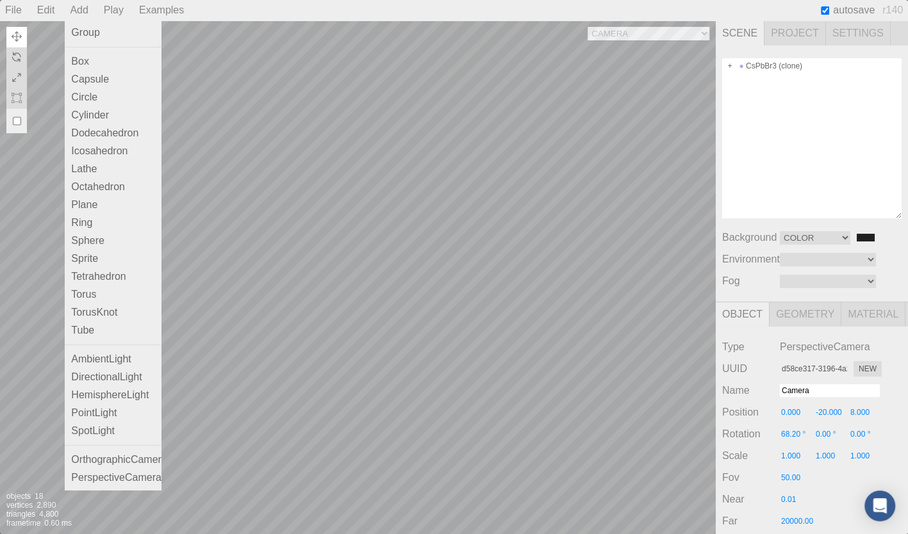
click at [86, 8] on div "Add" at bounding box center [79, 10] width 28 height 21
click at [78, 31] on div "Group" at bounding box center [113, 33] width 96 height 18
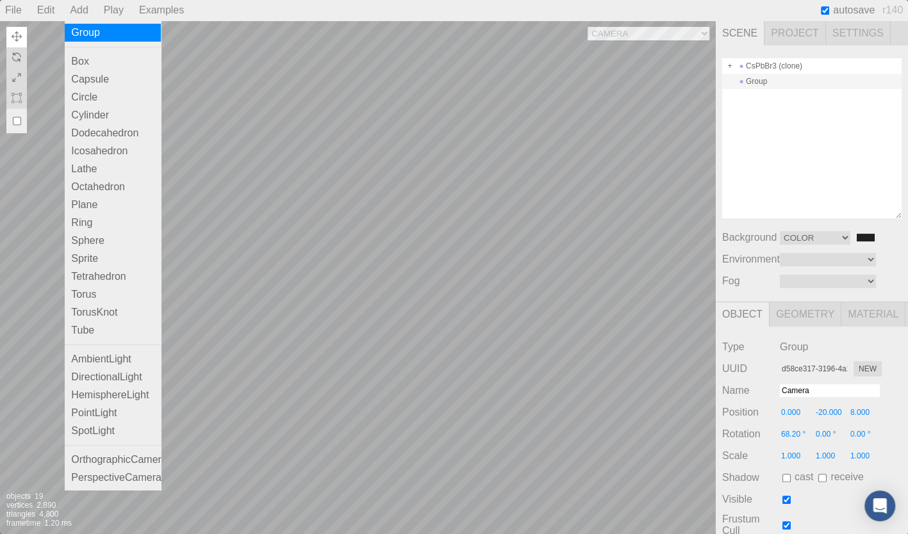
type input "e083af6e-ab5a-4e93-bcb3-7a430e176657"
type input "Group"
type input "0.000"
type input "0.00 °"
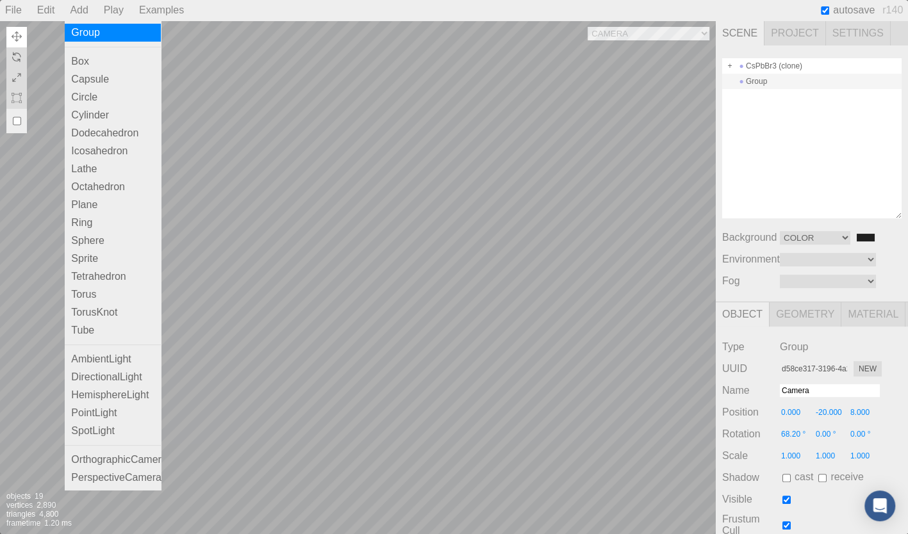
type input "0.00 °"
click at [315, 289] on div "Camera OrthographicCamera PerspectiveCamera Objects 19 Vertices 2,890 Triangles…" at bounding box center [358, 278] width 716 height 514
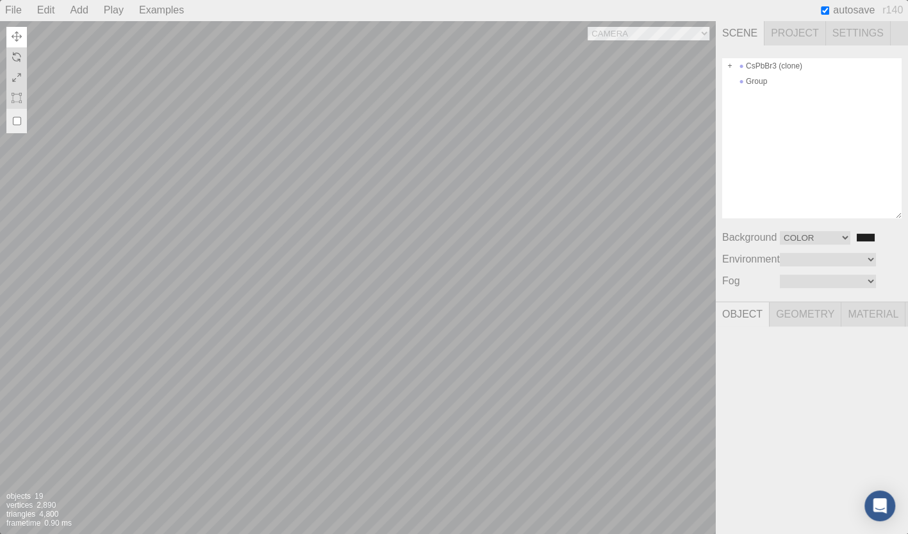
click at [533, 268] on div "Camera OrthographicCamera PerspectiveCamera Objects 19 Vertices 2,890 Triangles…" at bounding box center [358, 278] width 716 height 514
click at [345, 419] on div "Camera OrthographicCamera PerspectiveCamera Objects 19 Vertices 2,890 Triangles…" at bounding box center [358, 278] width 716 height 514
drag, startPoint x: 674, startPoint y: 497, endPoint x: 638, endPoint y: 506, distance: 37.0
click at [638, 506] on div at bounding box center [675, 493] width 82 height 82
click at [431, 371] on div "Camera OrthographicCamera PerspectiveCamera Objects 19 Vertices 2,890 Triangles…" at bounding box center [358, 278] width 716 height 514
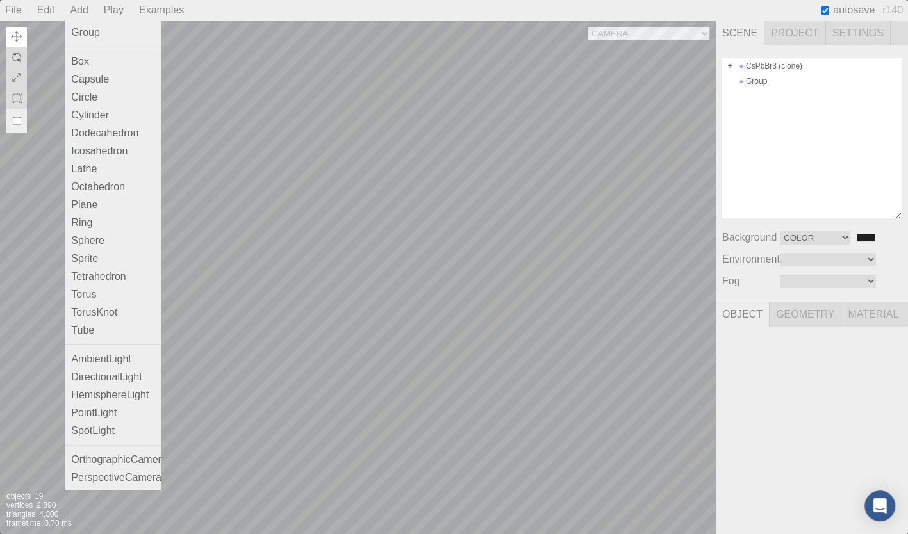
click at [78, 7] on div "Add" at bounding box center [79, 10] width 28 height 21
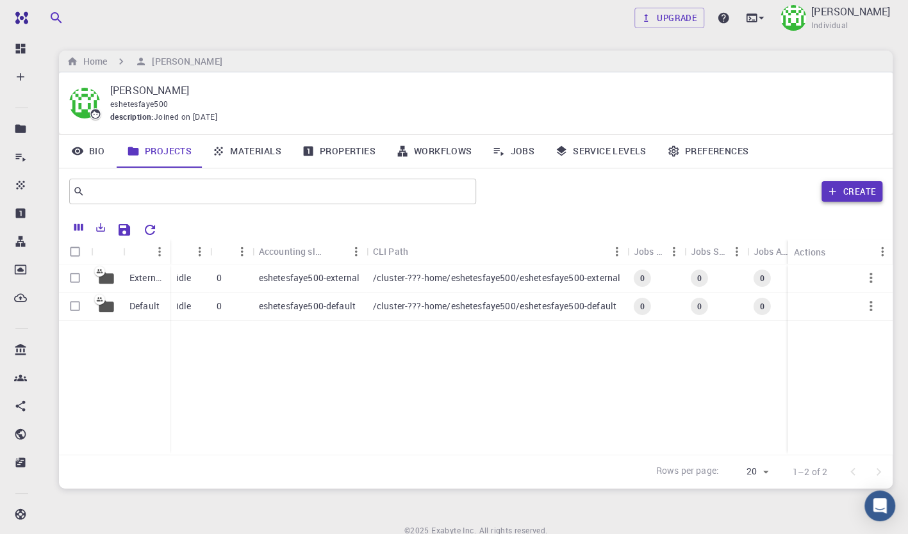
click at [868, 187] on button "Create" at bounding box center [851, 191] width 61 height 21
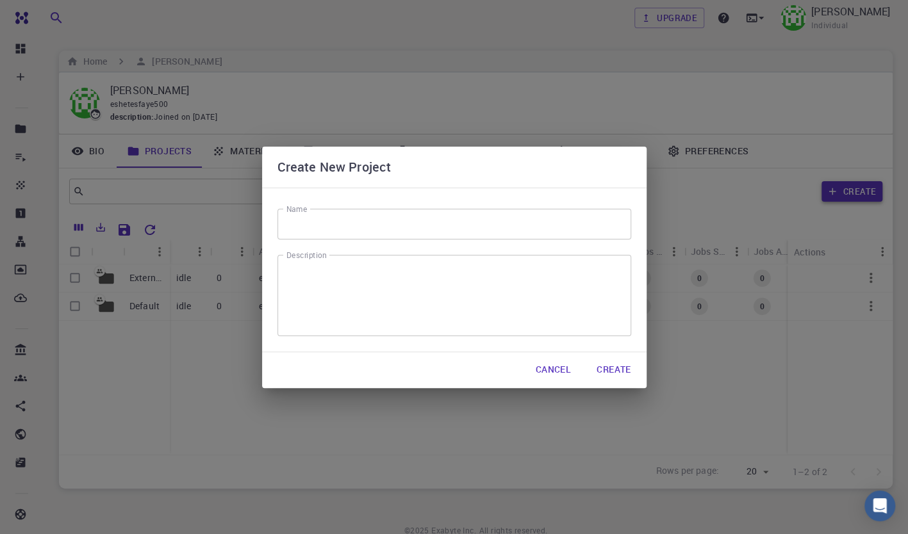
scroll to position [55, 0]
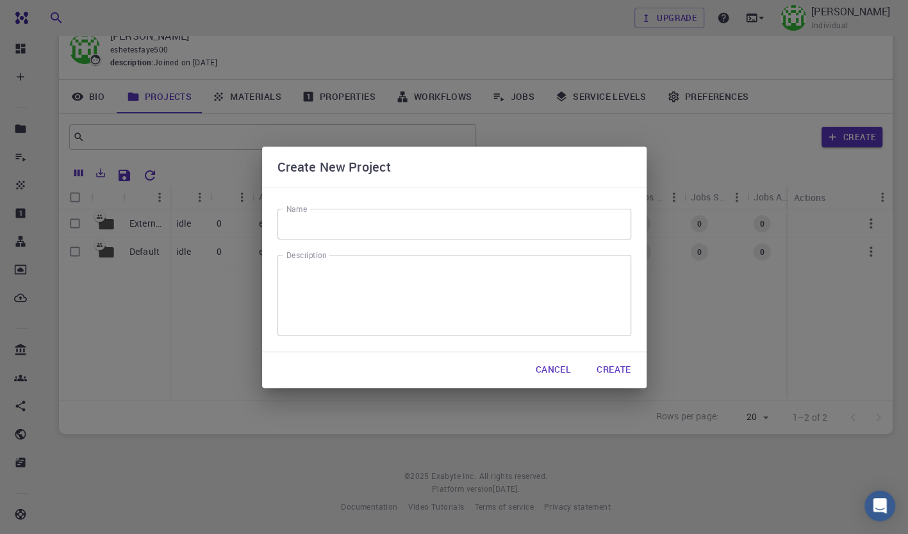
click at [310, 226] on input "Name" at bounding box center [454, 224] width 354 height 31
drag, startPoint x: 734, startPoint y: 318, endPoint x: 581, endPoint y: 306, distance: 153.7
click at [731, 319] on div "Create New Project Name Name Description x Description Cancel Create" at bounding box center [454, 267] width 908 height 534
click at [536, 369] on button "Cancel" at bounding box center [553, 371] width 56 height 26
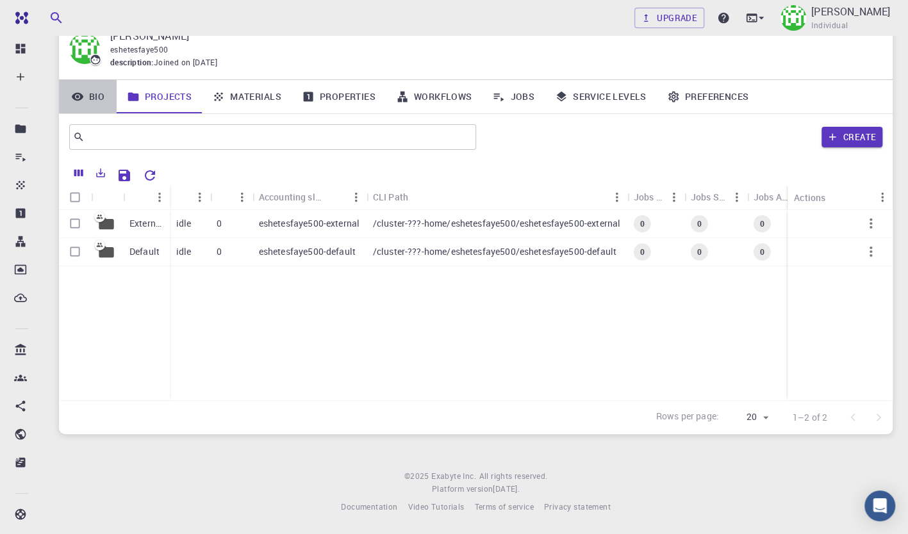
click at [88, 96] on link "Bio" at bounding box center [88, 96] width 58 height 33
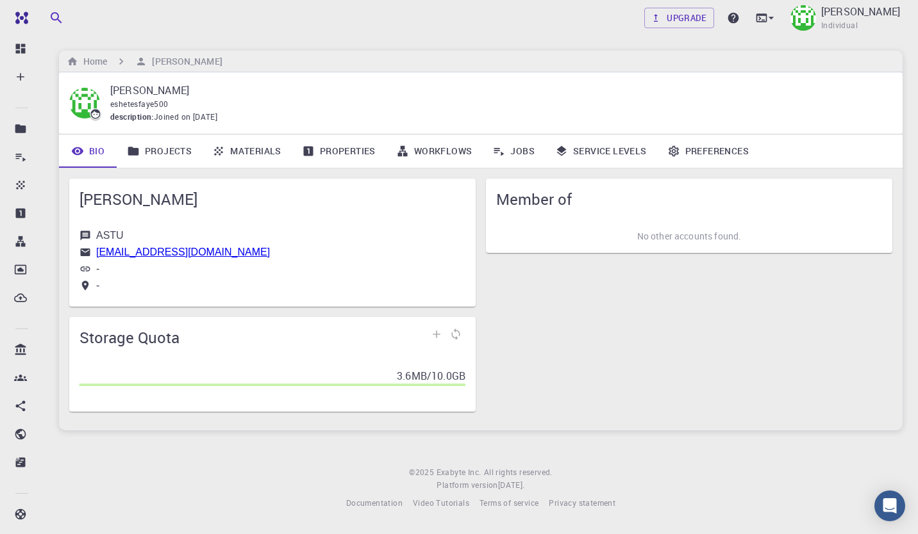
click at [368, 474] on footer "© 2025 Exabyte Inc. All rights reserved. Platform version 2025.7.24 . Documenta…" at bounding box center [481, 488] width 874 height 44
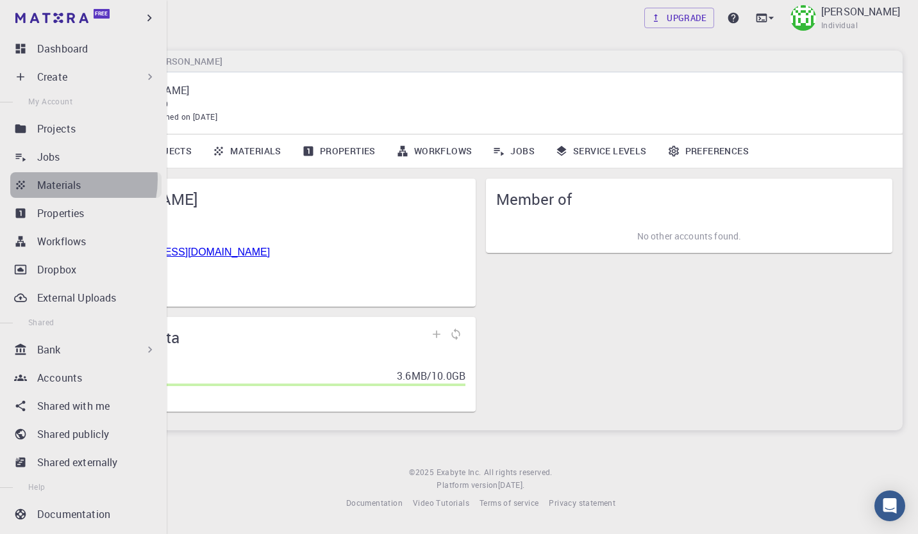
click at [54, 179] on p "Materials" at bounding box center [59, 184] width 44 height 15
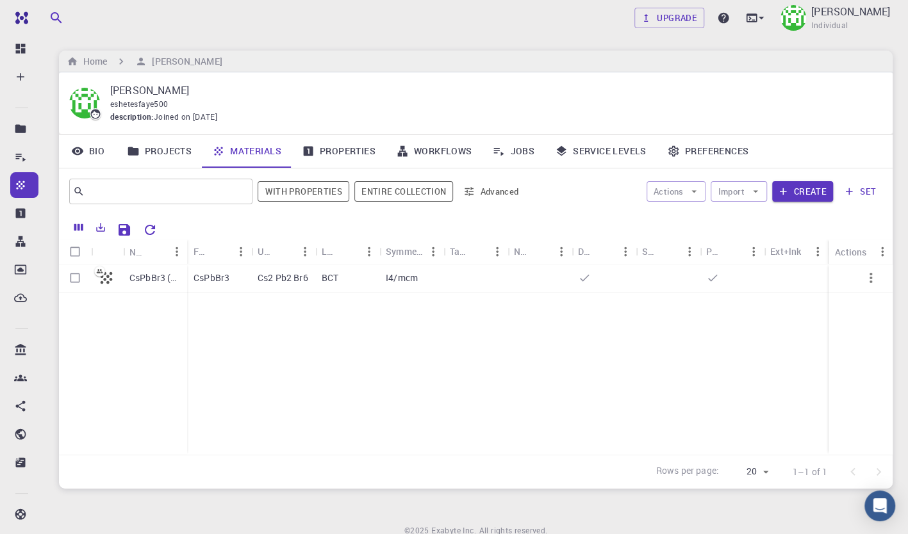
click at [124, 329] on div "CsPbBr3 (clone)" at bounding box center [123, 360] width 128 height 190
click at [99, 314] on div "CsPbBr3 (clone)" at bounding box center [123, 360] width 128 height 190
click at [864, 282] on icon "button" at bounding box center [870, 277] width 15 height 15
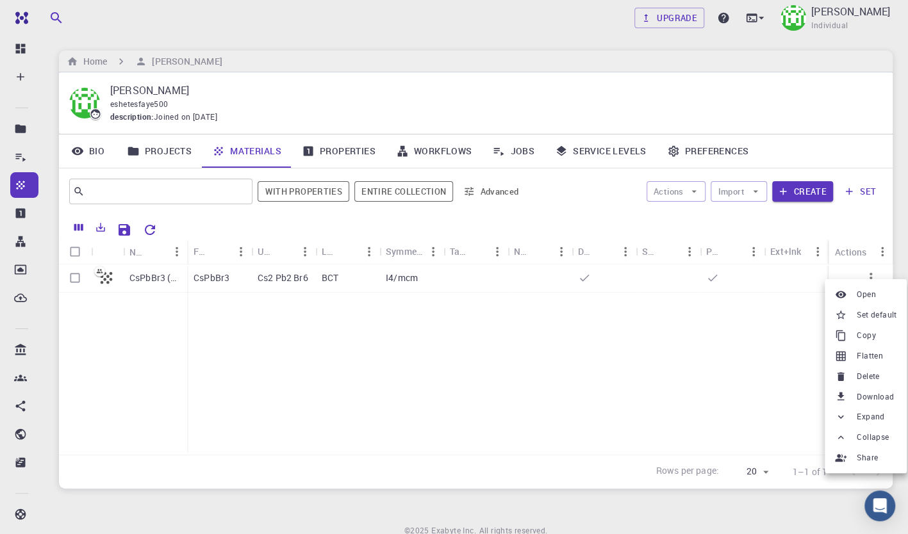
click at [863, 311] on span "Set default" at bounding box center [877, 315] width 40 height 13
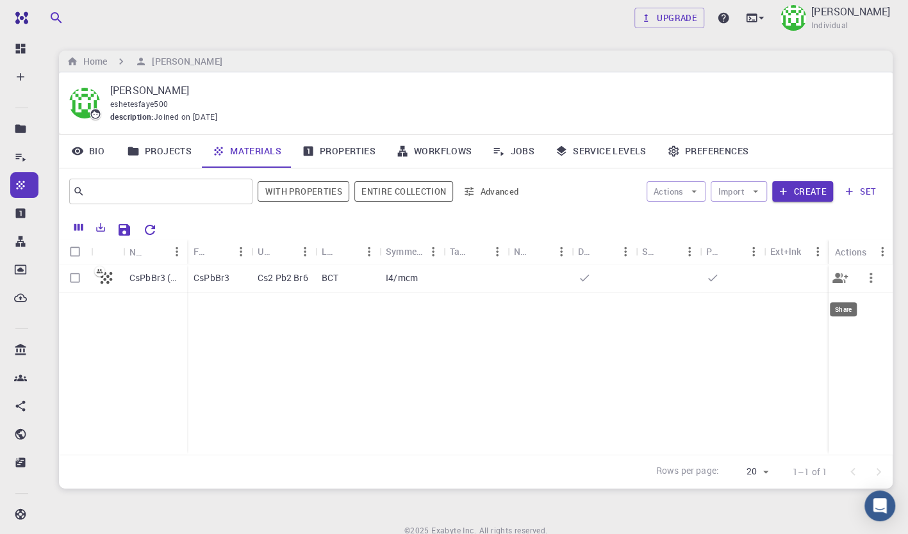
click at [843, 280] on icon "Share" at bounding box center [839, 277] width 15 height 15
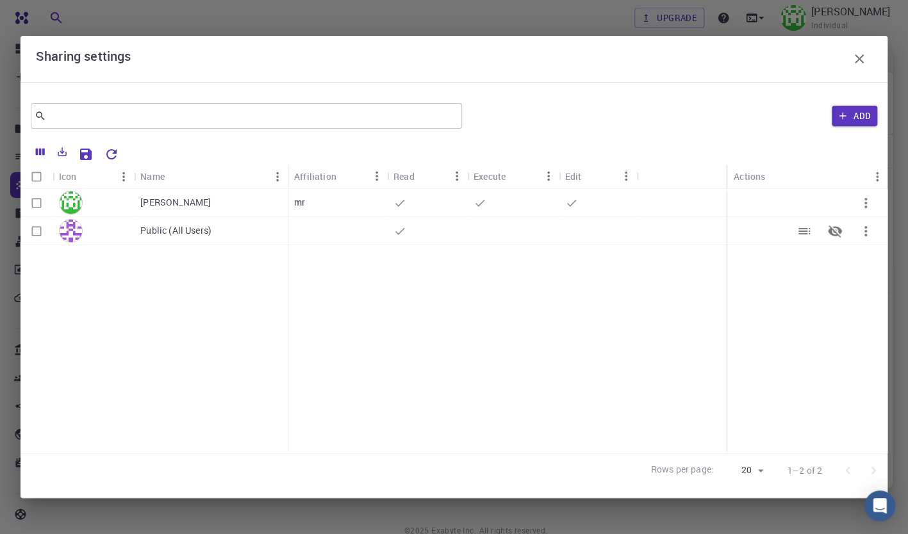
click at [165, 237] on p "Public (All Users)" at bounding box center [175, 230] width 71 height 13
click at [37, 230] on input "Select row" at bounding box center [36, 231] width 24 height 24
checkbox input "true"
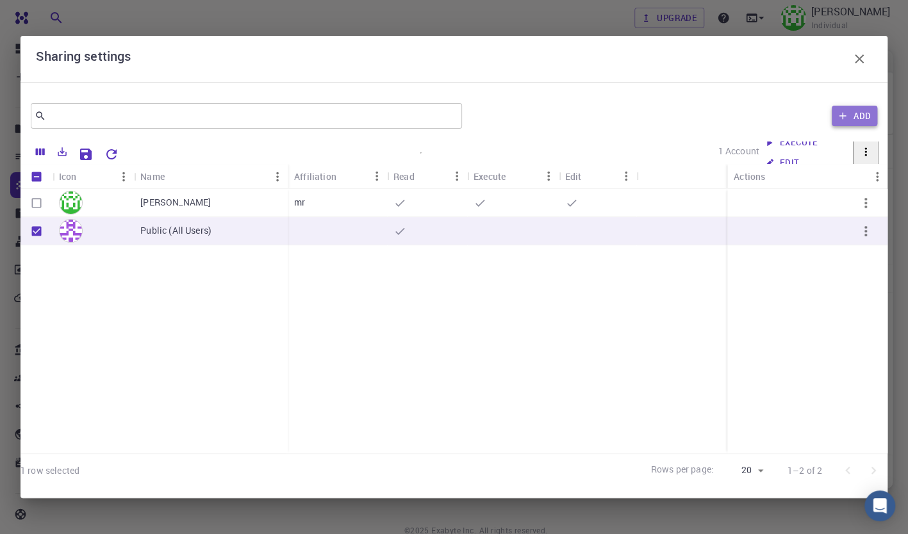
click at [852, 115] on button "Add" at bounding box center [854, 116] width 45 height 21
click at [40, 513] on icon "Close" at bounding box center [33, 511] width 14 height 14
click at [71, 147] on button "Export" at bounding box center [62, 152] width 22 height 21
click at [718, 154] on p "1 Account" at bounding box center [738, 151] width 41 height 13
click at [832, 199] on icon "Revoke access" at bounding box center [834, 202] width 15 height 15
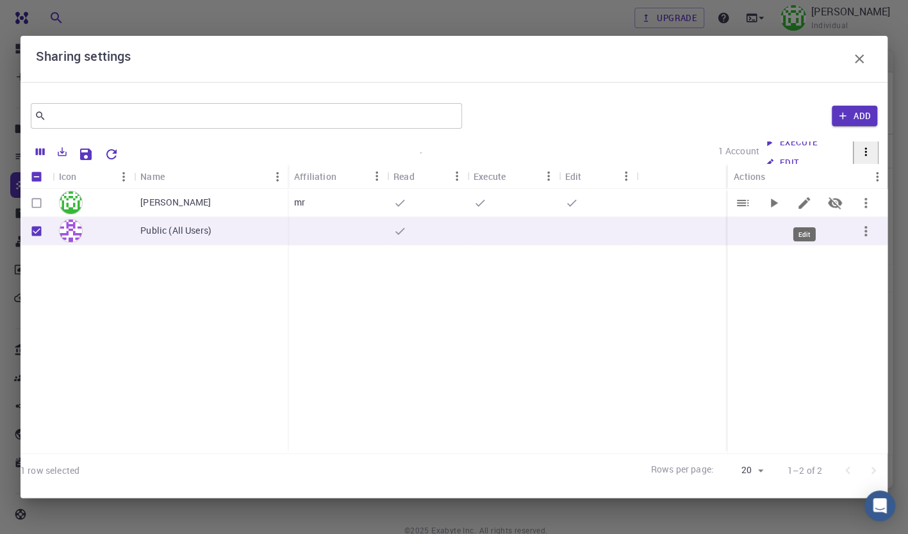
click at [796, 201] on button "Edit" at bounding box center [804, 203] width 31 height 31
click at [800, 204] on icon "Edit" at bounding box center [803, 202] width 15 height 15
click at [865, 62] on icon "button" at bounding box center [859, 58] width 15 height 15
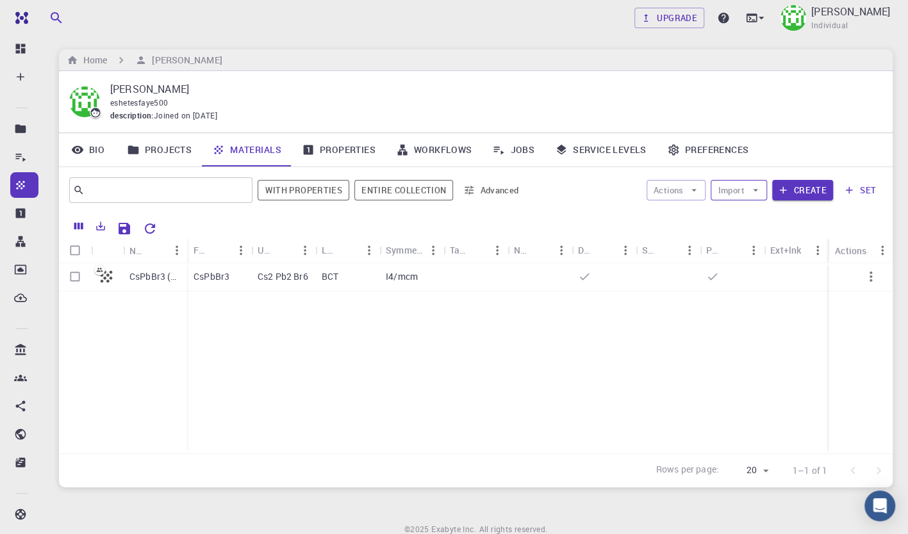
scroll to position [0, 0]
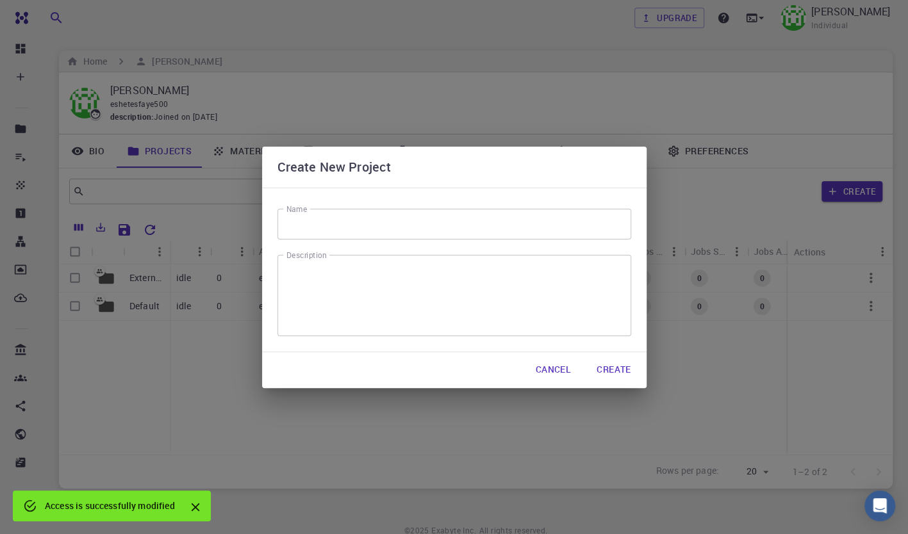
scroll to position [55, 0]
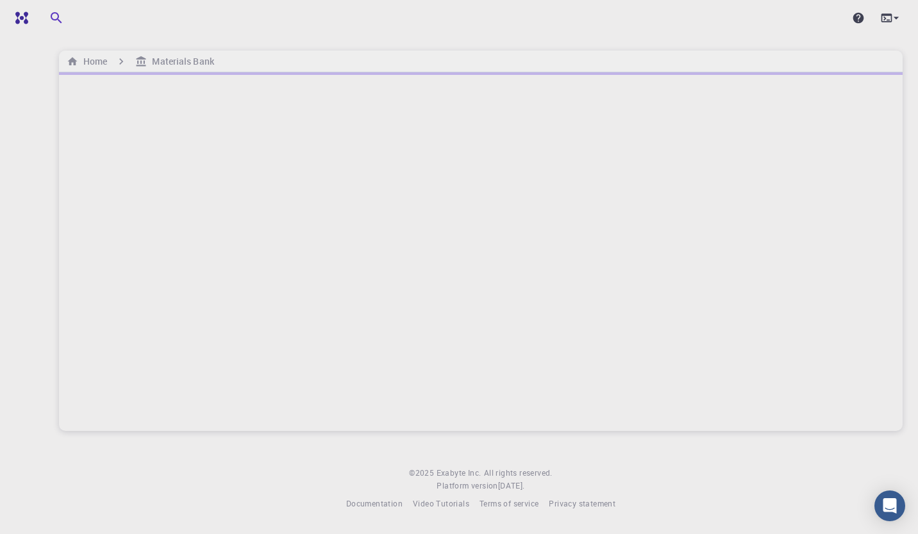
click at [167, 339] on div at bounding box center [480, 251] width 843 height 359
click at [178, 62] on h6 "Materials Bank" at bounding box center [180, 61] width 67 height 14
click at [891, 505] on icon "Open Intercom Messenger" at bounding box center [889, 506] width 15 height 17
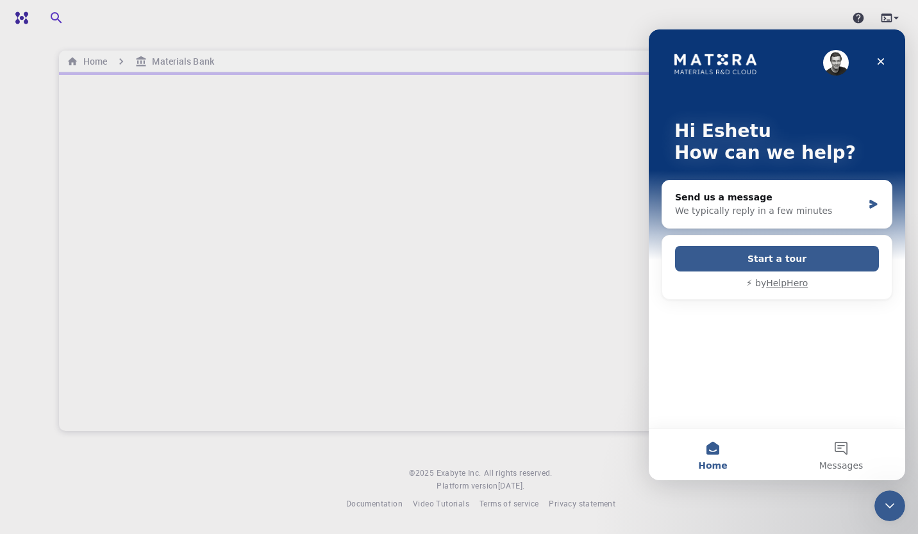
click at [834, 59] on img "Intercom messenger" at bounding box center [836, 63] width 26 height 26
click at [880, 58] on icon "Close" at bounding box center [880, 61] width 10 height 10
